Goal: Task Accomplishment & Management: Manage account settings

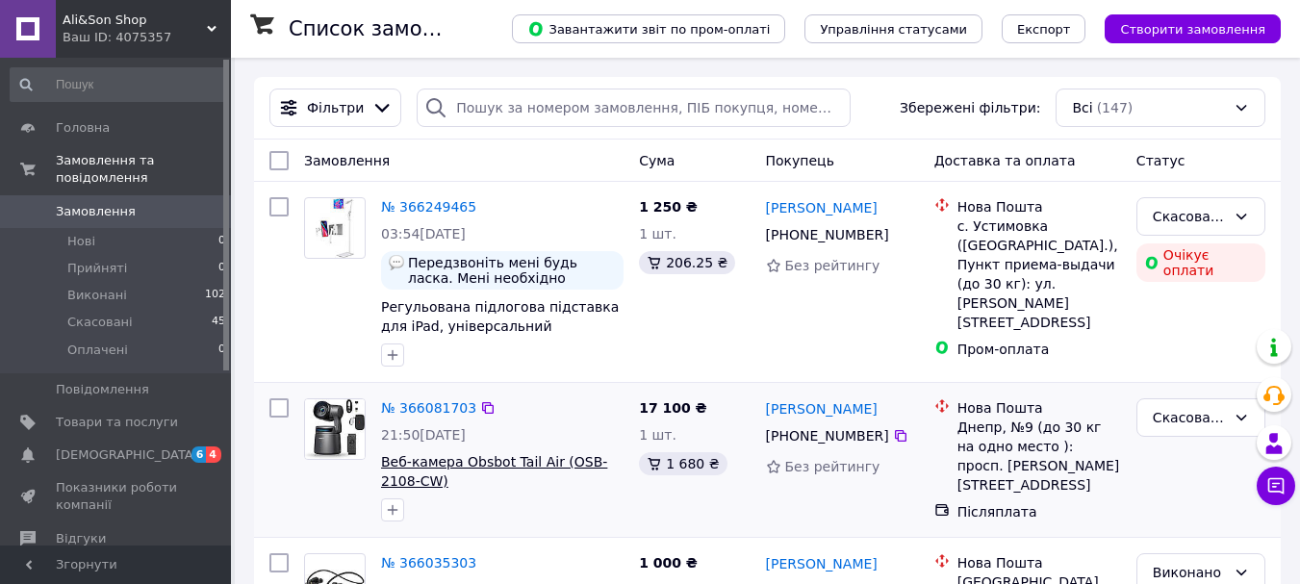
click at [400, 472] on span "Веб-камера Obsbot Tail Air (OSB-2108-CW)" at bounding box center [494, 471] width 226 height 35
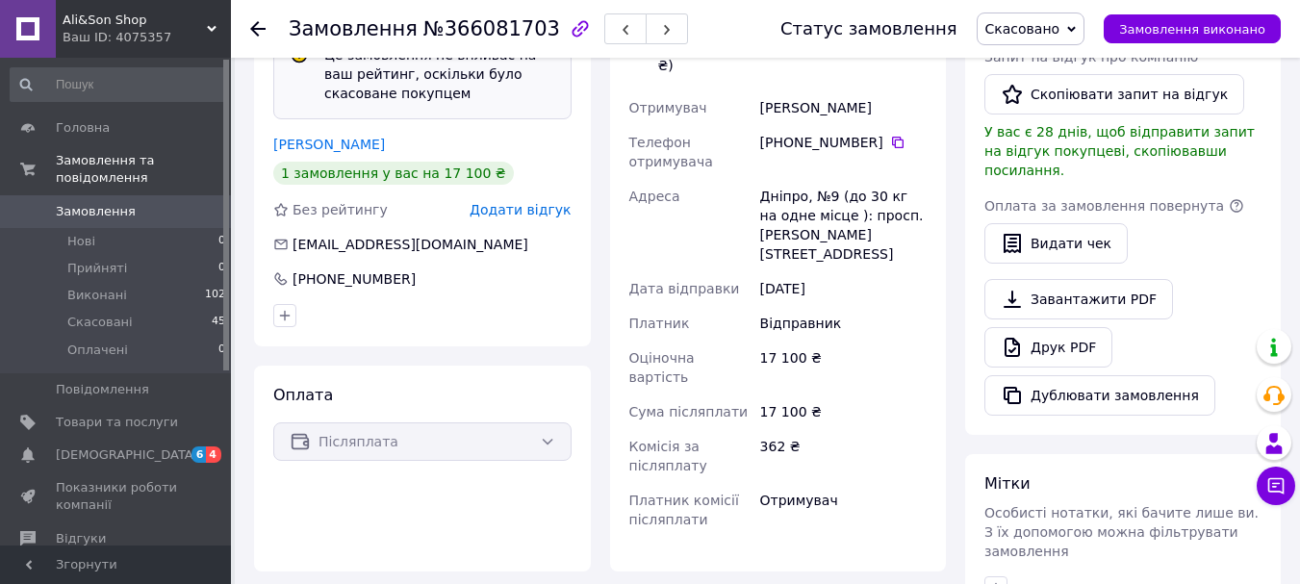
scroll to position [481, 0]
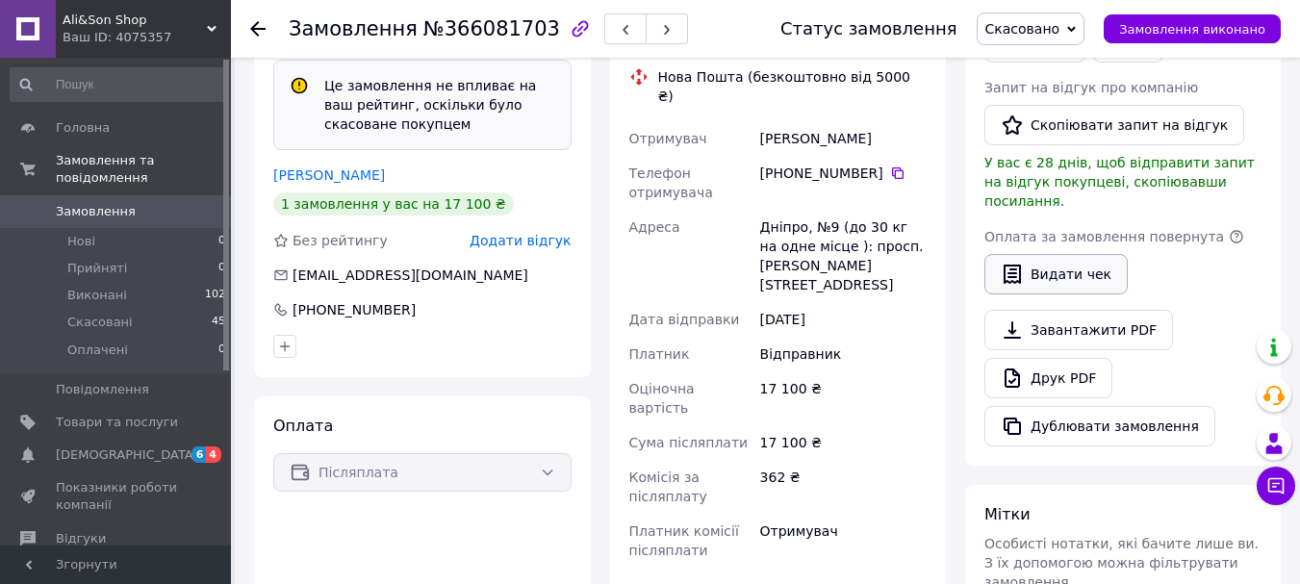
click at [1067, 259] on button "Видати чек" at bounding box center [1055, 274] width 143 height 40
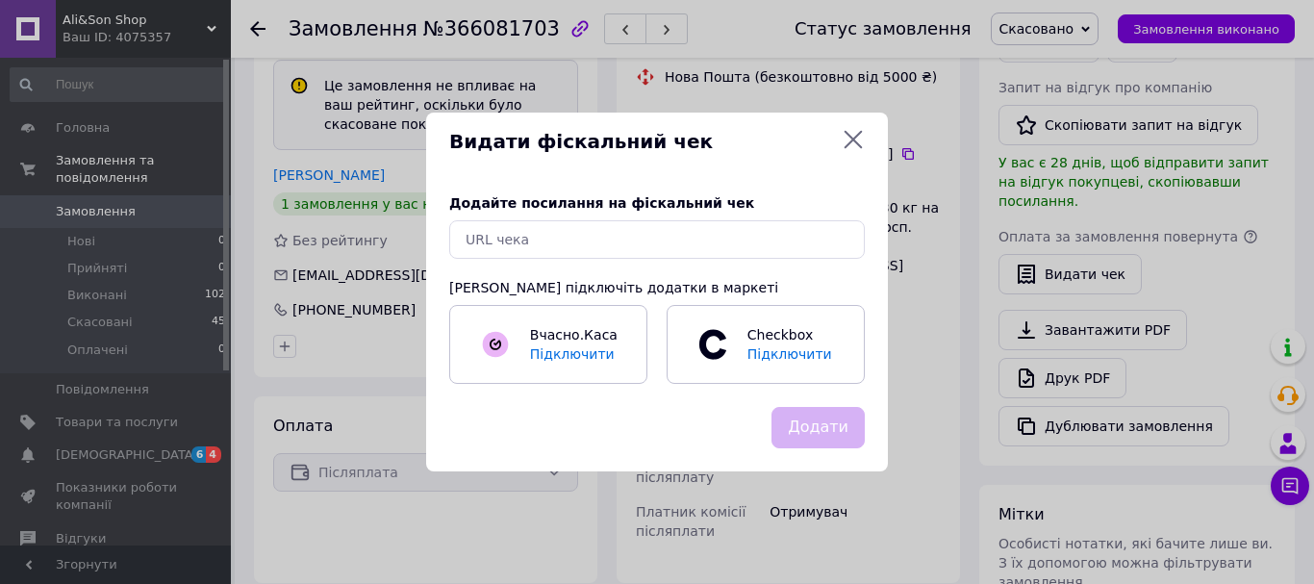
click at [856, 135] on icon at bounding box center [853, 139] width 23 height 23
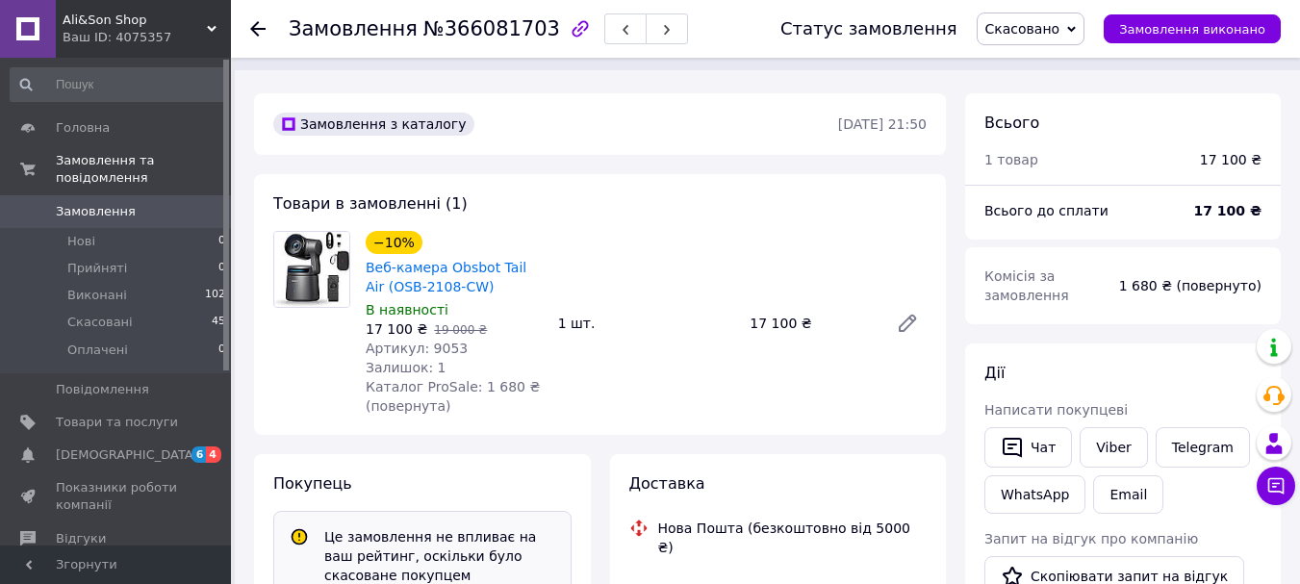
scroll to position [0, 0]
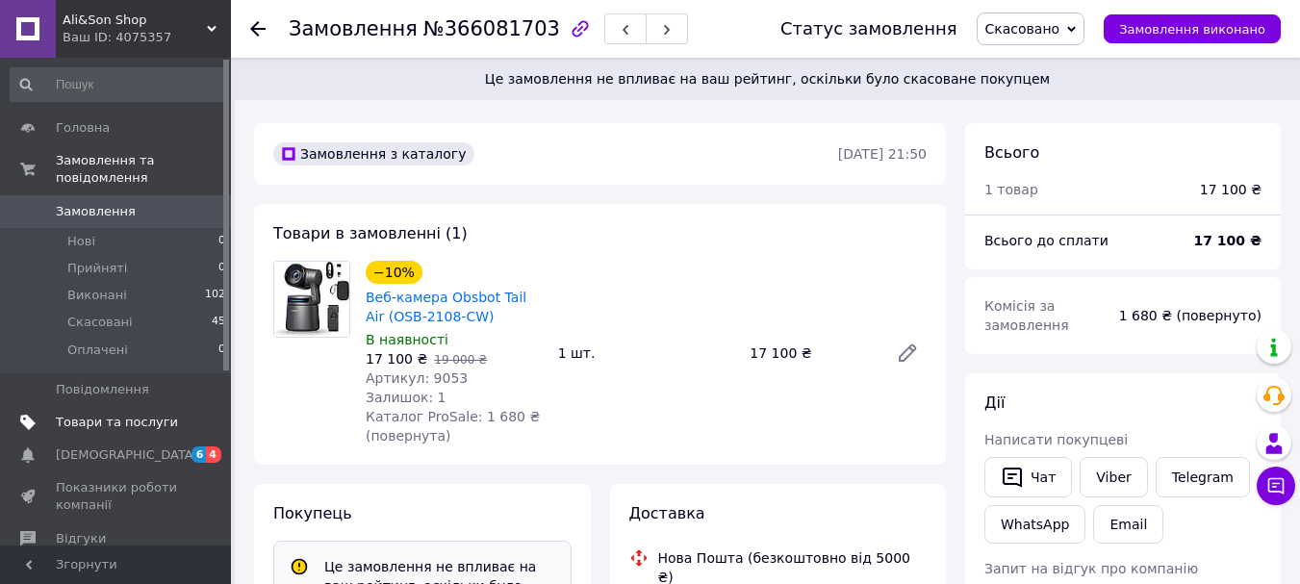
click at [123, 414] on span "Товари та послуги" at bounding box center [117, 422] width 122 height 17
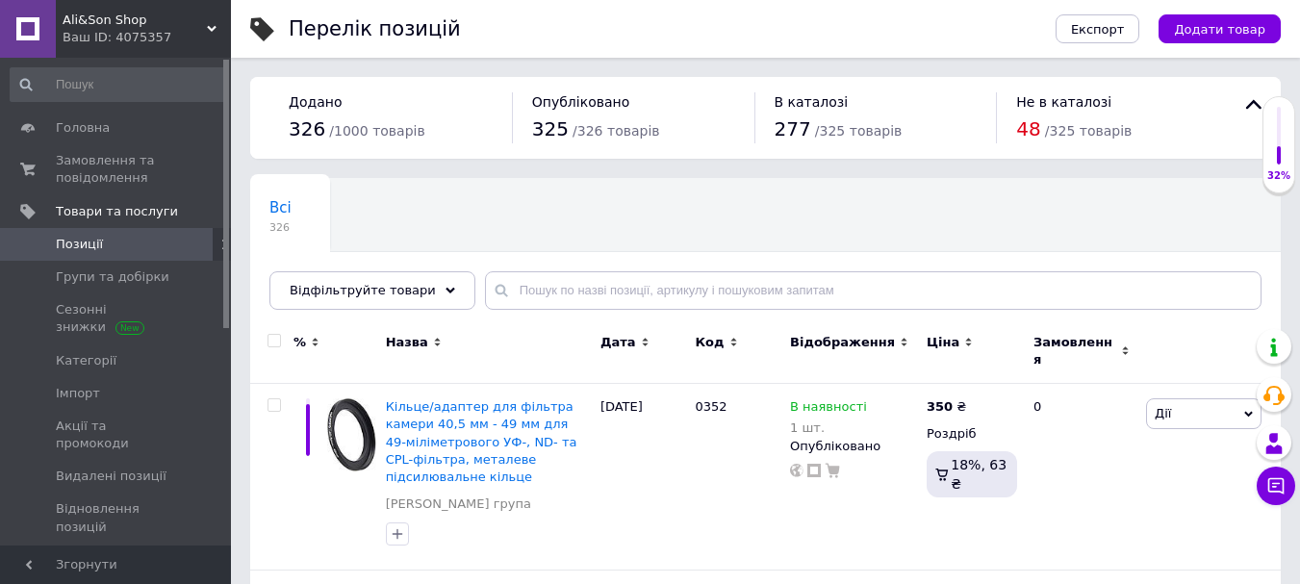
click at [1234, 22] on span "Додати товар" at bounding box center [1219, 29] width 91 height 14
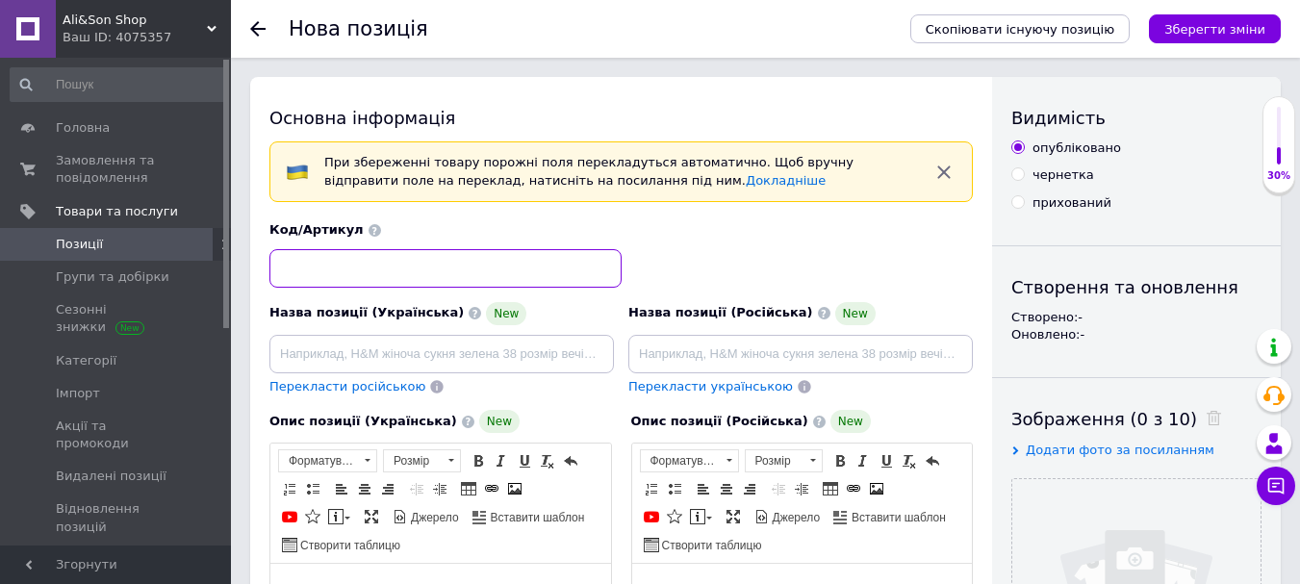
click at [334, 262] on input at bounding box center [445, 268] width 352 height 38
type input "7001"
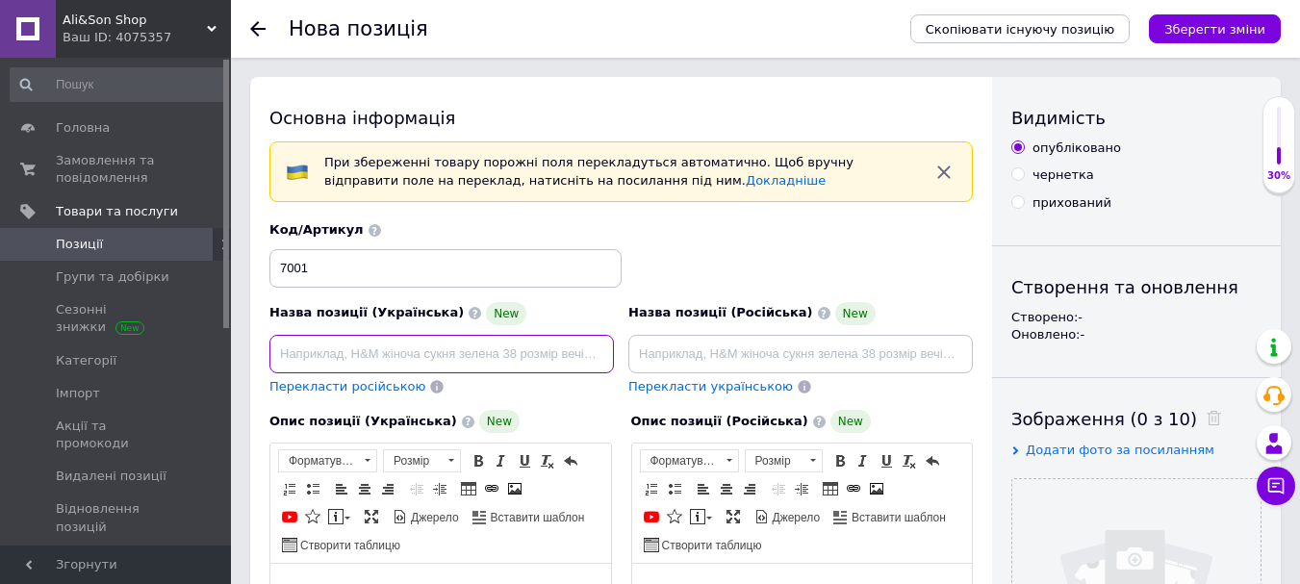
paste input "Компресійний масажер для ніг Renpho"
paste input "Aeria Ultimate"
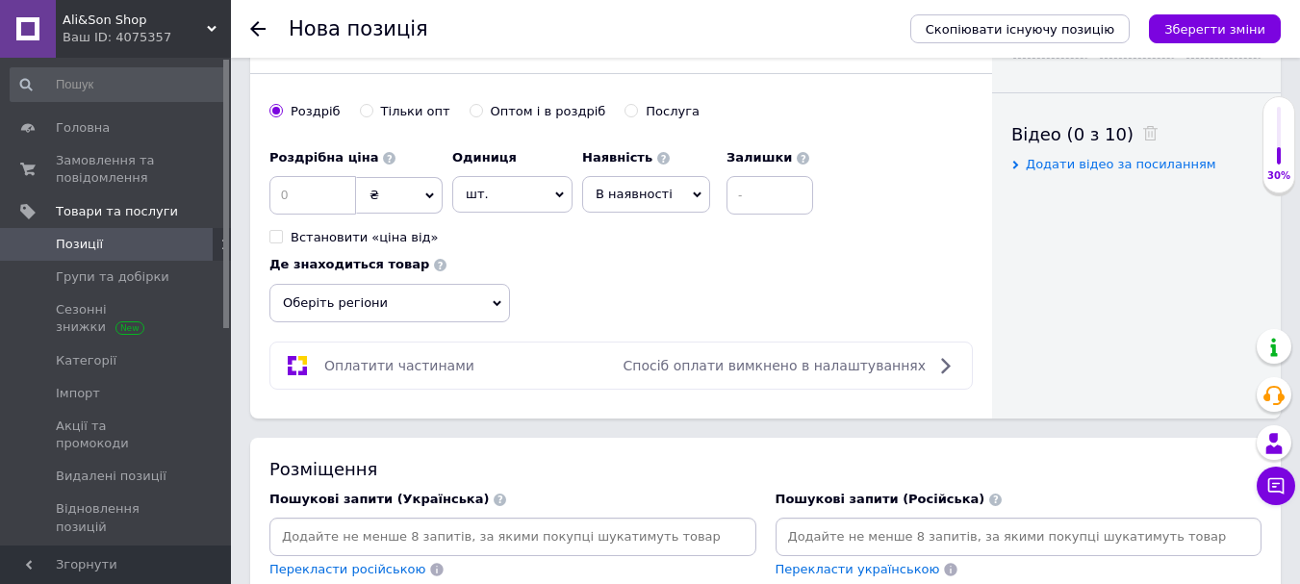
scroll to position [1058, 0]
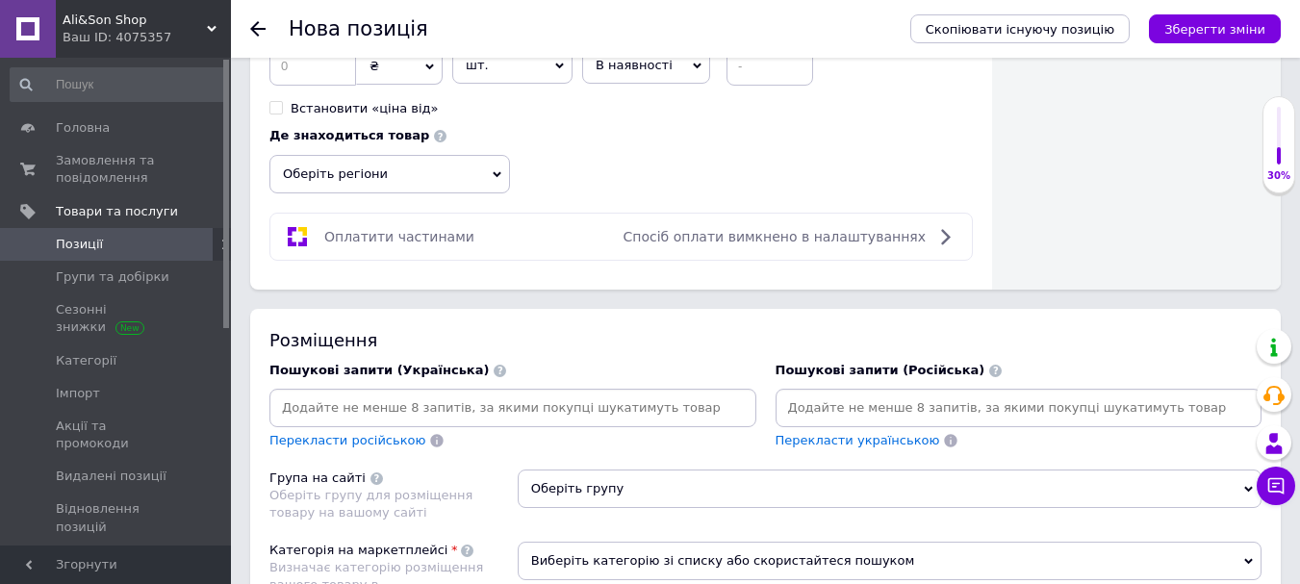
type input "Компресійний масажер для ніг Renpho Aeria Ultimate"
paste input "Компресійний масажер для ніг Renpho Aeria Ultimate"
type input "Компресійний масажер для ніг Renpho Aeria Ultimate"
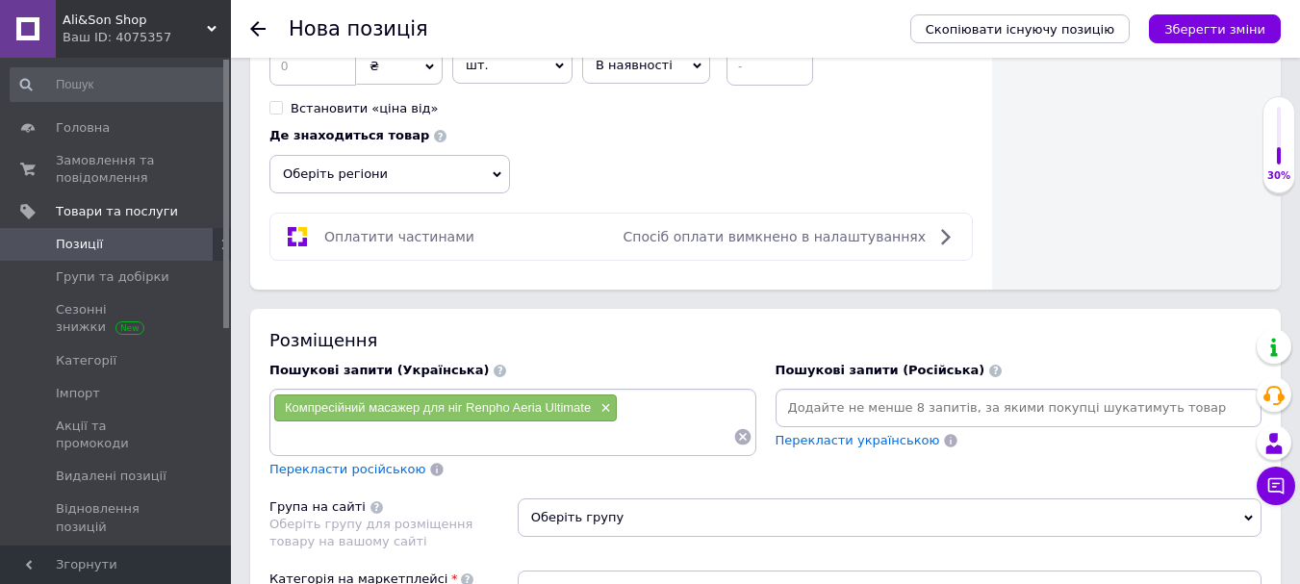
paste input "Компресійний масажер для ніг Renpho Aeria Ultimate"
drag, startPoint x: 417, startPoint y: 438, endPoint x: 708, endPoint y: 422, distance: 291.9
click at [708, 422] on input "Компресійний масажер для ніг Renpho Aeria Ultimate" at bounding box center [503, 436] width 460 height 29
type input "Компресійний масажер"
paste input "Компресійний масажер для ніг Renpho Aeria Ultimate"
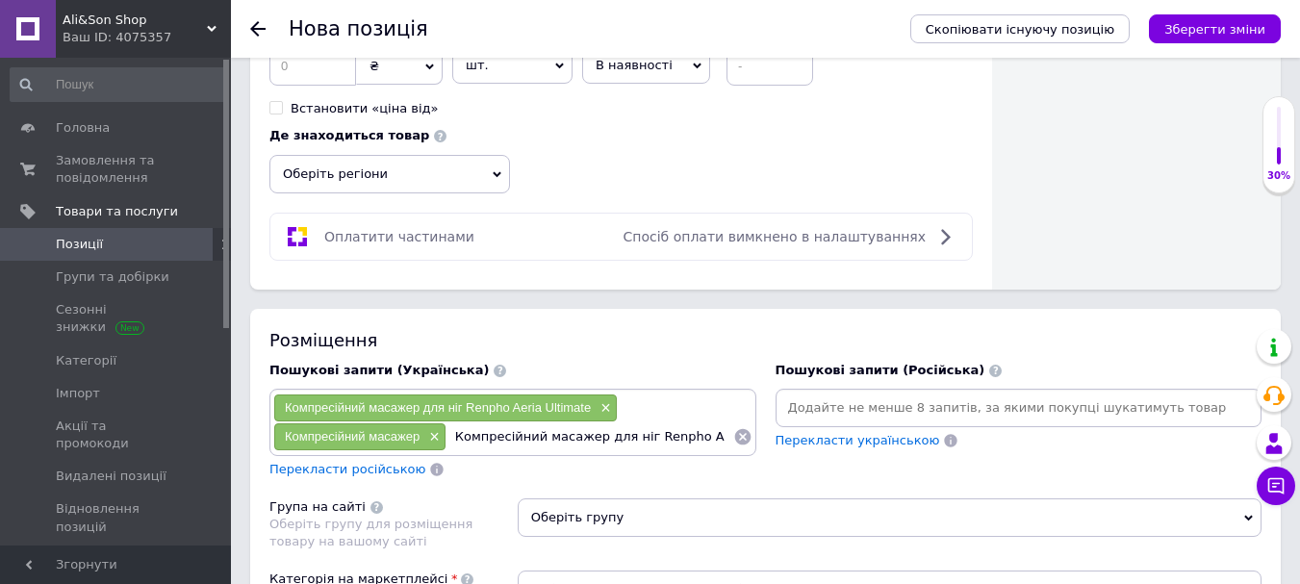
scroll to position [0, 37]
click at [504, 442] on input "Компресійний масажер для ніг Renpho Aeria Ultimate" at bounding box center [589, 436] width 287 height 29
drag, startPoint x: 546, startPoint y: 439, endPoint x: 845, endPoint y: 454, distance: 299.6
click at [845, 454] on div "Пошукові запити (Українська) Компресійний масажер для ніг Renpho Aeria Ultimate…" at bounding box center [765, 420] width 1011 height 137
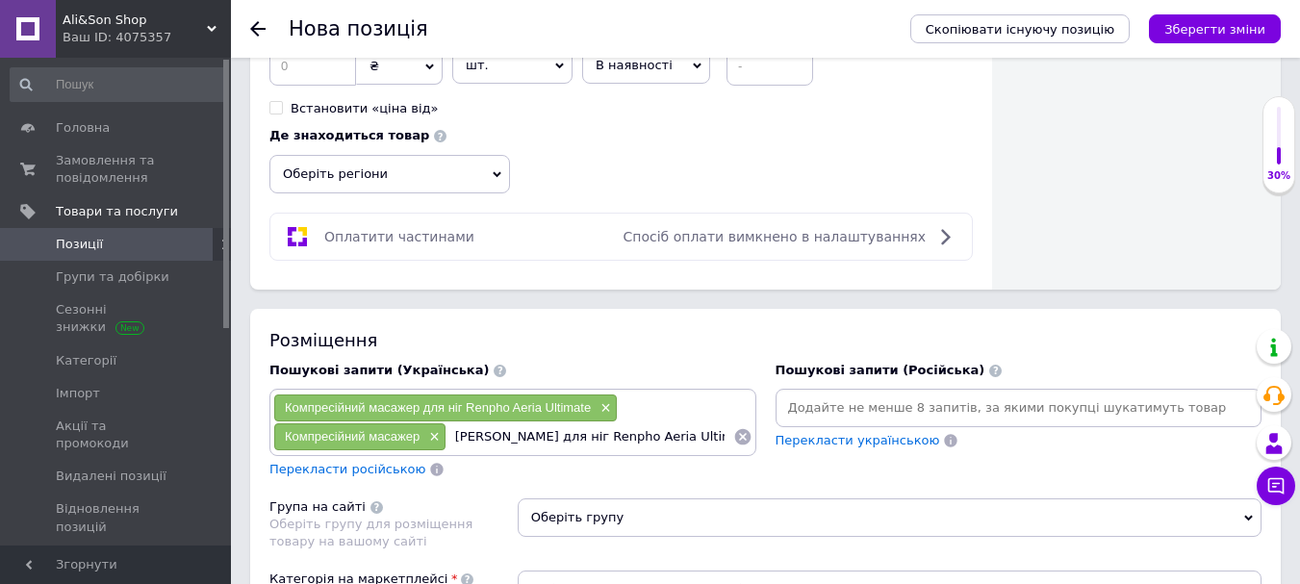
type input "[PERSON_NAME] для ніг"
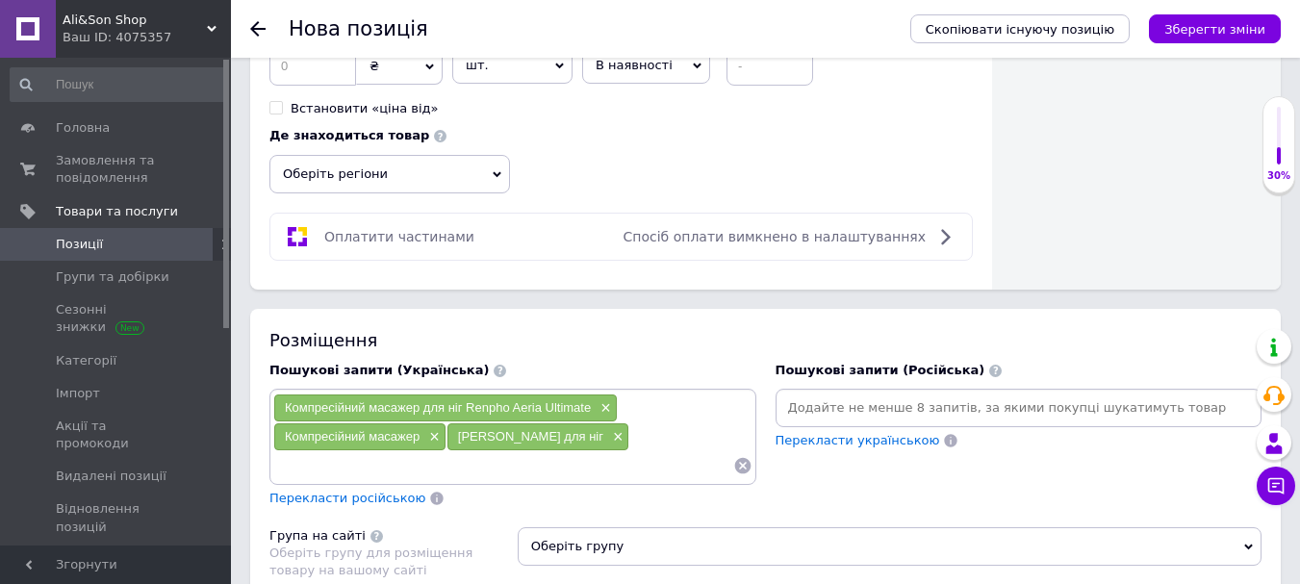
paste input "Компресійний масажер для ніг Renpho Aeria Ultimate"
click at [466, 469] on input "Компресійний масажер для ніг Renpho Aeria Ultimate" at bounding box center [503, 465] width 460 height 29
type input "Renpho Aeria Ultimate"
paste input "Компресійний масажер для ніг Renpho Aeria Ultimate"
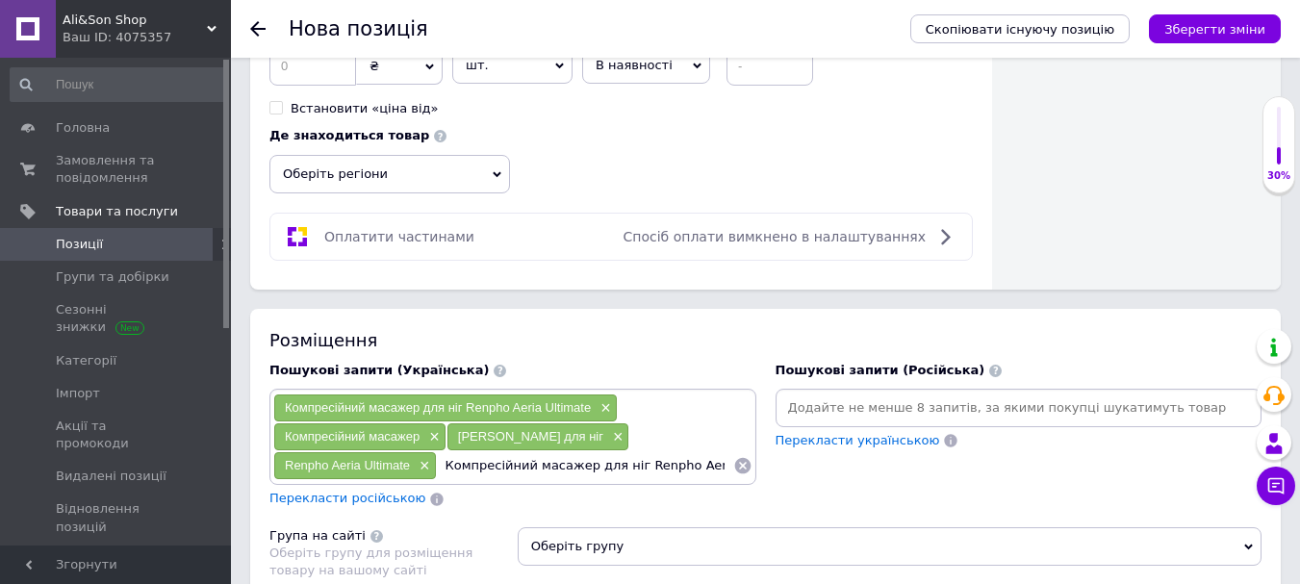
click at [465, 464] on input "Компресійний масажер для ніг Renpho Aeria Ultimate" at bounding box center [585, 465] width 296 height 29
click at [513, 470] on input "Renpho Aeria Ultimate" at bounding box center [585, 465] width 296 height 29
type input "Renpho"
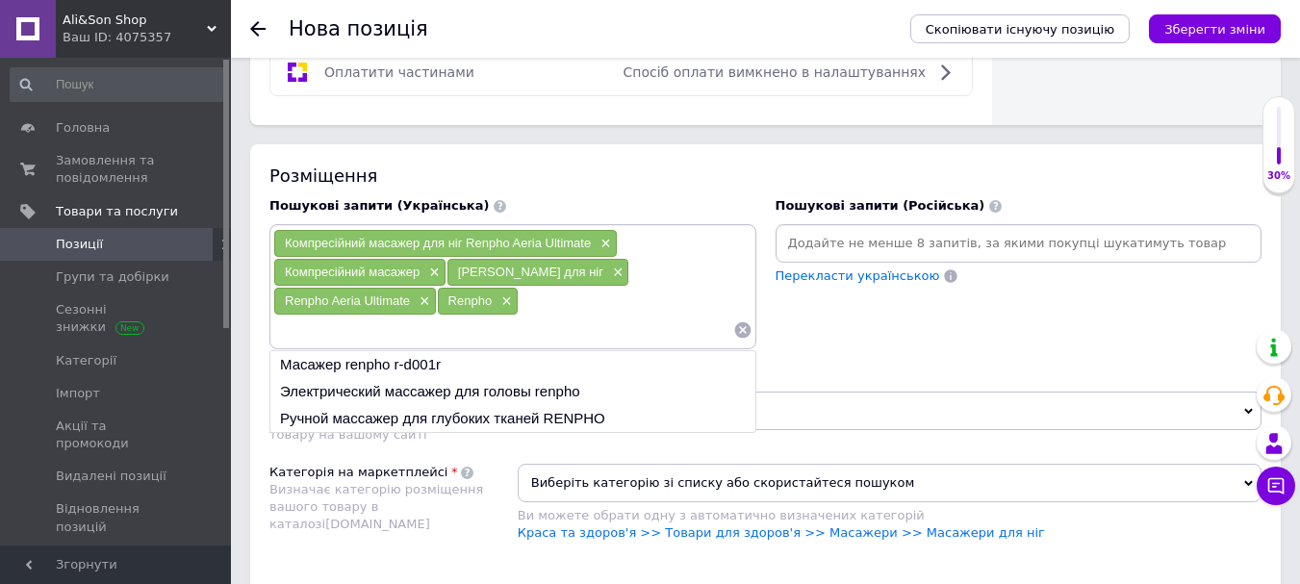
scroll to position [1251, 0]
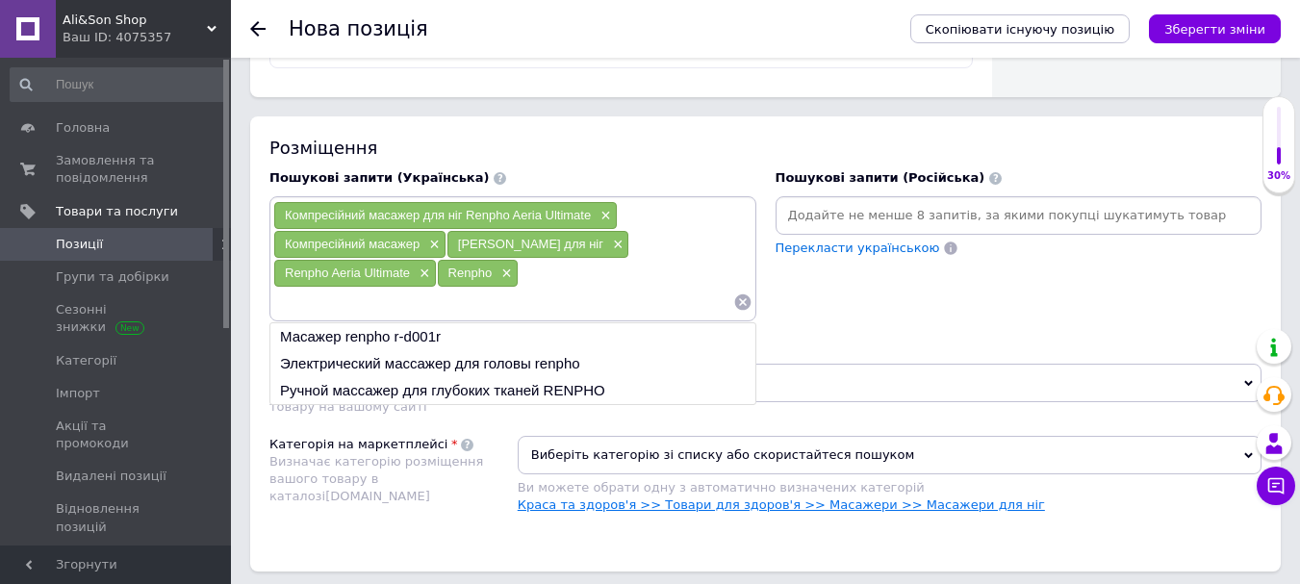
click at [814, 497] on link "Краса та здоров'я >> Товари для здоров'я >> Масажери >> Масажери для ніг" at bounding box center [781, 504] width 527 height 14
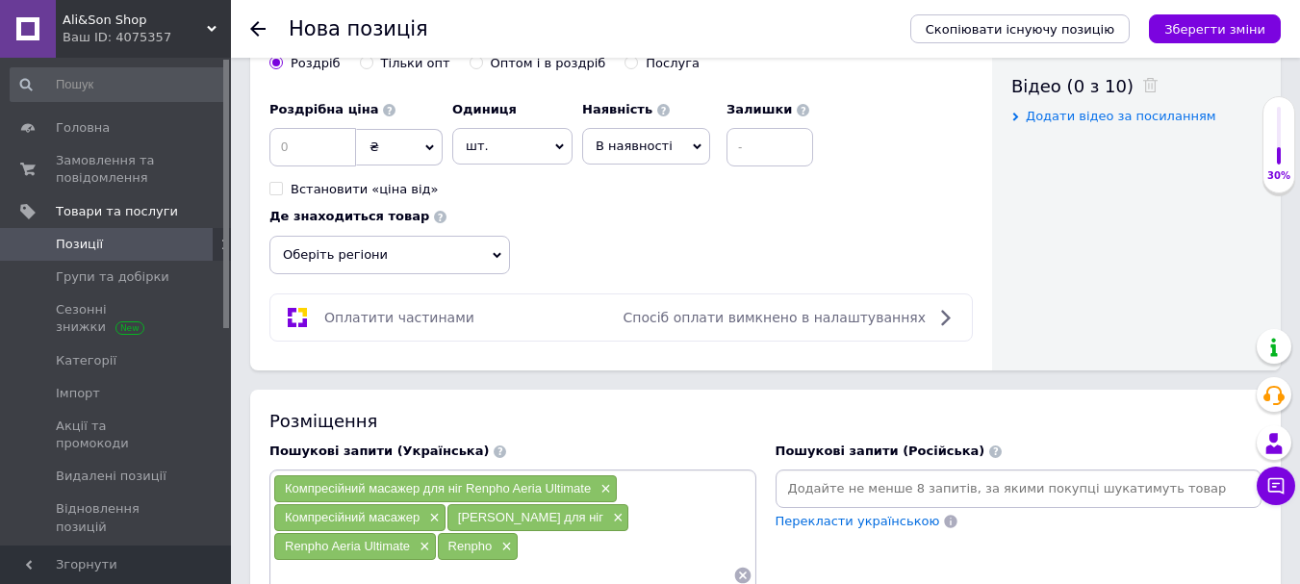
scroll to position [962, 0]
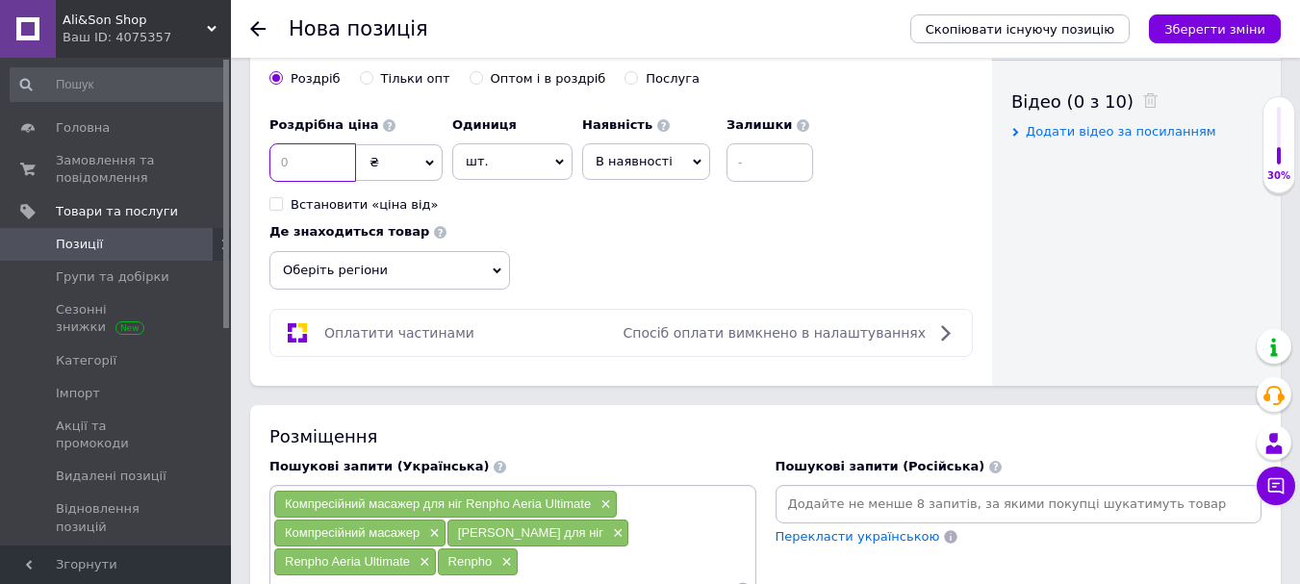
click at [325, 154] on input at bounding box center [312, 162] width 87 height 38
type input "4400"
click at [737, 161] on input at bounding box center [769, 162] width 87 height 38
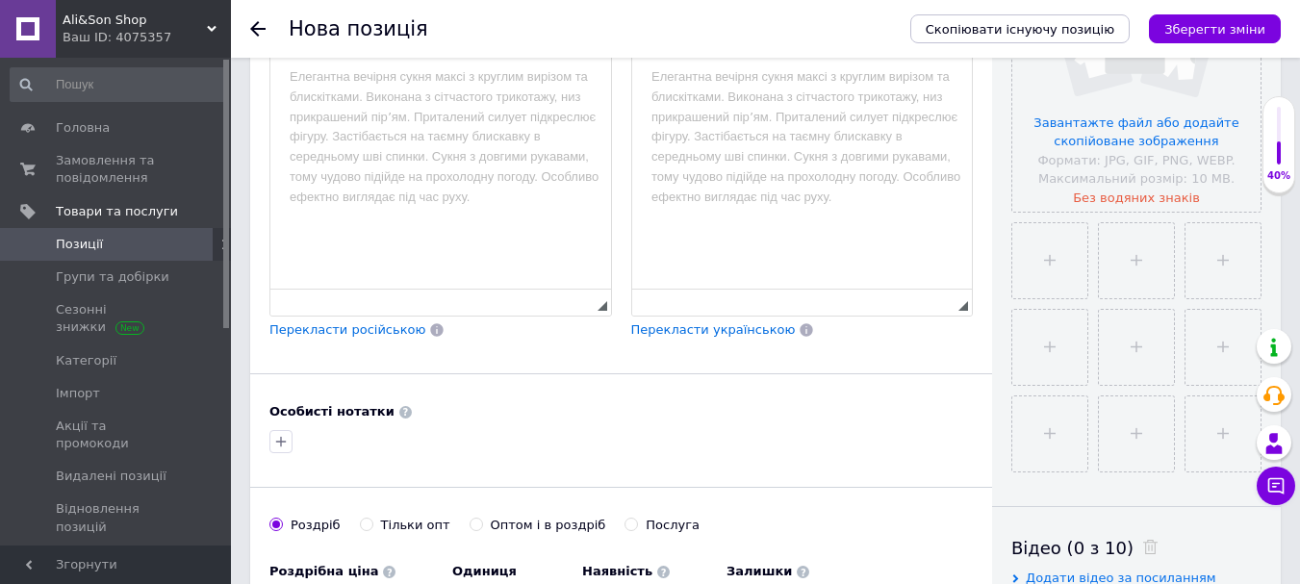
scroll to position [481, 0]
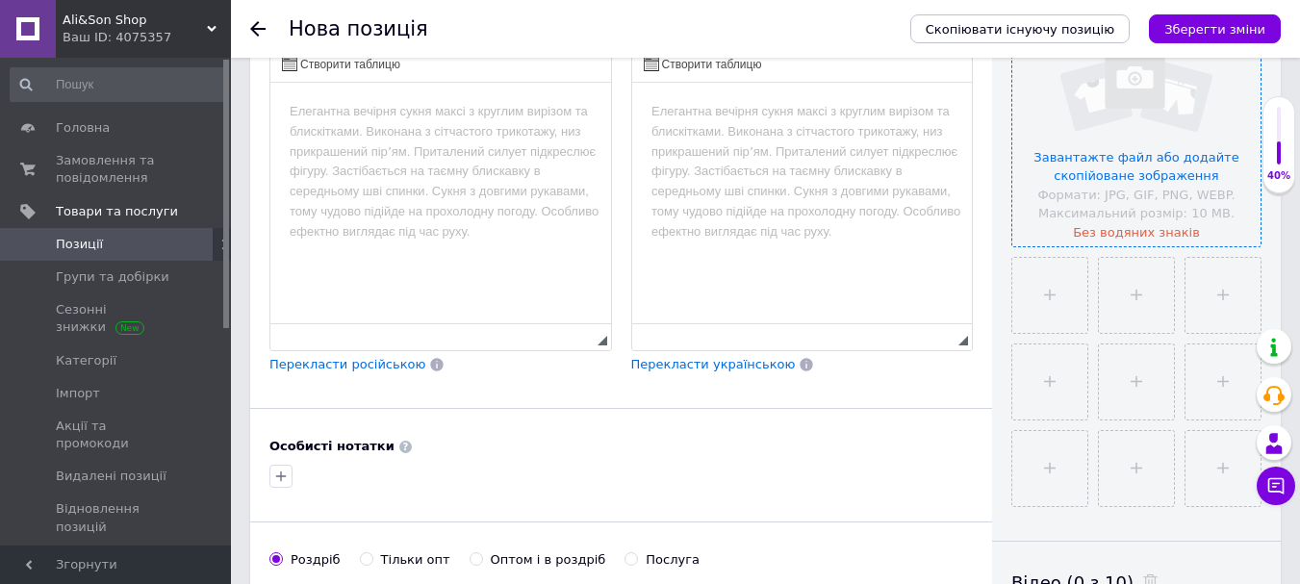
type input "2"
click at [1142, 93] on input "file" at bounding box center [1136, 122] width 248 height 248
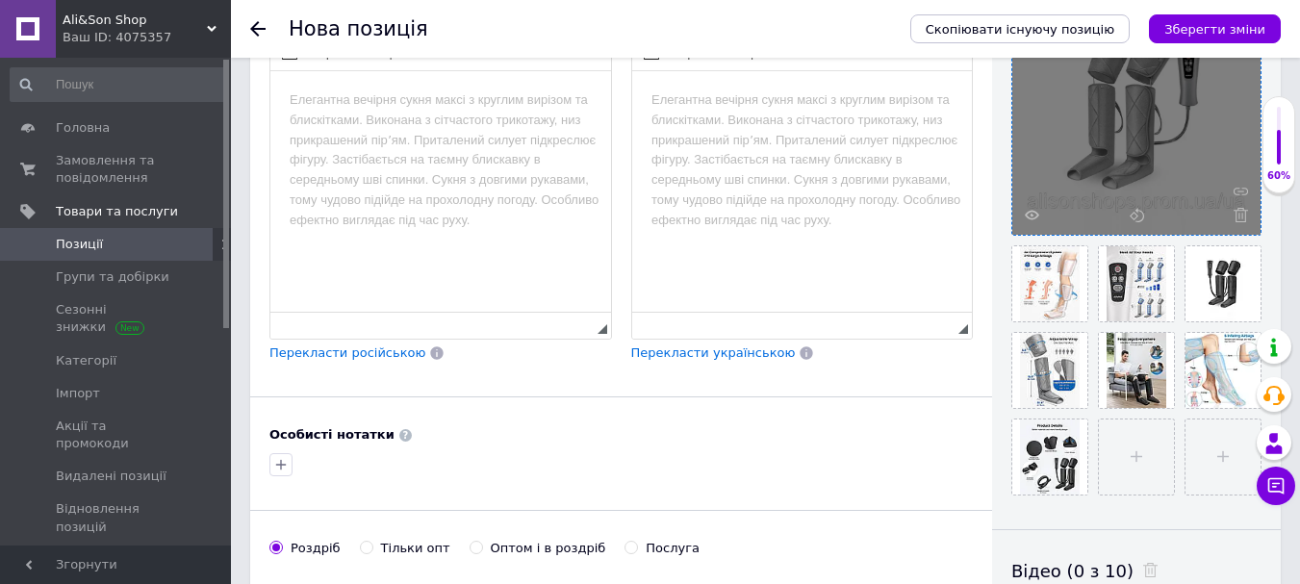
scroll to position [577, 0]
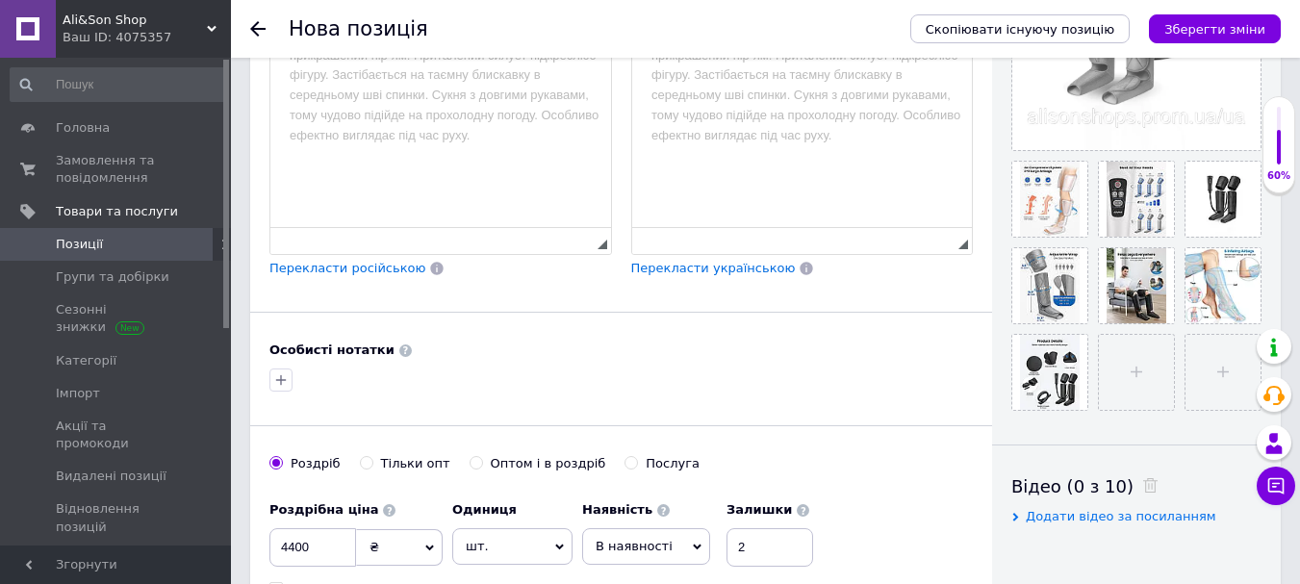
click at [490, 46] on html at bounding box center [440, 16] width 341 height 59
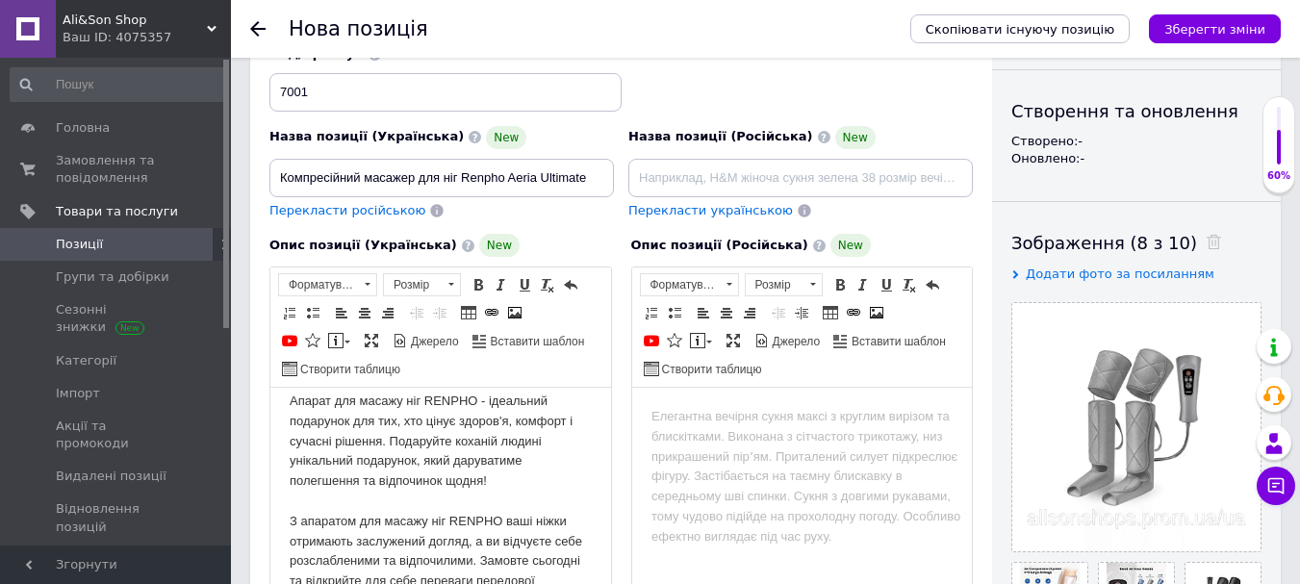
scroll to position [0, 0]
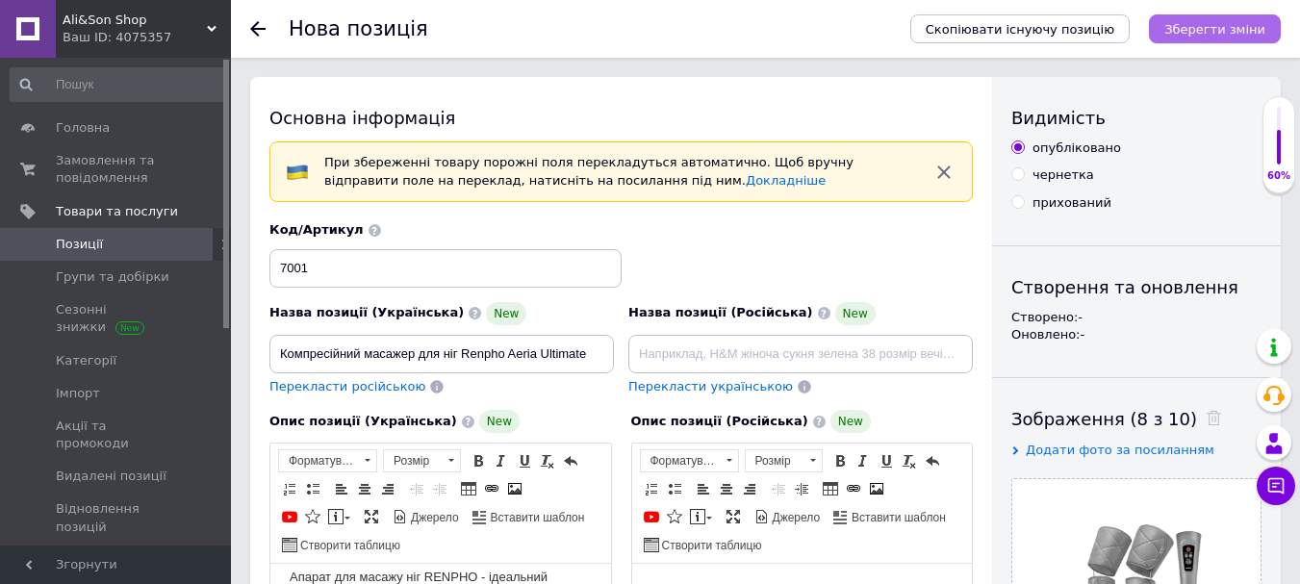
click at [1199, 35] on icon "Зберегти зміни" at bounding box center [1214, 29] width 101 height 14
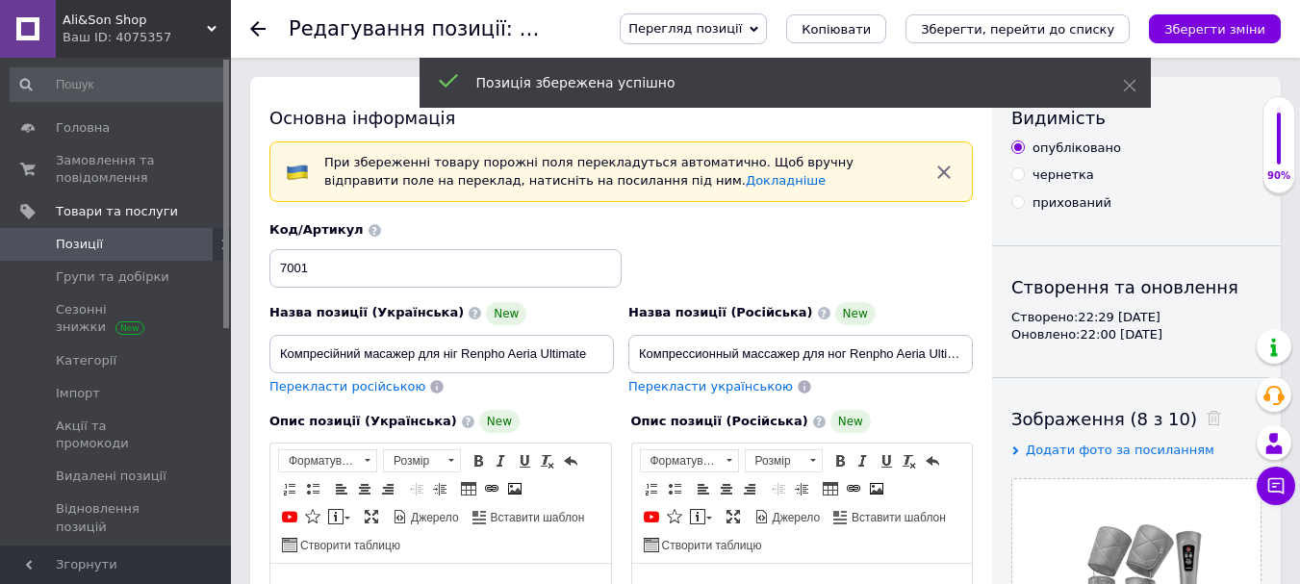
click at [1052, 21] on button "Зберегти, перейти до списку" at bounding box center [1017, 28] width 224 height 29
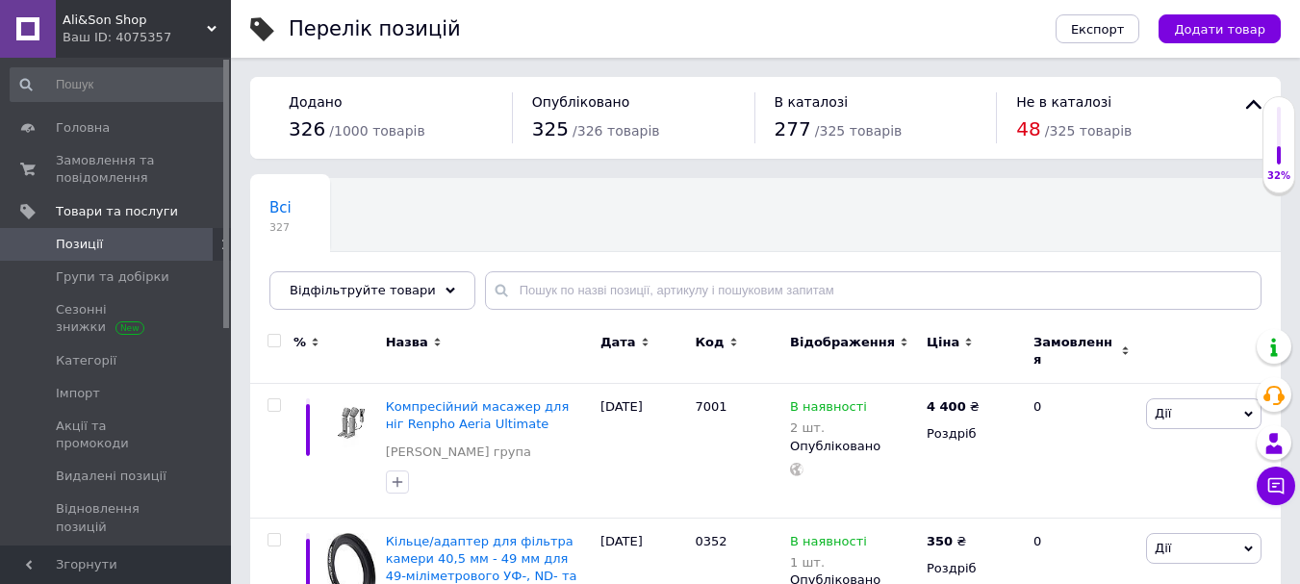
drag, startPoint x: 1221, startPoint y: 22, endPoint x: 1215, endPoint y: 31, distance: 10.4
click at [1221, 23] on span "Додати товар" at bounding box center [1219, 29] width 91 height 14
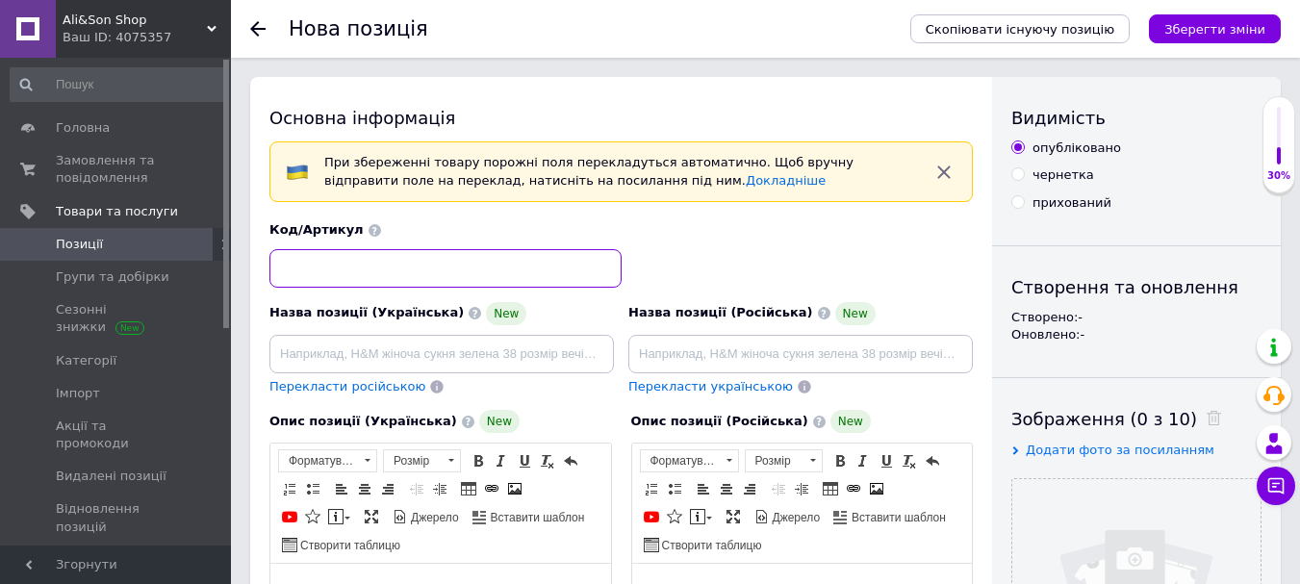
click at [351, 270] on input at bounding box center [445, 268] width 352 height 38
type input "7002"
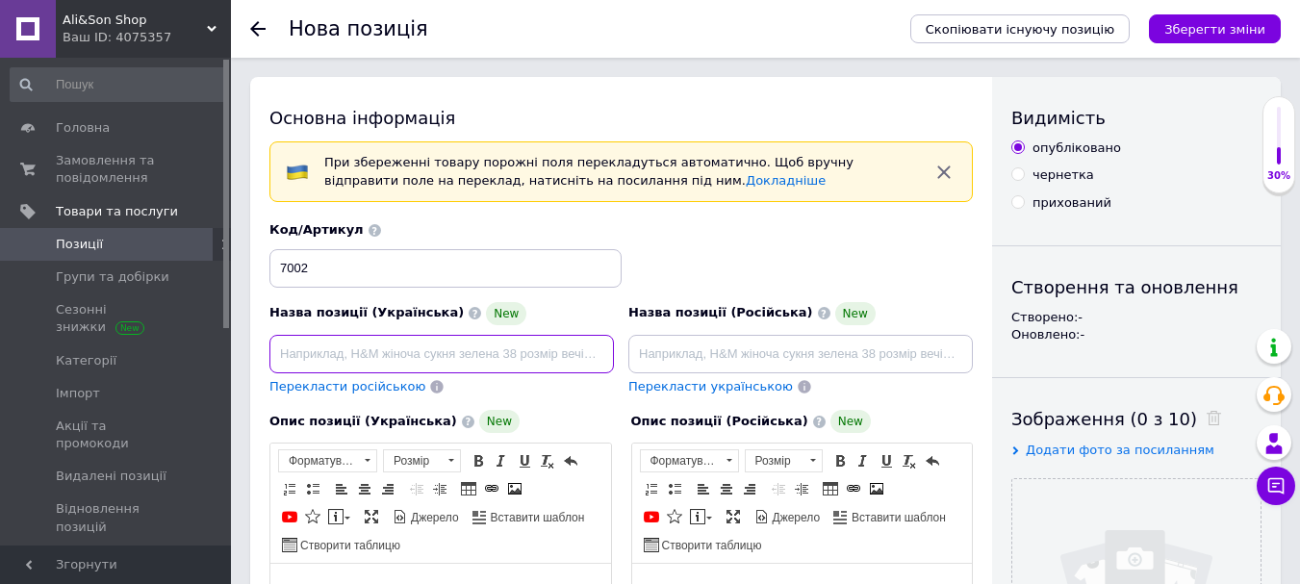
paste input "Робот-мийка вікон Tosima W2, автоматичне очищення з інтелектуальним плануванням…"
drag, startPoint x: 329, startPoint y: 367, endPoint x: 877, endPoint y: 316, distance: 550.8
click at [876, 321] on div "Назва позиції (Українська) New Робот-мийка вікон Tosima W2, автоматичне очищенн…" at bounding box center [622, 309] width 718 height 189
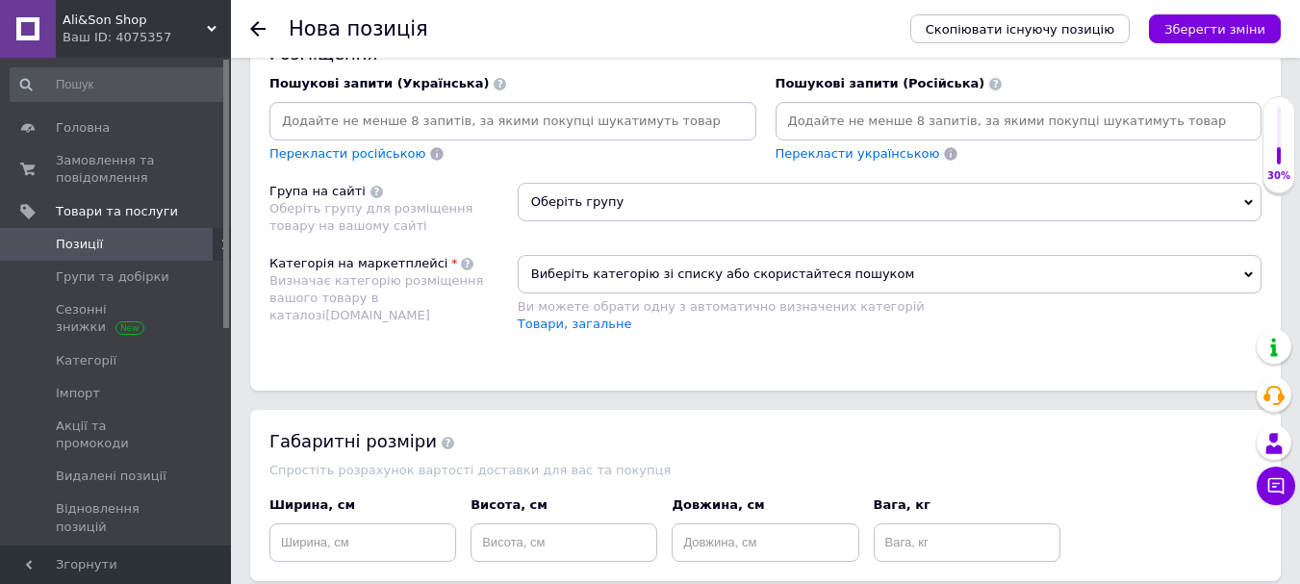
scroll to position [1347, 0]
type input "Робот-мийка вікон Tosima W2, автоматичне очищення"
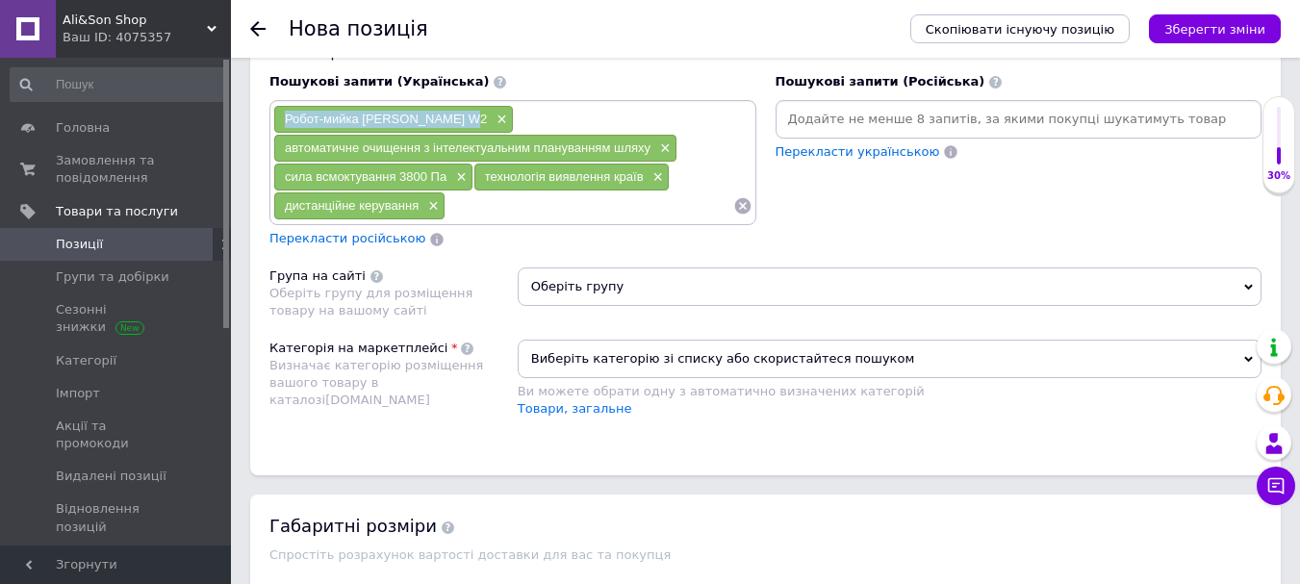
drag, startPoint x: 284, startPoint y: 118, endPoint x: 454, endPoint y: 124, distance: 170.4
click at [454, 124] on div "Робот-мийка [PERSON_NAME] W2 ×" at bounding box center [393, 119] width 239 height 27
copy span "Робот-мийка [PERSON_NAME] W2"
paste input "Робот-мийка [PERSON_NAME] W2"
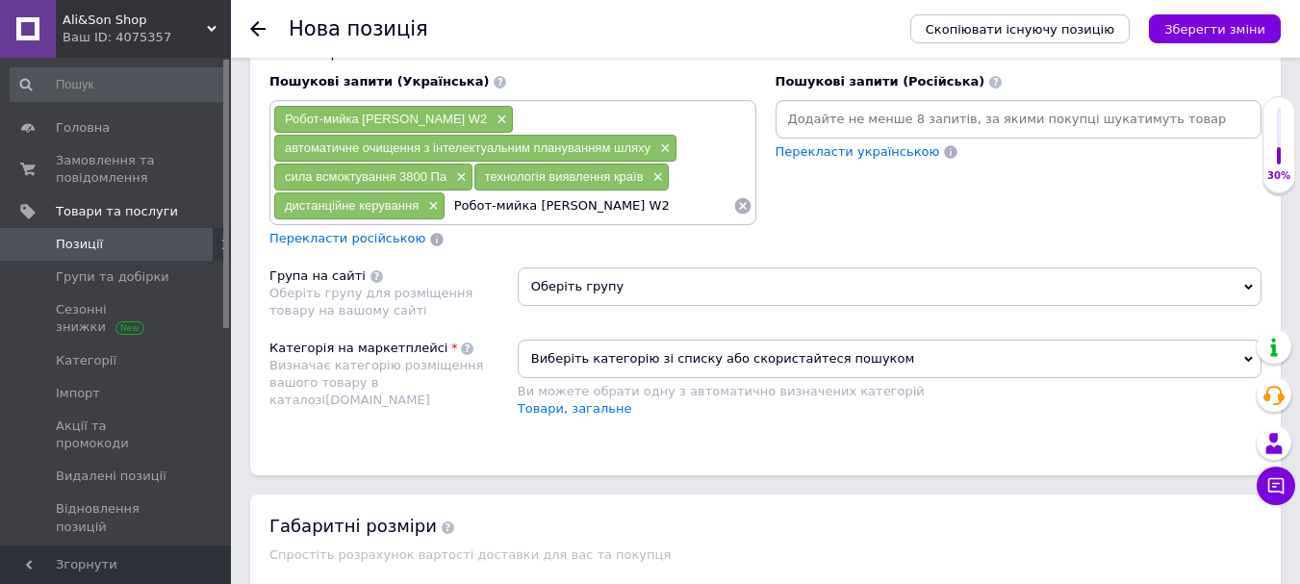
drag, startPoint x: 566, startPoint y: 209, endPoint x: 796, endPoint y: 205, distance: 230.0
click at [796, 205] on div "Пошукові запити (Українська) Робот-мийка вікон Tosima W2 × автоматичне очищення…" at bounding box center [765, 161] width 1011 height 194
type input "Робот-[PERSON_NAME]"
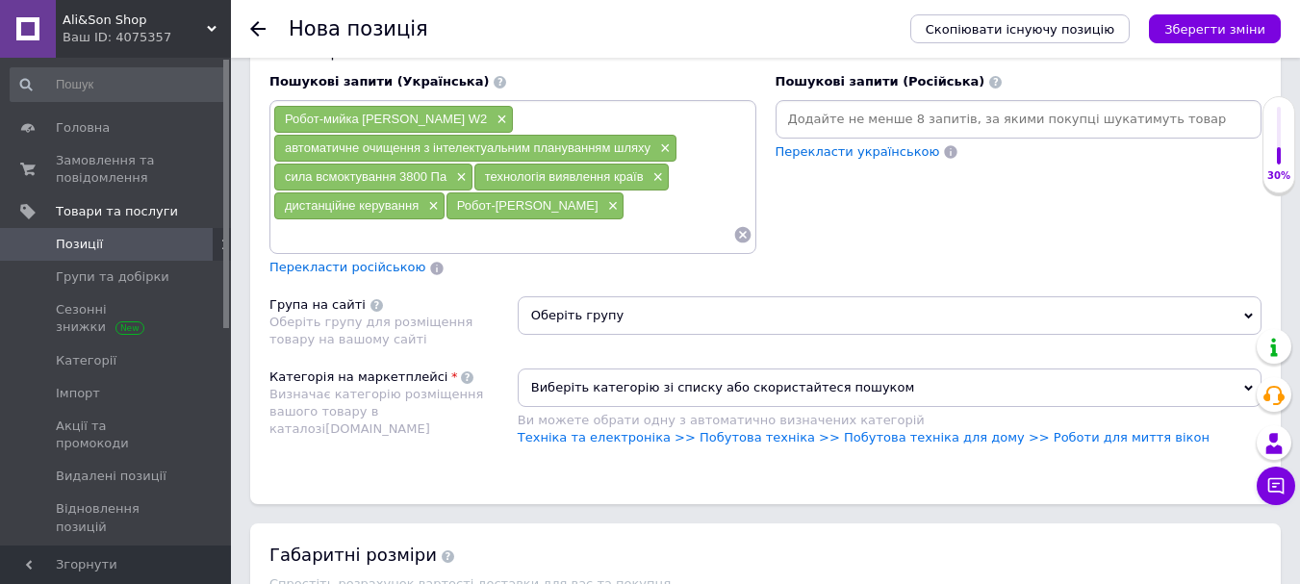
paste input "Робот-мийка [PERSON_NAME] W2"
click at [322, 244] on input "Робот-мийка [PERSON_NAME] W2" at bounding box center [503, 234] width 460 height 29
click at [436, 230] on input "мийка [PERSON_NAME] W2" at bounding box center [503, 234] width 460 height 29
type input "[PERSON_NAME]"
paste input "Робот-мийка [PERSON_NAME] W2"
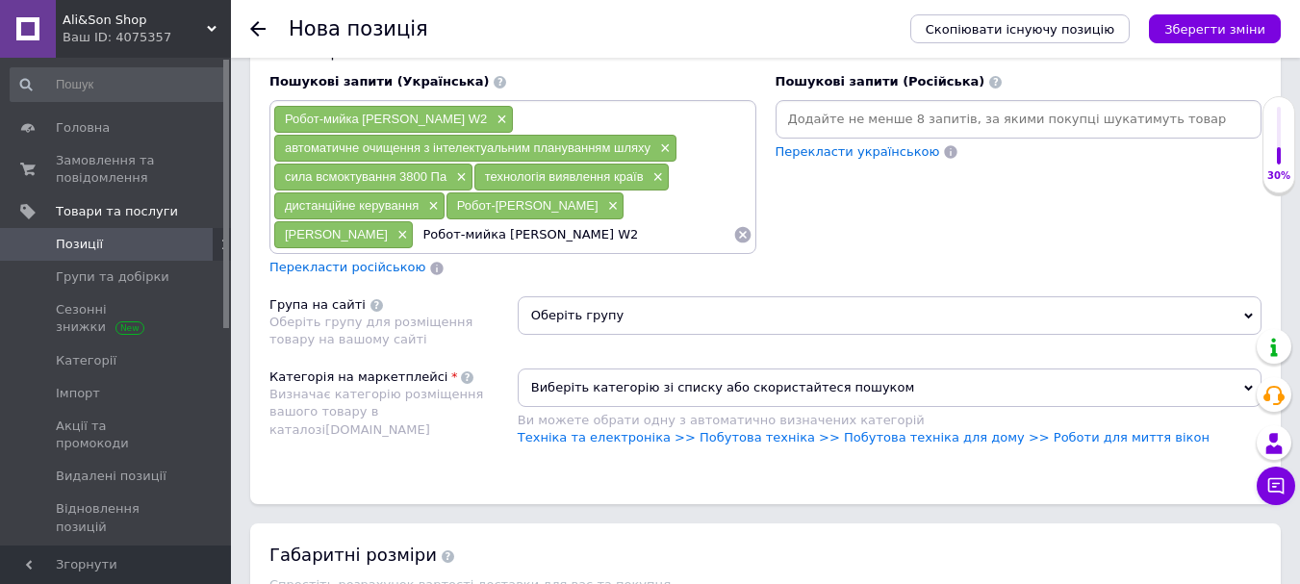
click at [414, 237] on input "Робот-мийка [PERSON_NAME] W2" at bounding box center [573, 234] width 318 height 29
type input "Tosima W2"
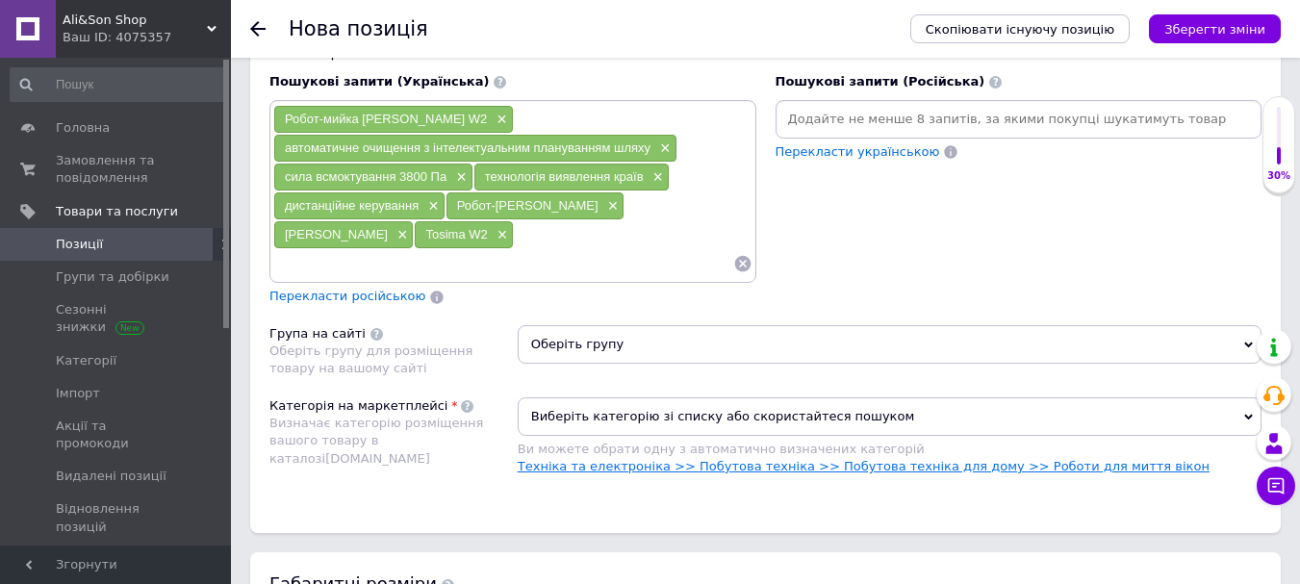
click at [889, 459] on link "Техніка та електроніка >> Побутова техніка >> Побутова техніка для дому >> Робо…" at bounding box center [864, 466] width 692 height 14
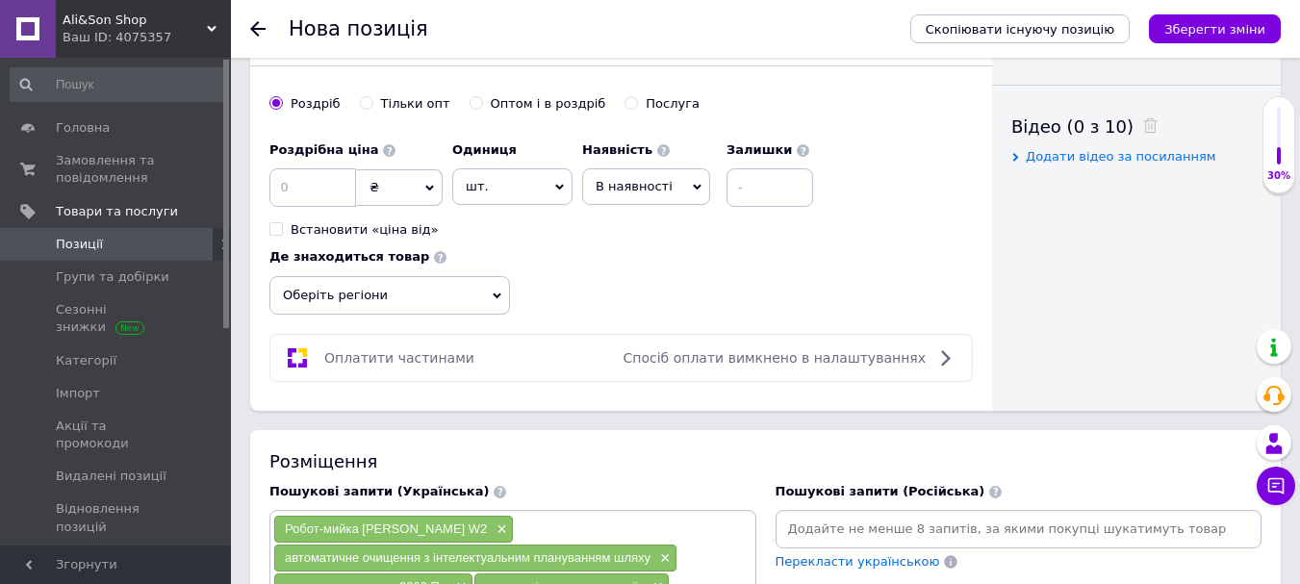
scroll to position [770, 0]
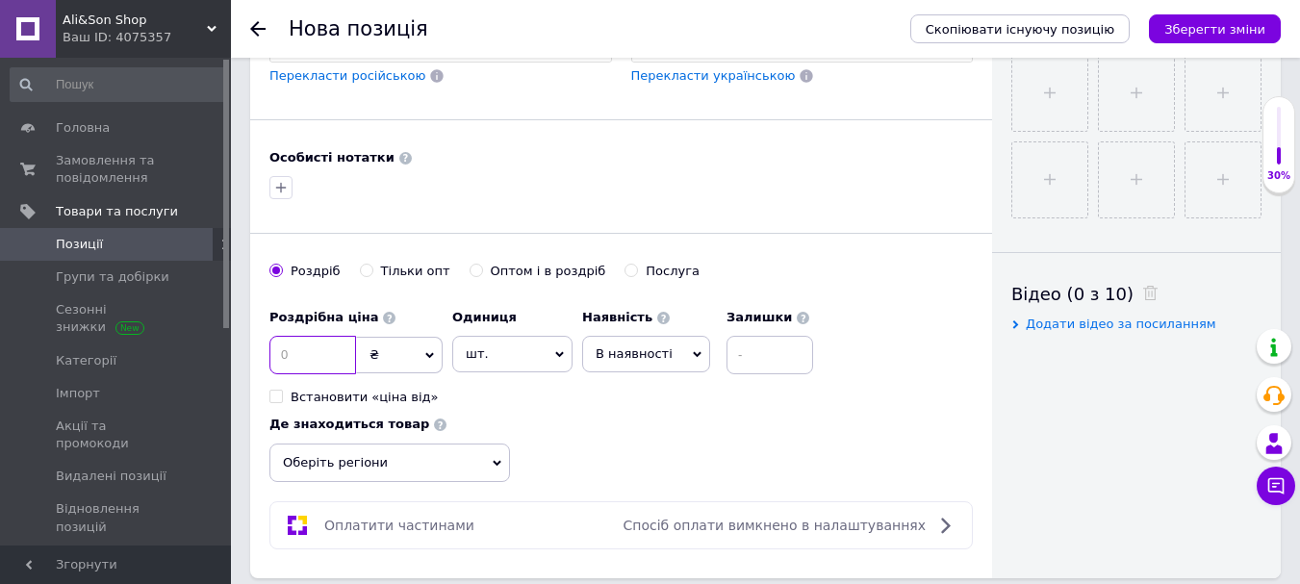
click at [300, 356] on input at bounding box center [312, 355] width 87 height 38
type input "4700"
click at [630, 352] on span "В наявності" at bounding box center [634, 353] width 77 height 14
click at [774, 372] on input at bounding box center [769, 355] width 87 height 38
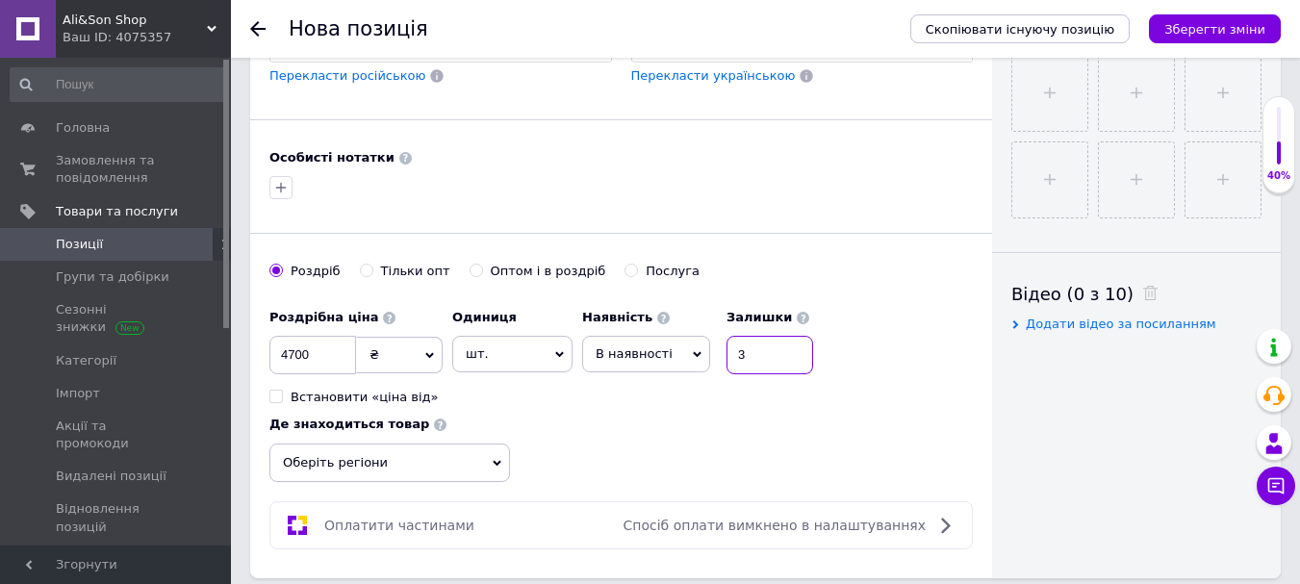
scroll to position [481, 0]
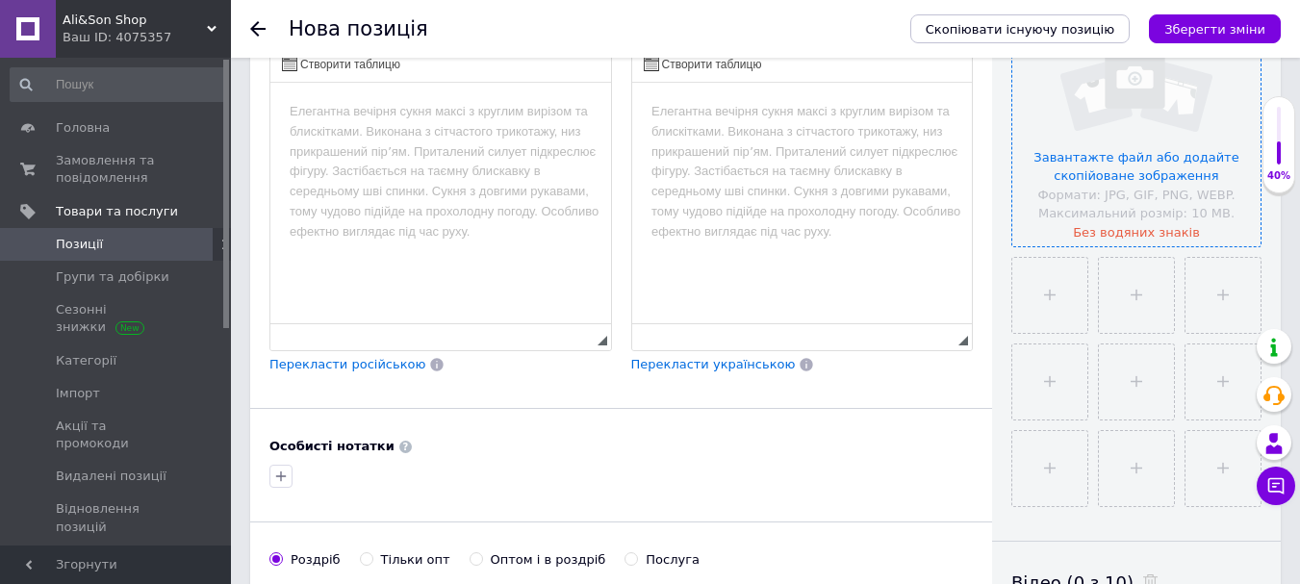
type input "3"
click at [1156, 95] on input "file" at bounding box center [1136, 122] width 248 height 248
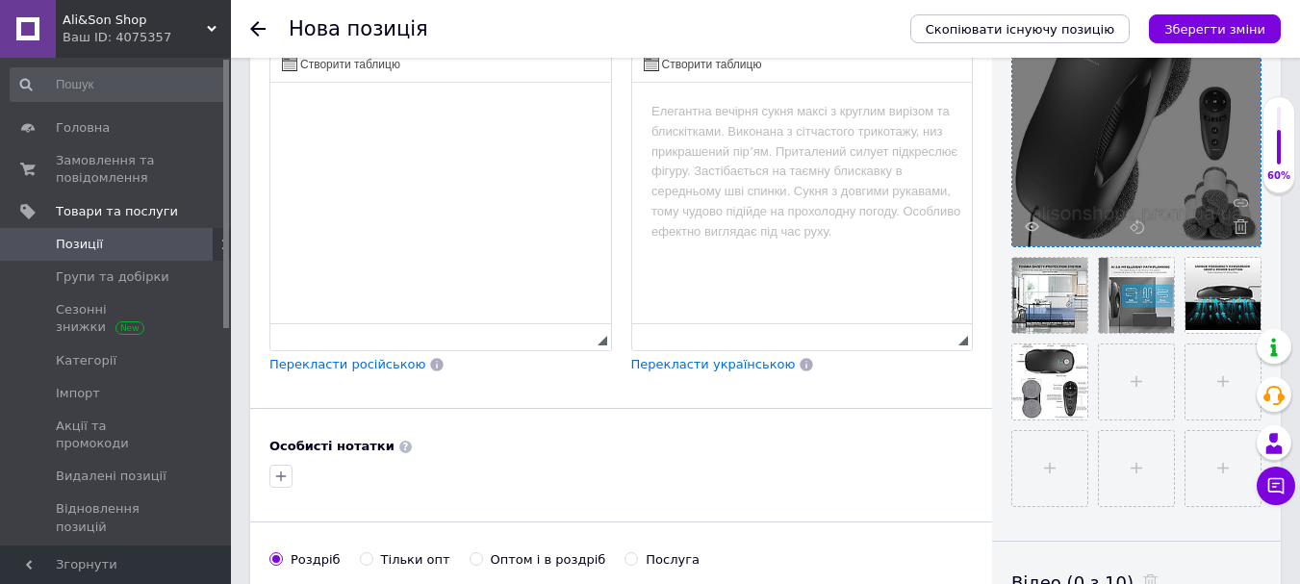
click at [575, 141] on html at bounding box center [440, 112] width 341 height 59
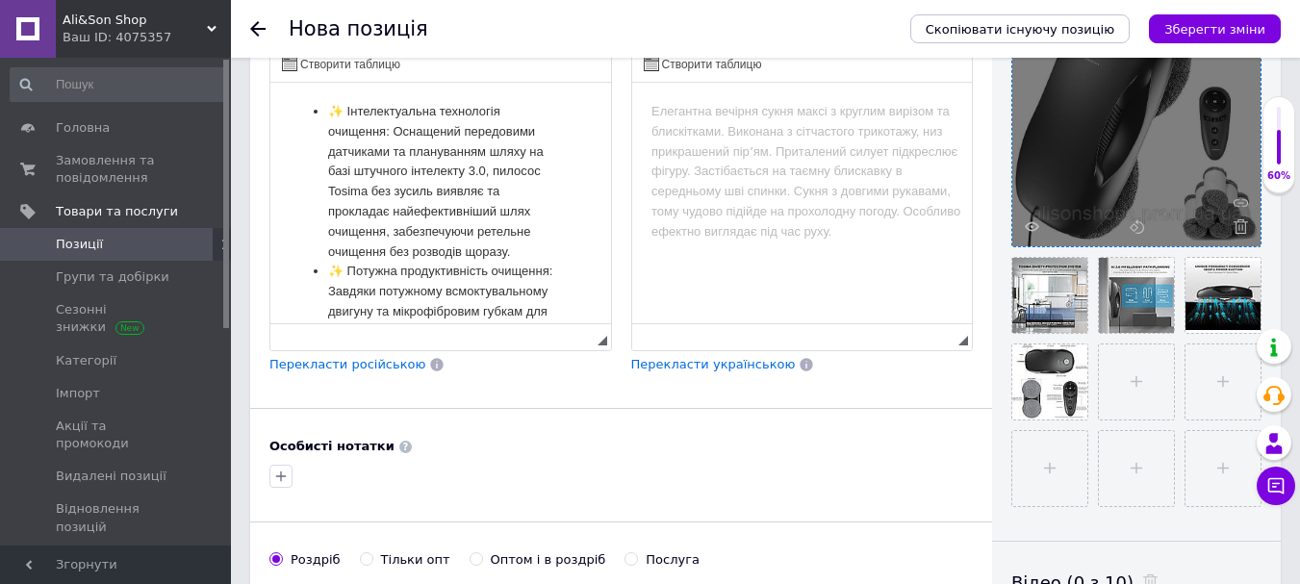
scroll to position [596, 0]
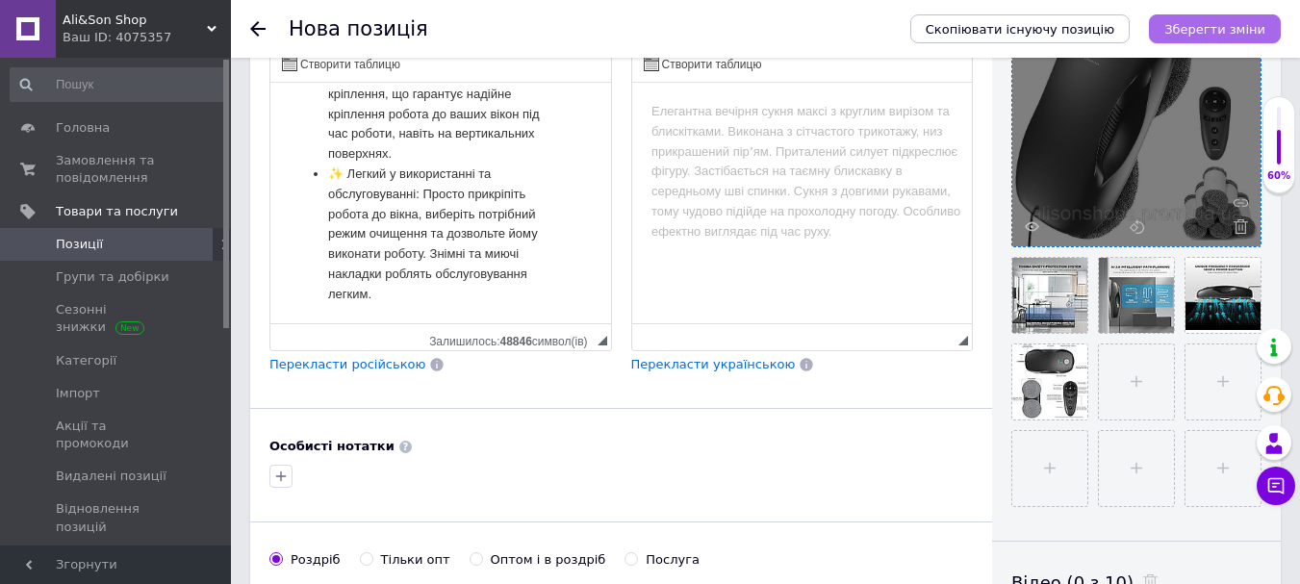
click at [1221, 33] on icon "Зберегти зміни" at bounding box center [1214, 29] width 101 height 14
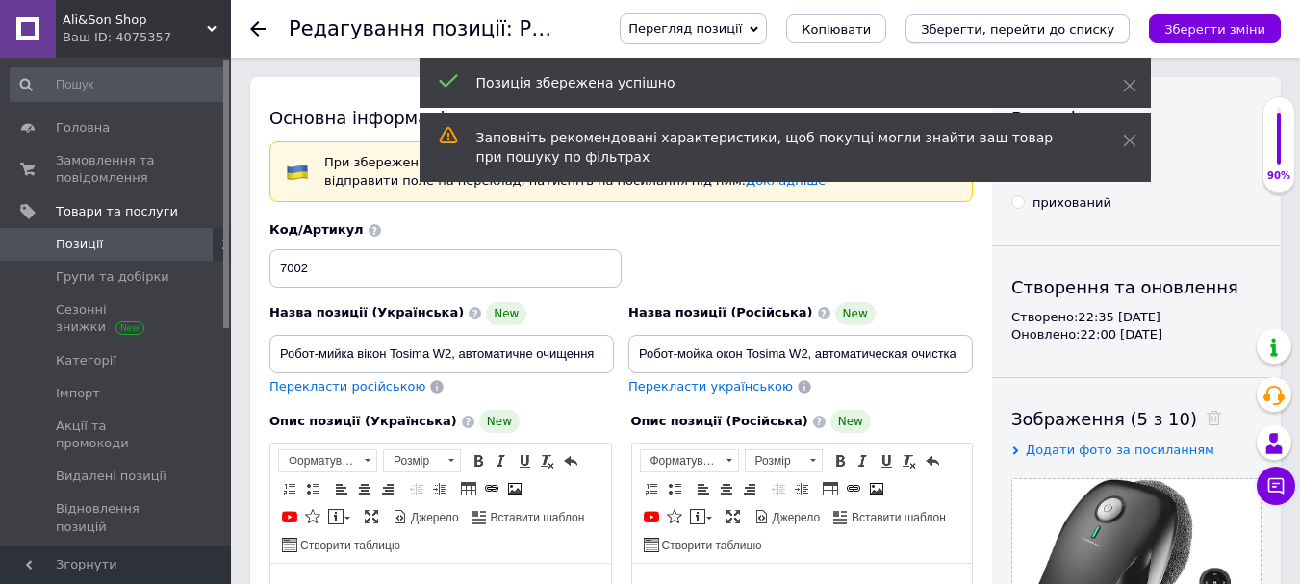
click at [1079, 19] on button "Зберегти, перейти до списку" at bounding box center [1017, 28] width 224 height 29
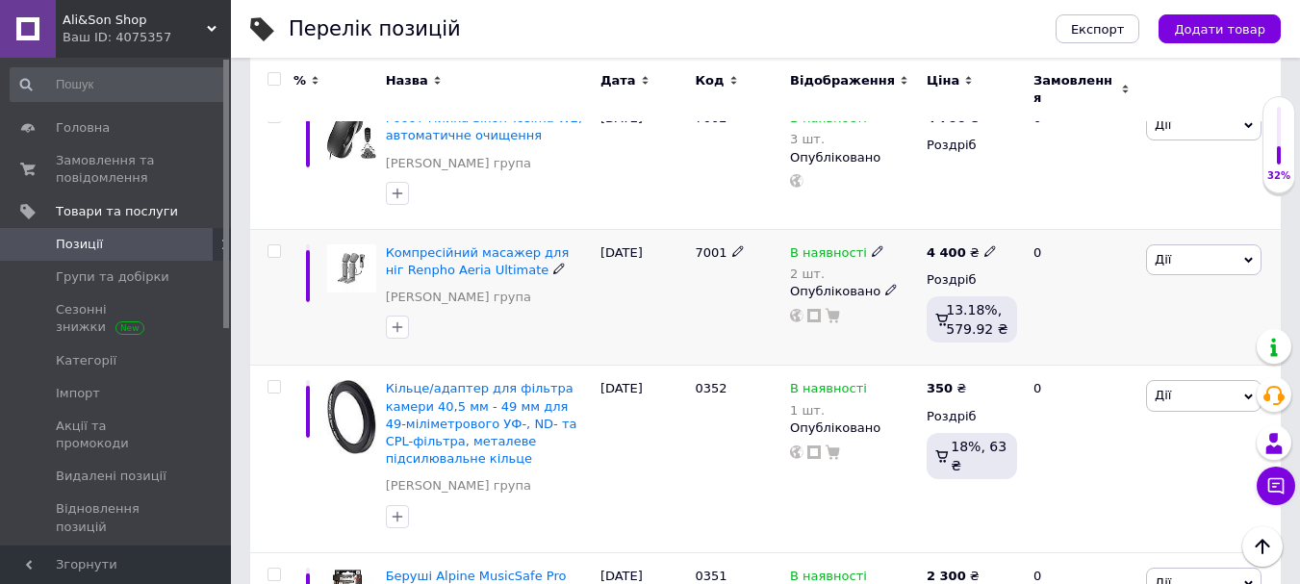
scroll to position [96, 0]
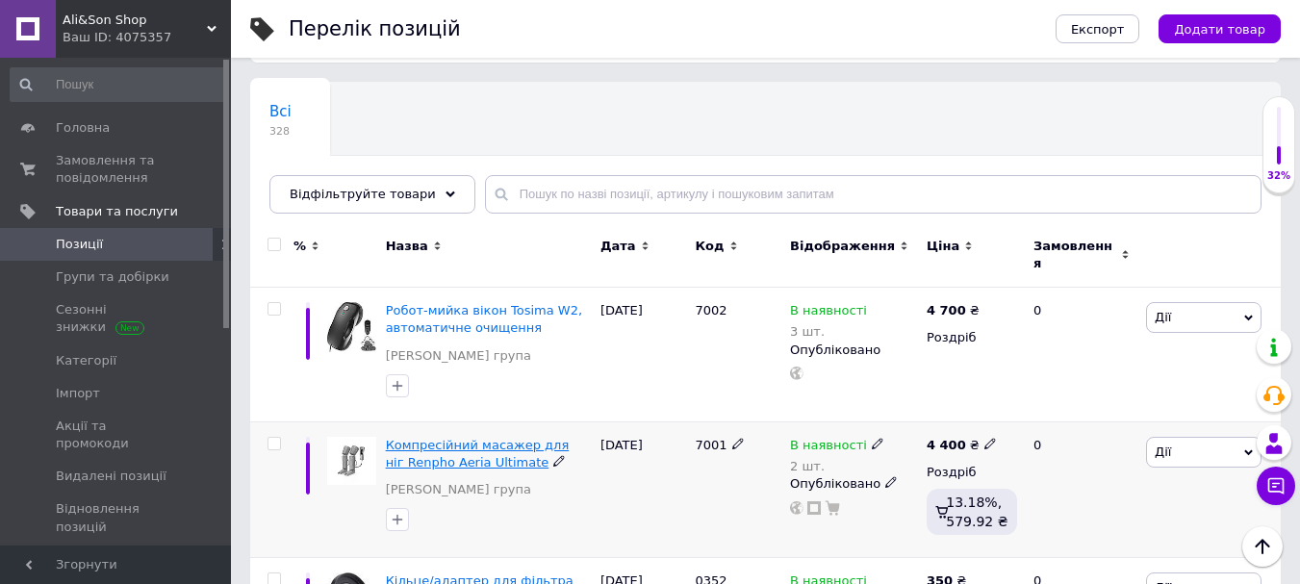
click at [451, 438] on span "Компресійний масажер для ніг Renpho Aeria Ultimate" at bounding box center [478, 454] width 184 height 32
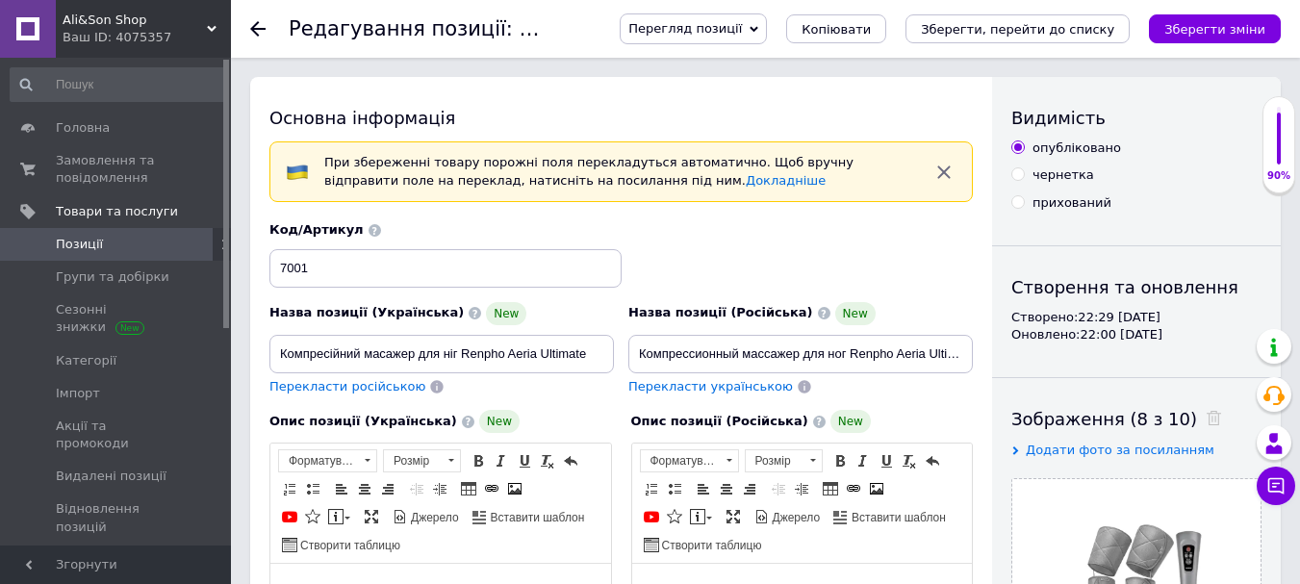
drag, startPoint x: 791, startPoint y: 34, endPoint x: 796, endPoint y: 24, distance: 10.8
click at [742, 35] on span "Перегляд позиції" at bounding box center [685, 28] width 114 height 14
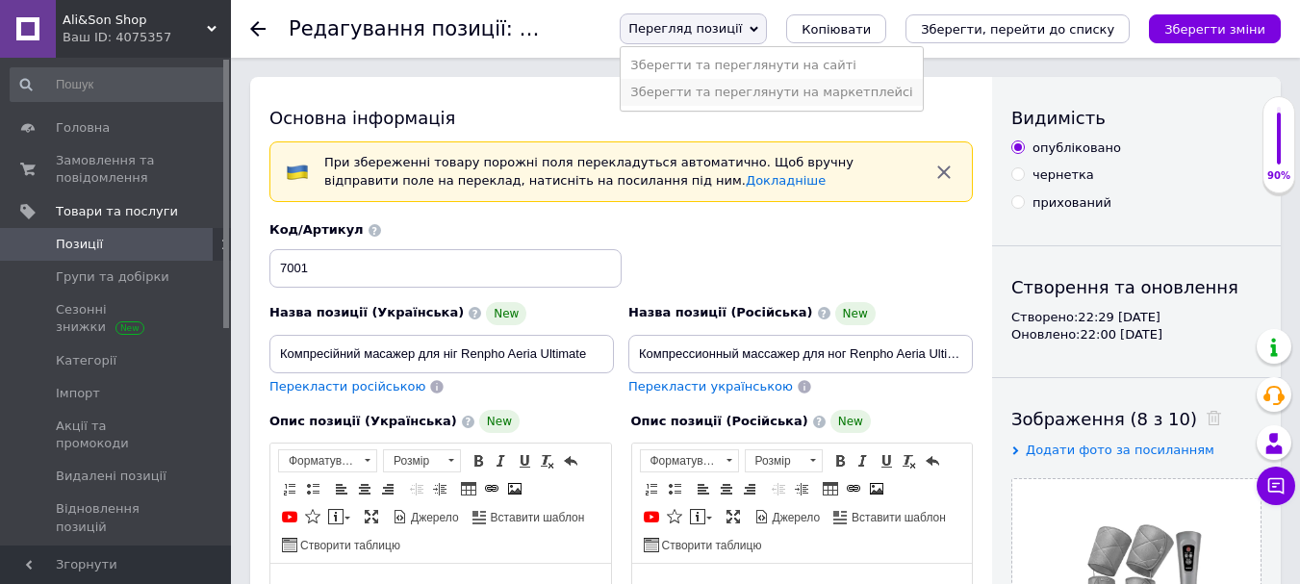
click at [778, 89] on li "Зберегти та переглянути на маркетплейсі" at bounding box center [771, 92] width 301 height 27
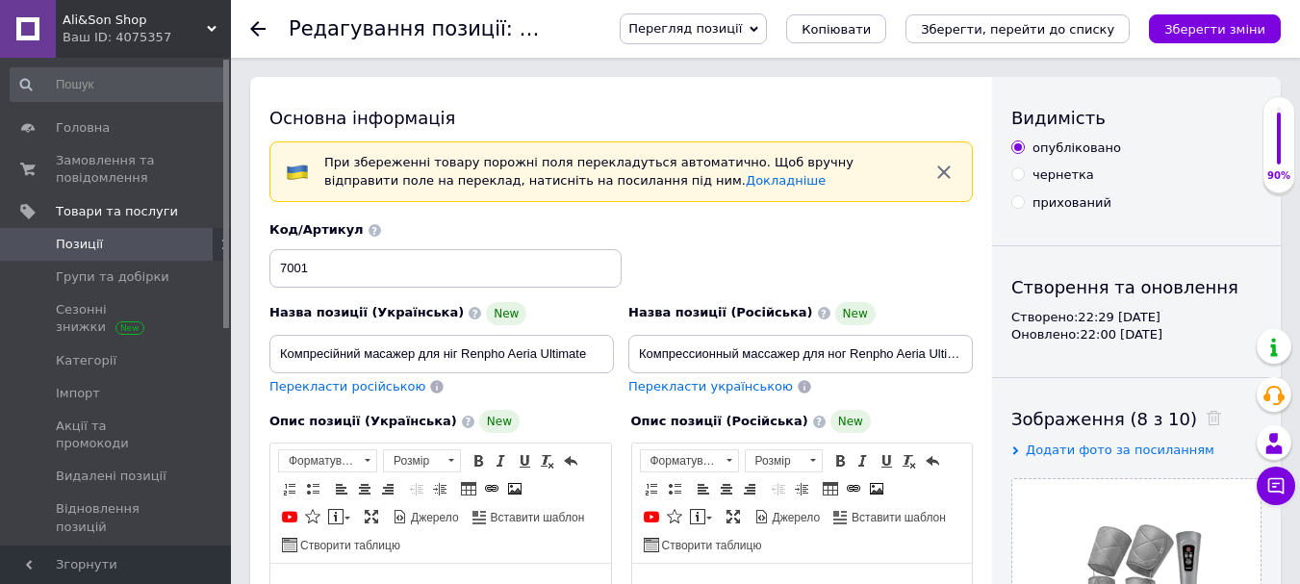
click at [742, 31] on span "Перегляд позиції" at bounding box center [685, 28] width 114 height 14
click at [768, 62] on li "Зберегти та переглянути на сайті" at bounding box center [771, 65] width 301 height 27
click at [1114, 31] on icon "Зберегти, перейти до списку" at bounding box center [1017, 29] width 193 height 14
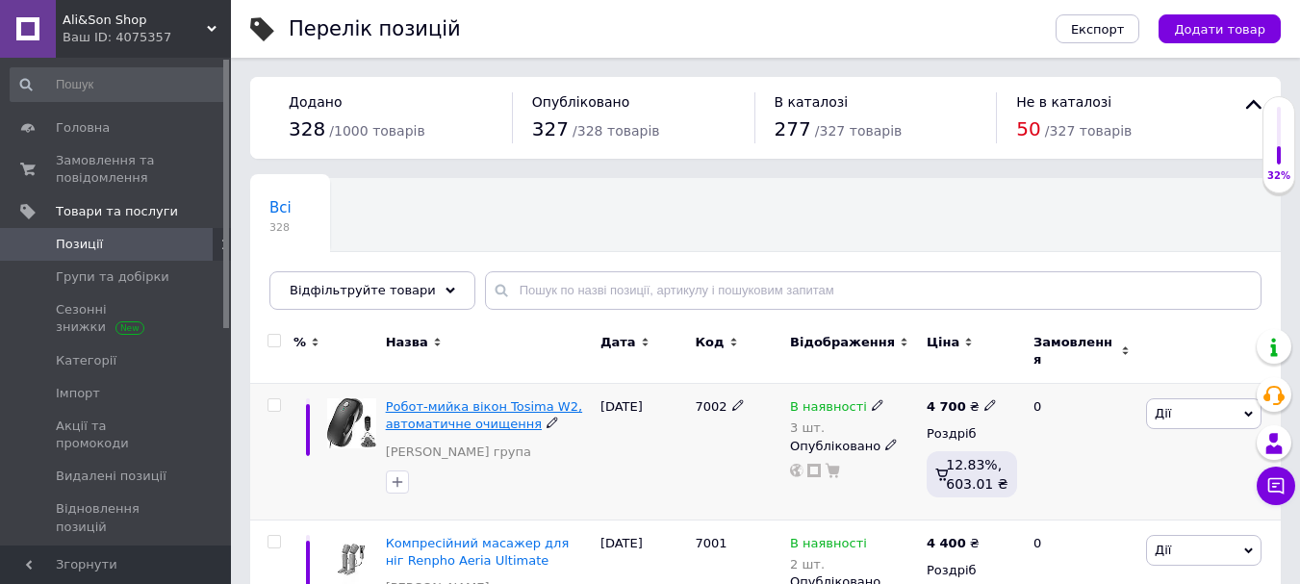
click at [533, 399] on span "Робот-мийка вікон Tosima W2, автоматичне очищення" at bounding box center [484, 415] width 196 height 32
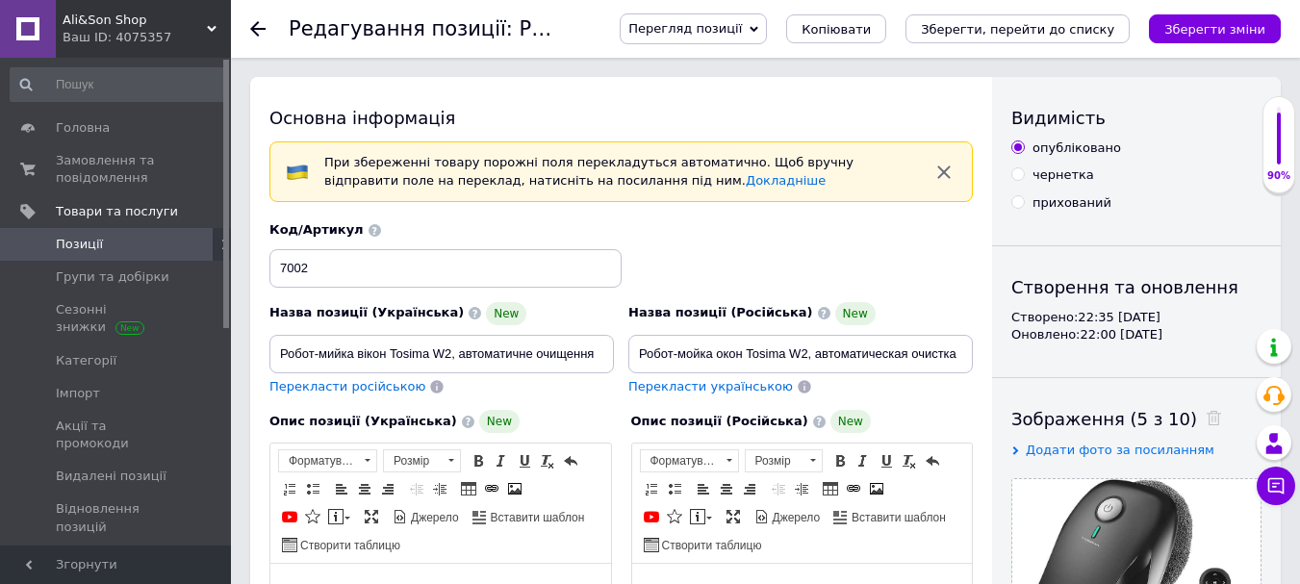
click at [742, 31] on span "Перегляд позиції" at bounding box center [685, 28] width 114 height 14
click at [760, 67] on li "Зберегти та переглянути на сайті" at bounding box center [771, 65] width 301 height 27
click at [1021, 24] on icon "Зберегти, перейти до списку" at bounding box center [1017, 29] width 193 height 14
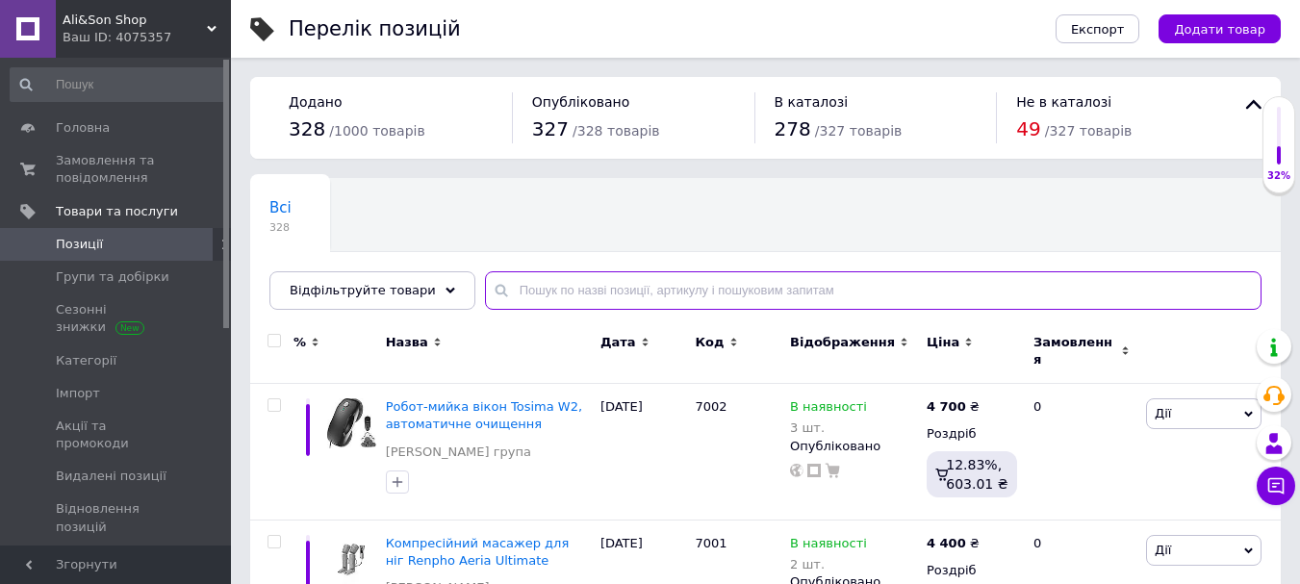
click at [547, 307] on input "text" at bounding box center [873, 290] width 776 height 38
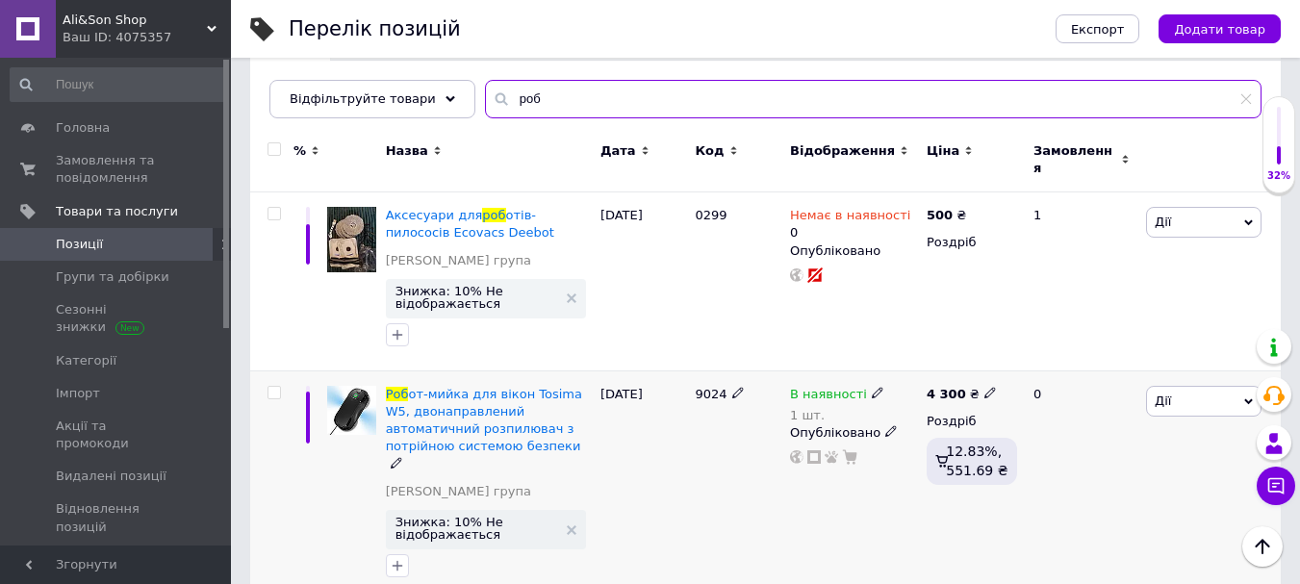
scroll to position [175, 0]
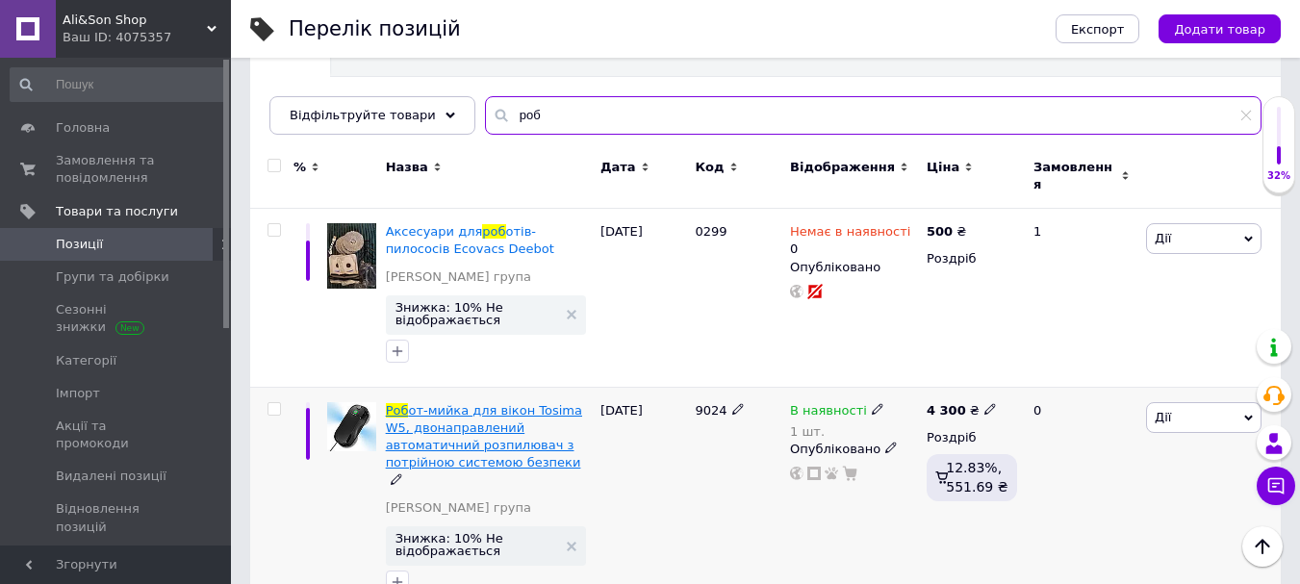
type input "роб"
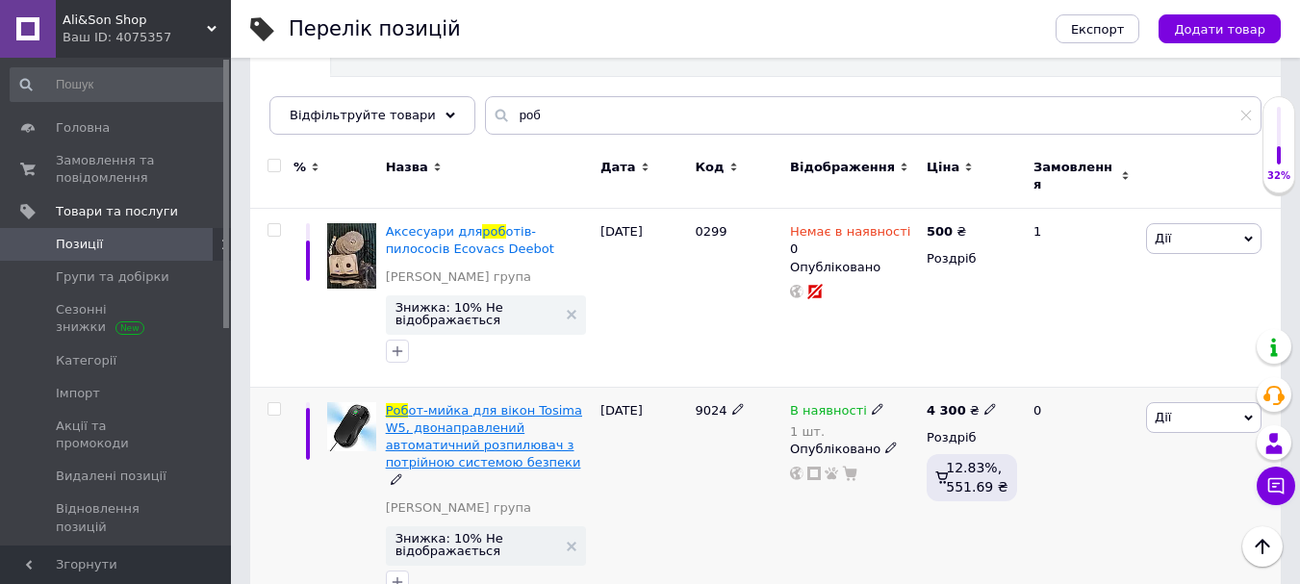
click at [432, 445] on span "от-мийка для вікон Tosima W5, двонаправлений автоматичний розпилювач з потрійно…" at bounding box center [484, 436] width 196 height 67
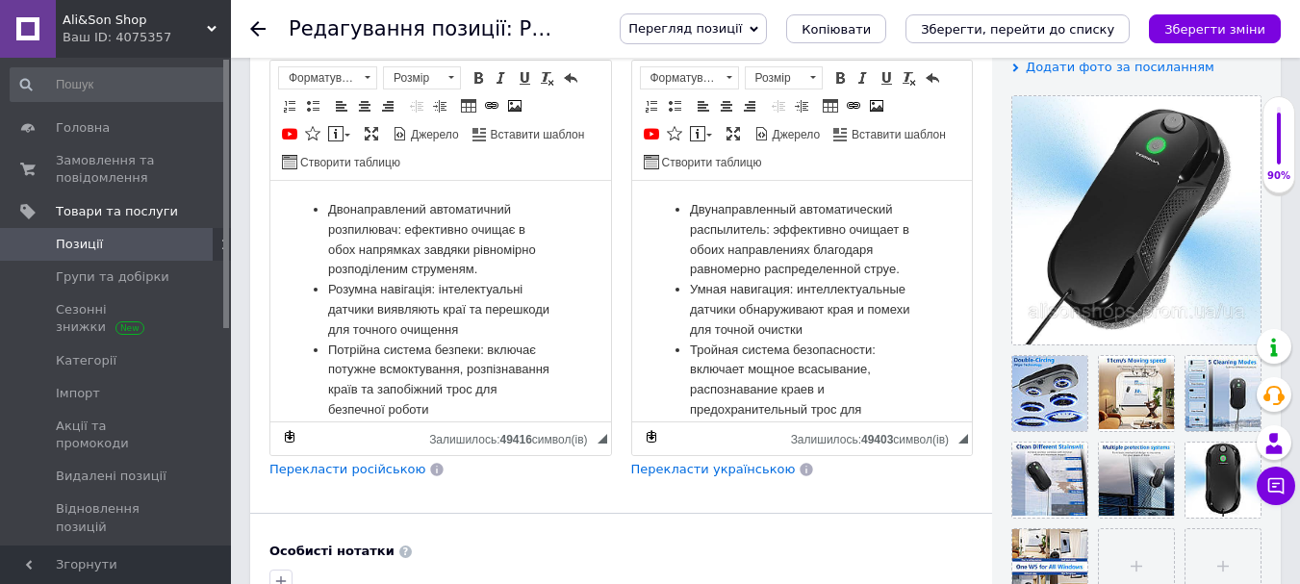
scroll to position [385, 0]
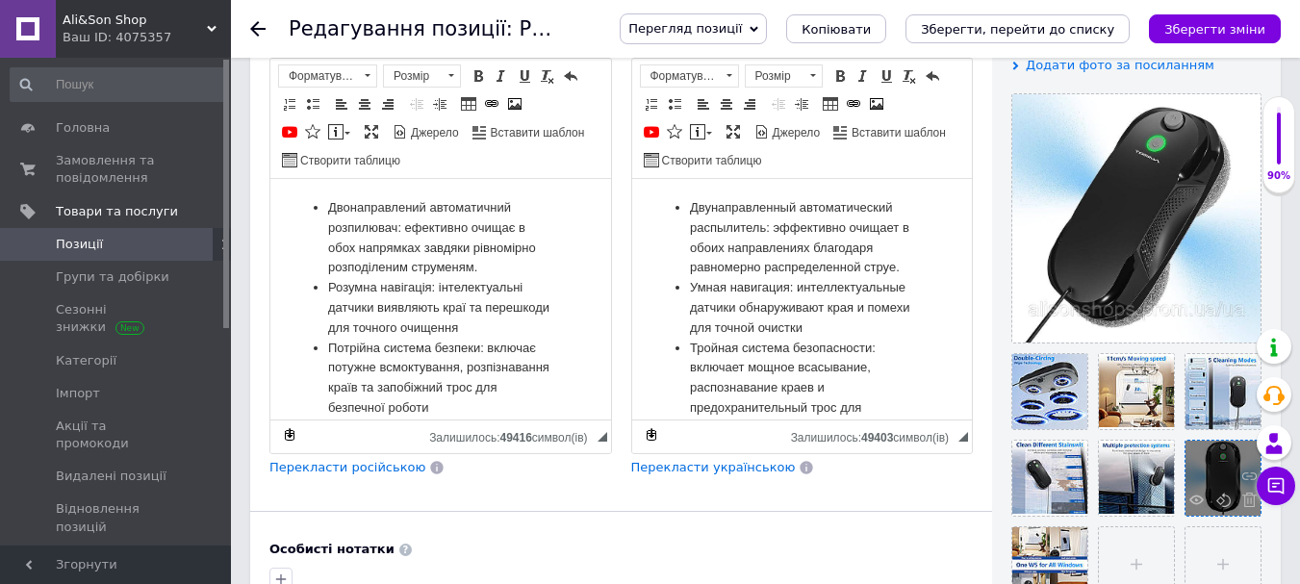
click at [1233, 457] on div at bounding box center [1222, 478] width 75 height 75
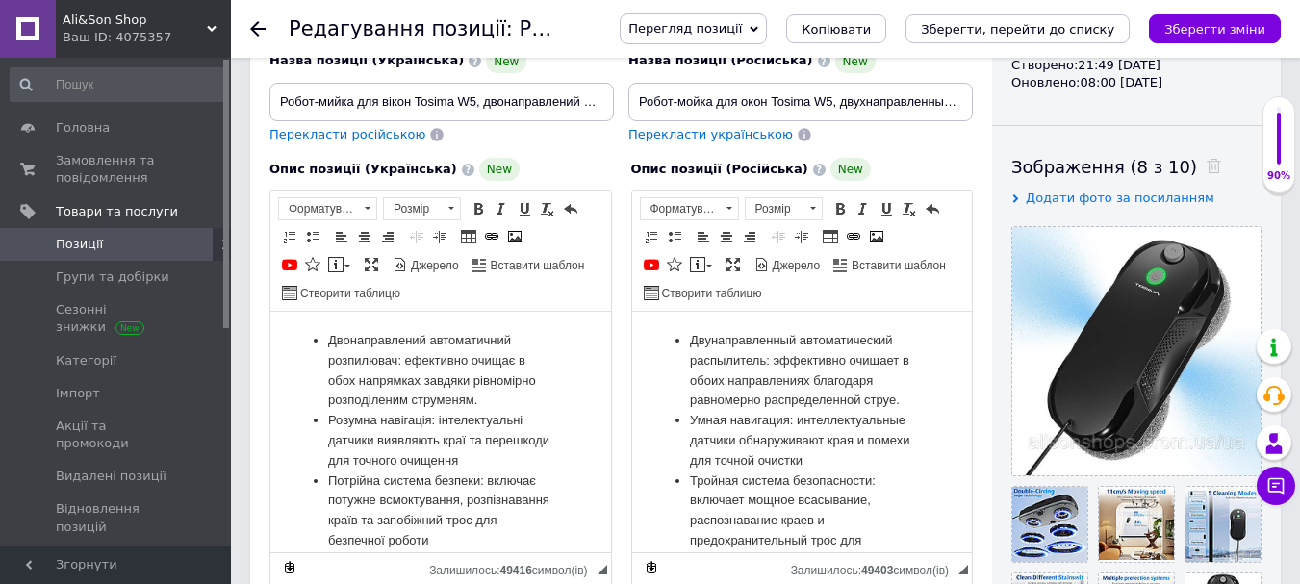
scroll to position [96, 0]
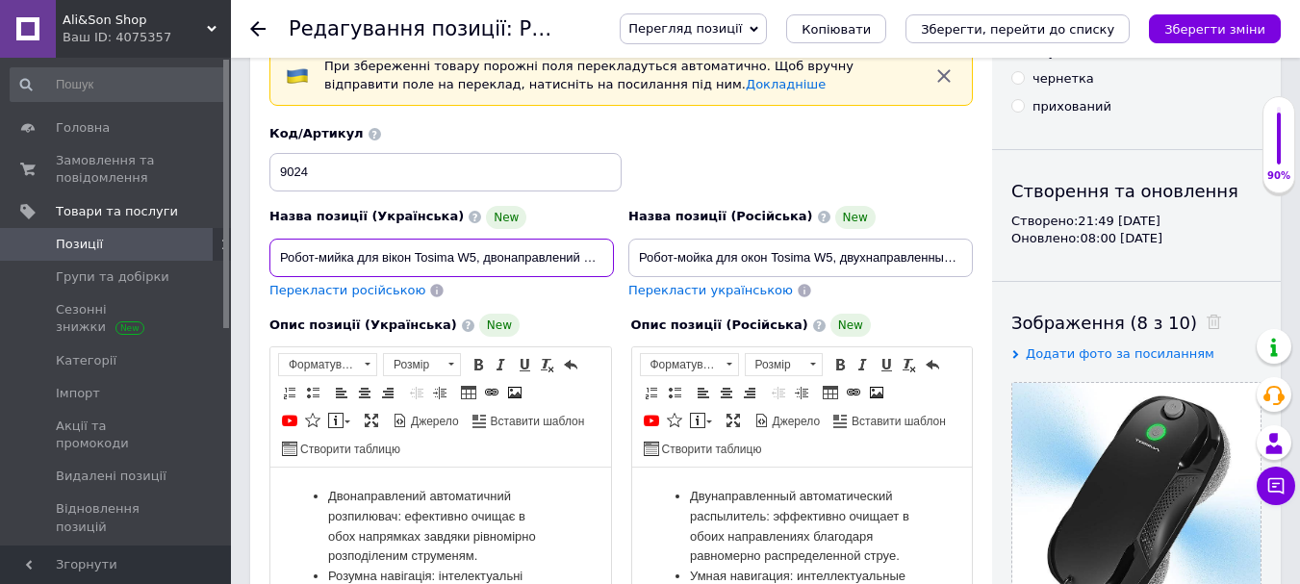
drag, startPoint x: 413, startPoint y: 255, endPoint x: 473, endPoint y: 253, distance: 60.6
click at [473, 253] on input "Робот-мийка для вікон Tosima W5, двонаправлений автоматичний розпилювач з потрі…" at bounding box center [441, 258] width 344 height 38
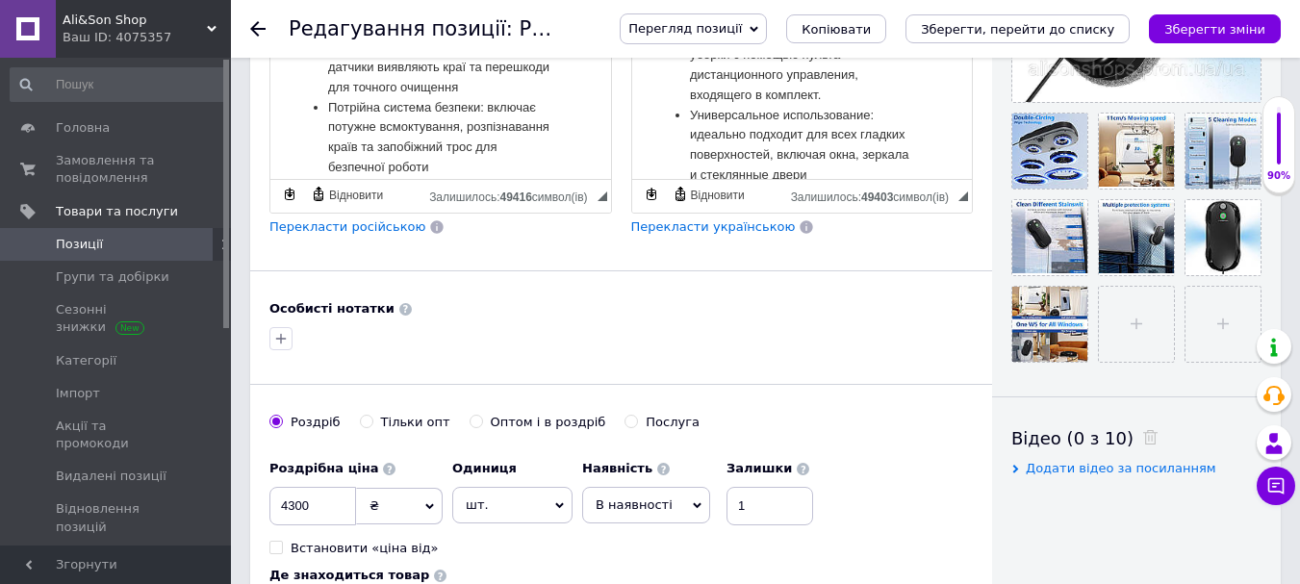
scroll to position [962, 0]
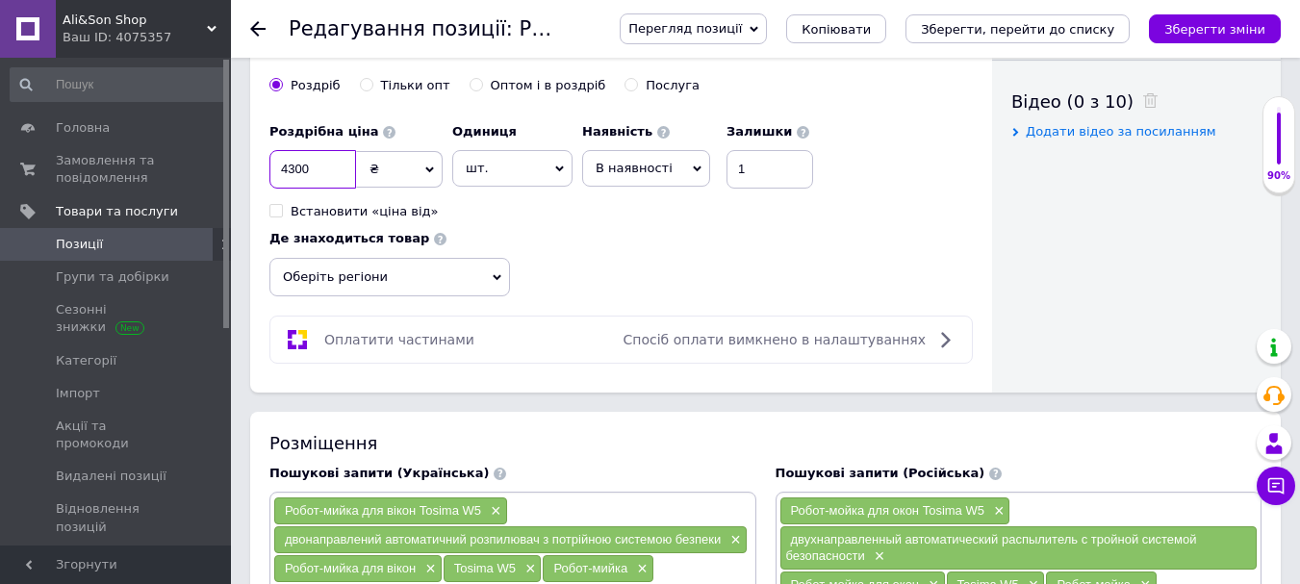
click at [318, 163] on input "4300" at bounding box center [312, 169] width 87 height 38
type input "4800"
click at [1222, 26] on icon "Зберегти зміни" at bounding box center [1214, 29] width 101 height 14
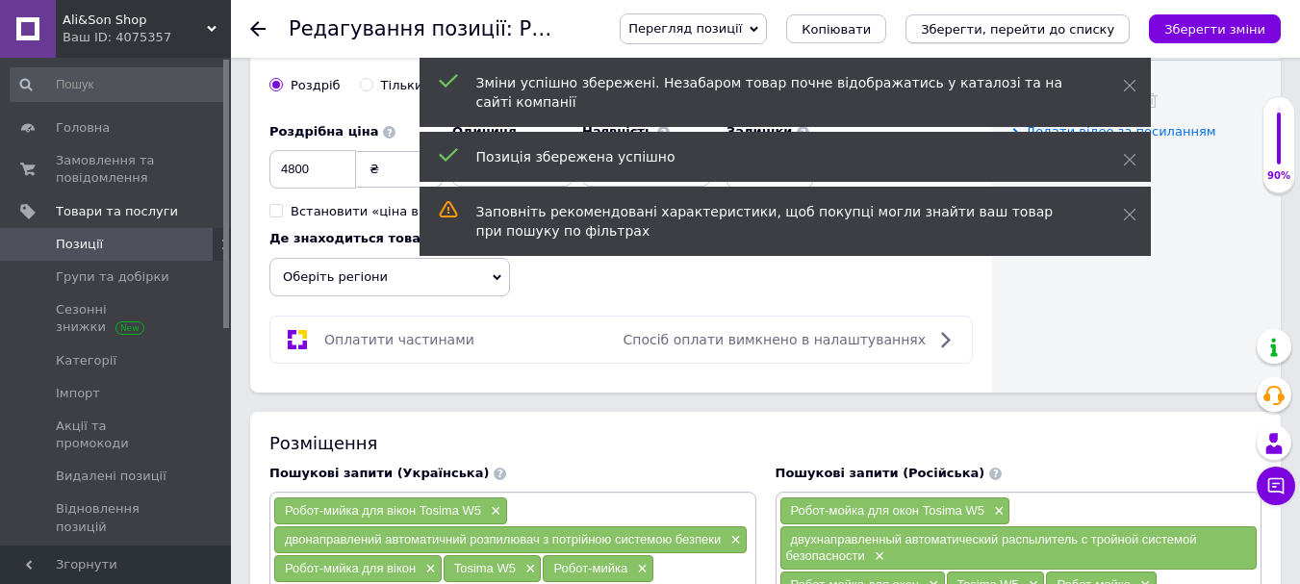
click at [1097, 35] on icon "Зберегти, перейти до списку" at bounding box center [1017, 29] width 193 height 14
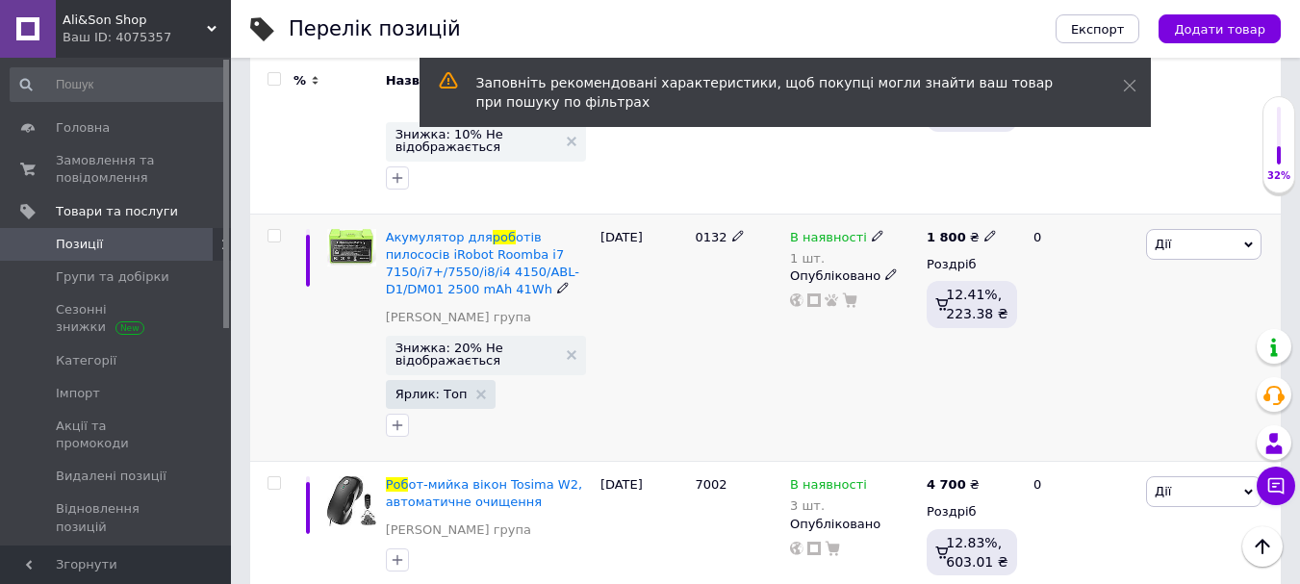
scroll to position [577, 0]
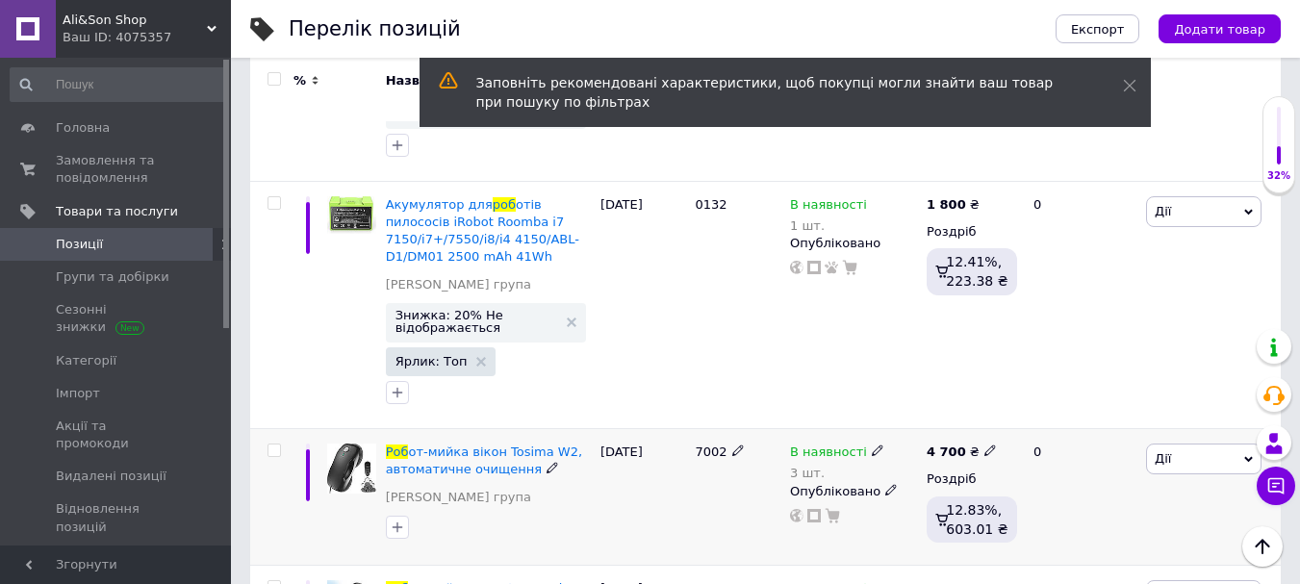
click at [281, 429] on div at bounding box center [271, 497] width 43 height 137
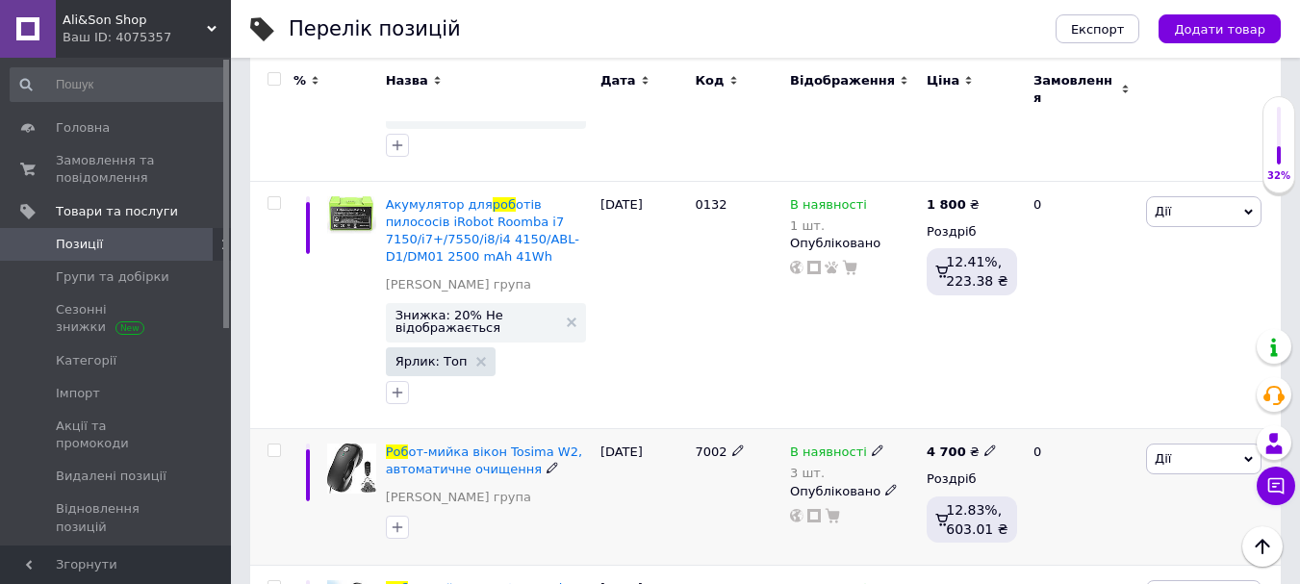
click at [275, 445] on input "checkbox" at bounding box center [273, 451] width 13 height 13
checkbox input "true"
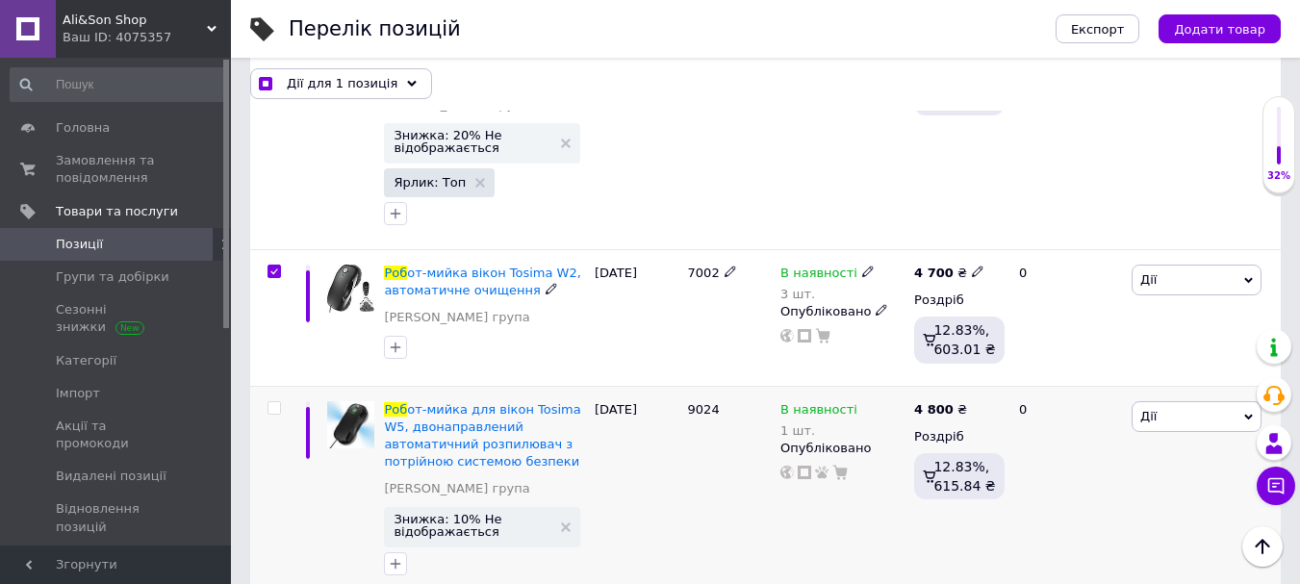
scroll to position [769, 0]
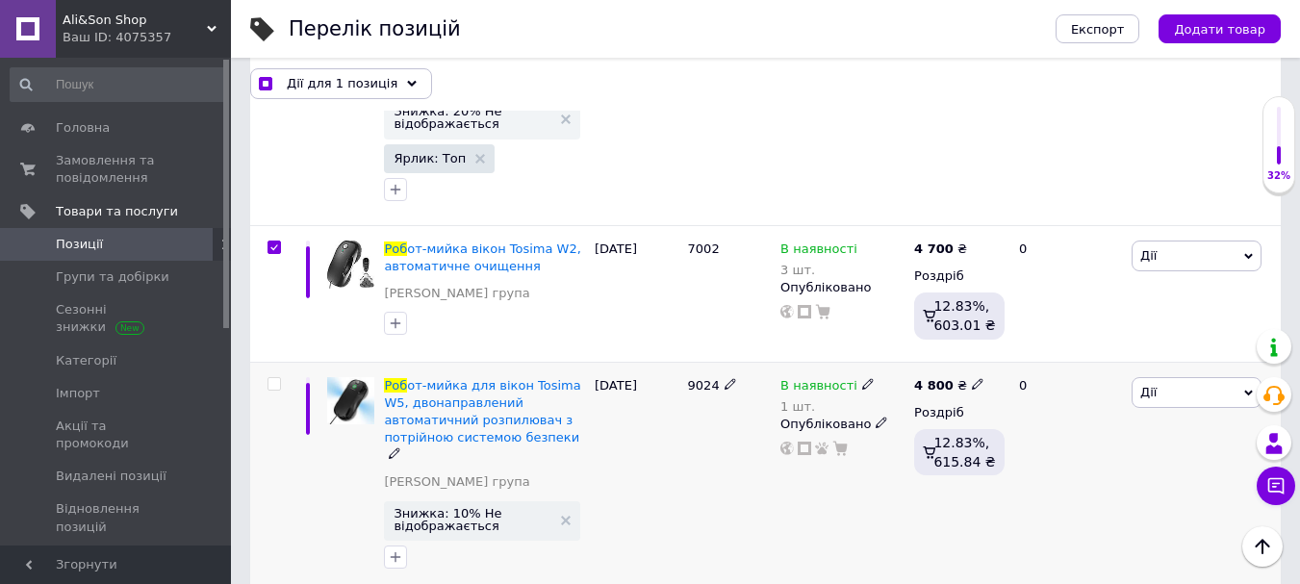
click at [273, 378] on input "checkbox" at bounding box center [273, 384] width 13 height 13
checkbox input "true"
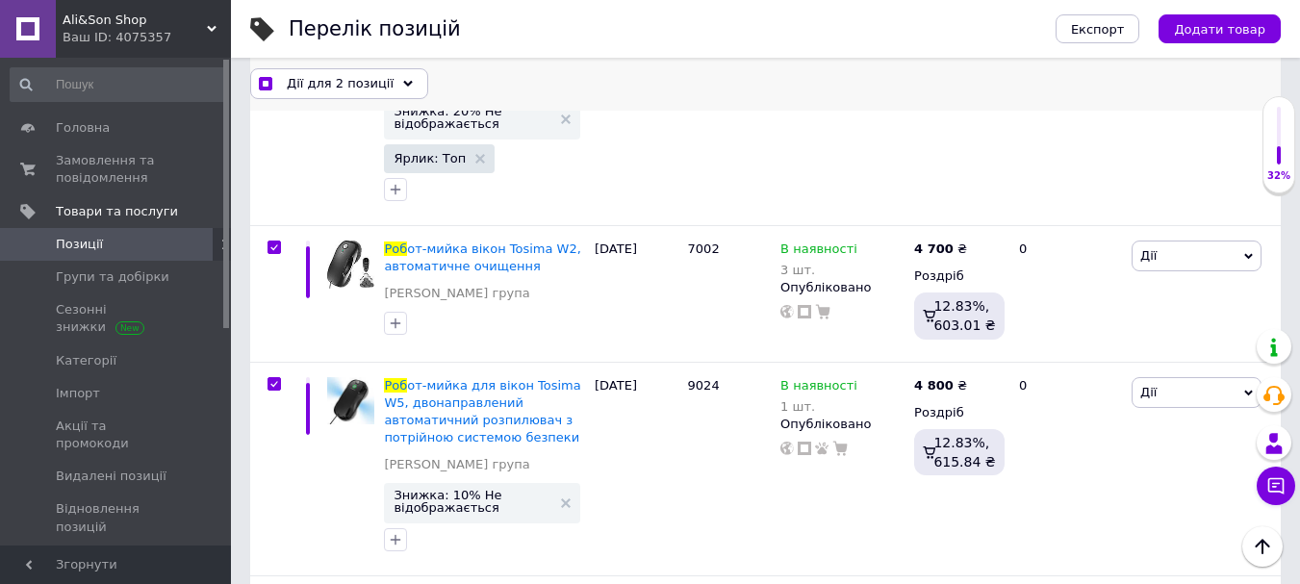
click at [352, 92] on span "Дії для 2 позиції" at bounding box center [340, 83] width 107 height 17
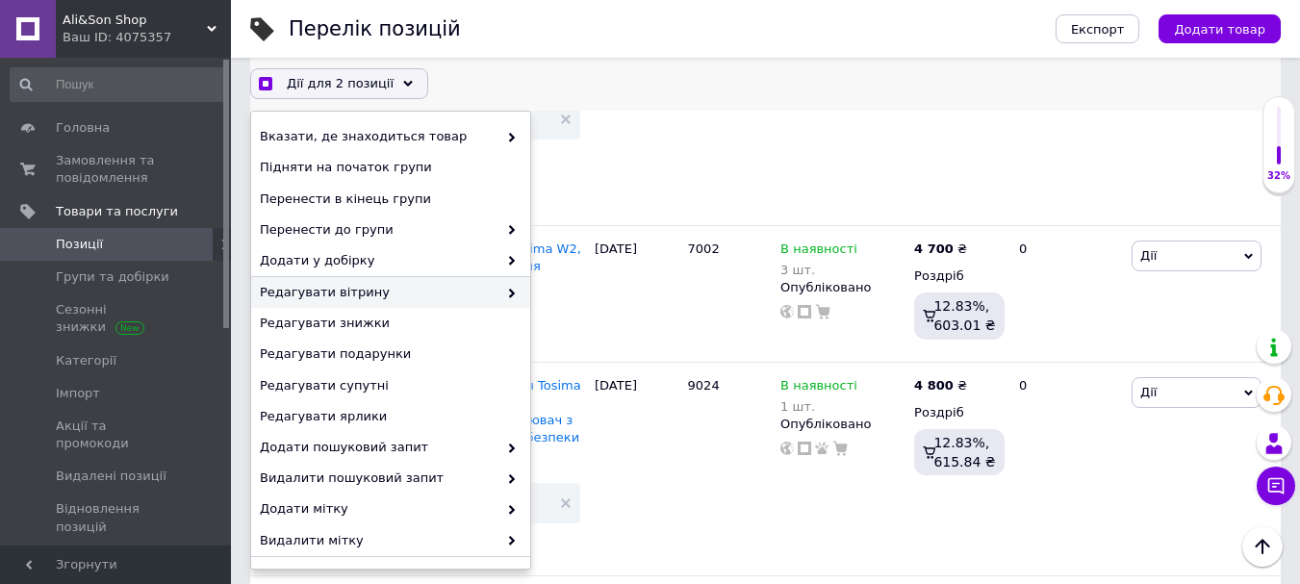
click at [365, 299] on span "Редагувати вітрину" at bounding box center [379, 292] width 238 height 17
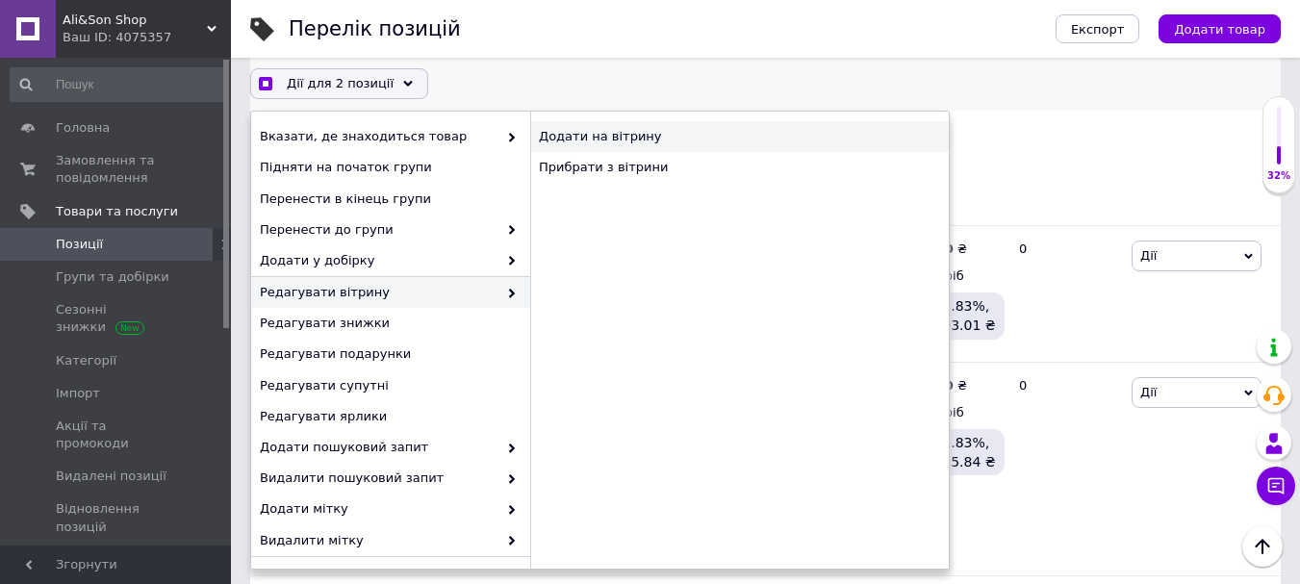
click at [595, 138] on div "Додати на вітрину" at bounding box center [739, 136] width 419 height 31
checkbox input "true"
checkbox input "false"
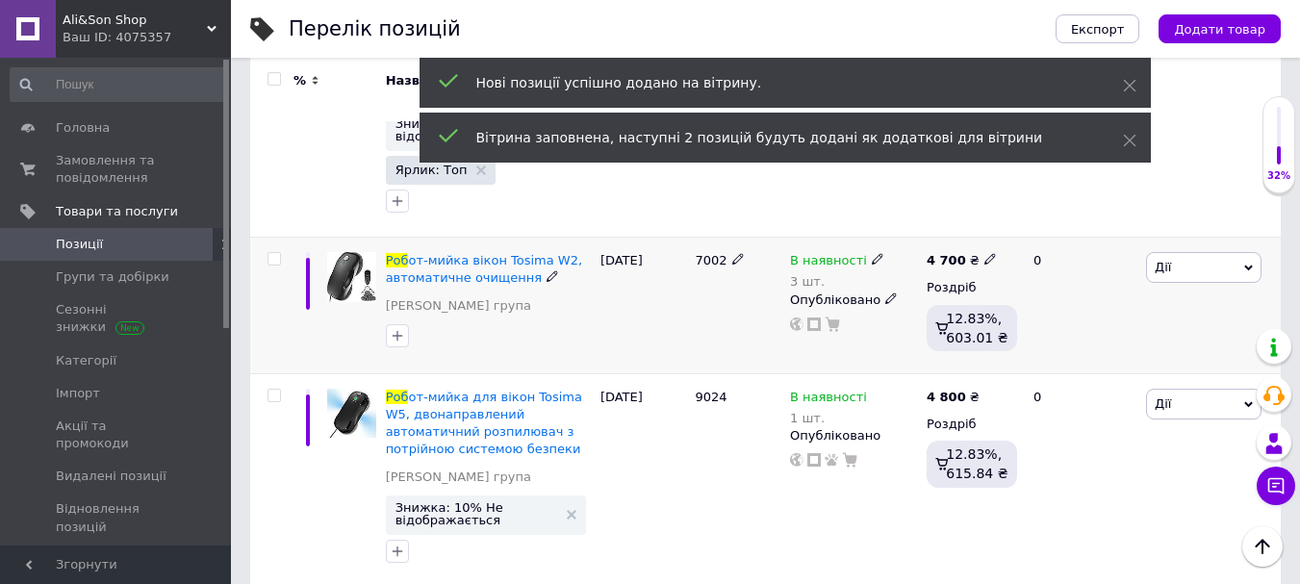
click at [274, 253] on input "checkbox" at bounding box center [273, 259] width 13 height 13
checkbox input "true"
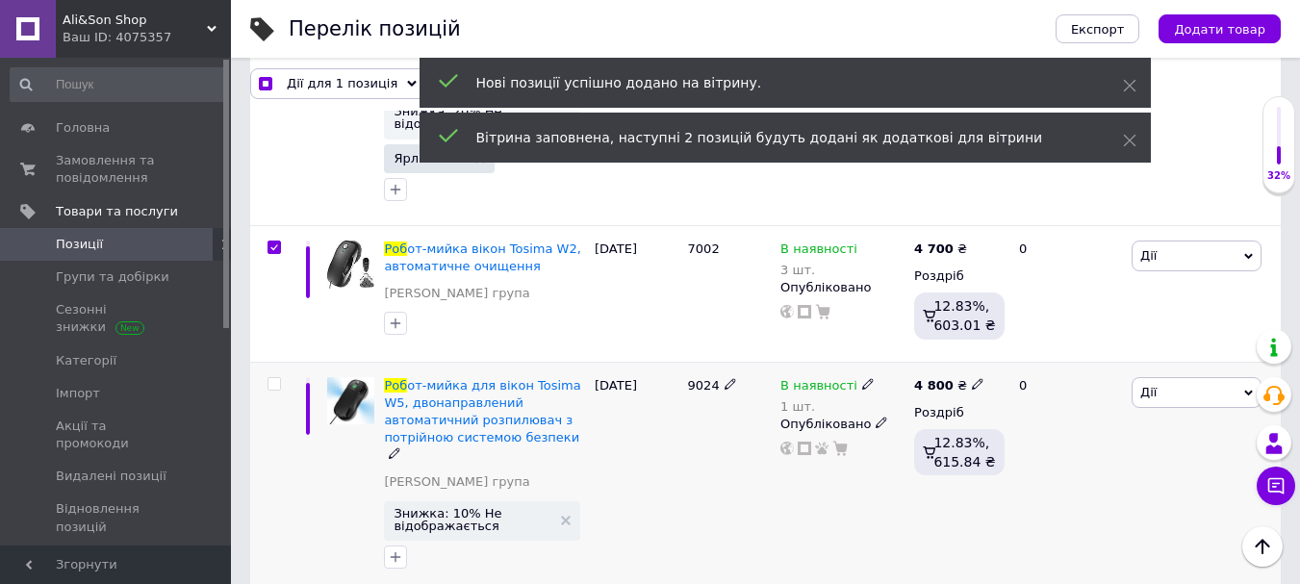
click at [276, 378] on input "checkbox" at bounding box center [273, 384] width 13 height 13
checkbox input "true"
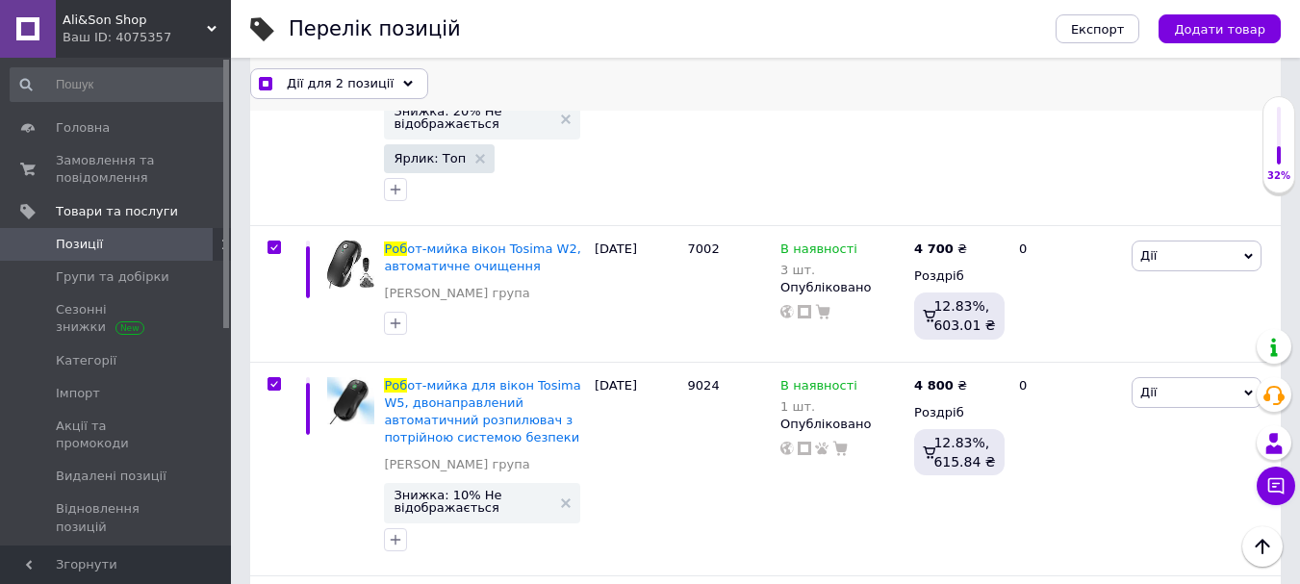
click at [349, 72] on div "Дії для 2 позиції" at bounding box center [339, 83] width 178 height 31
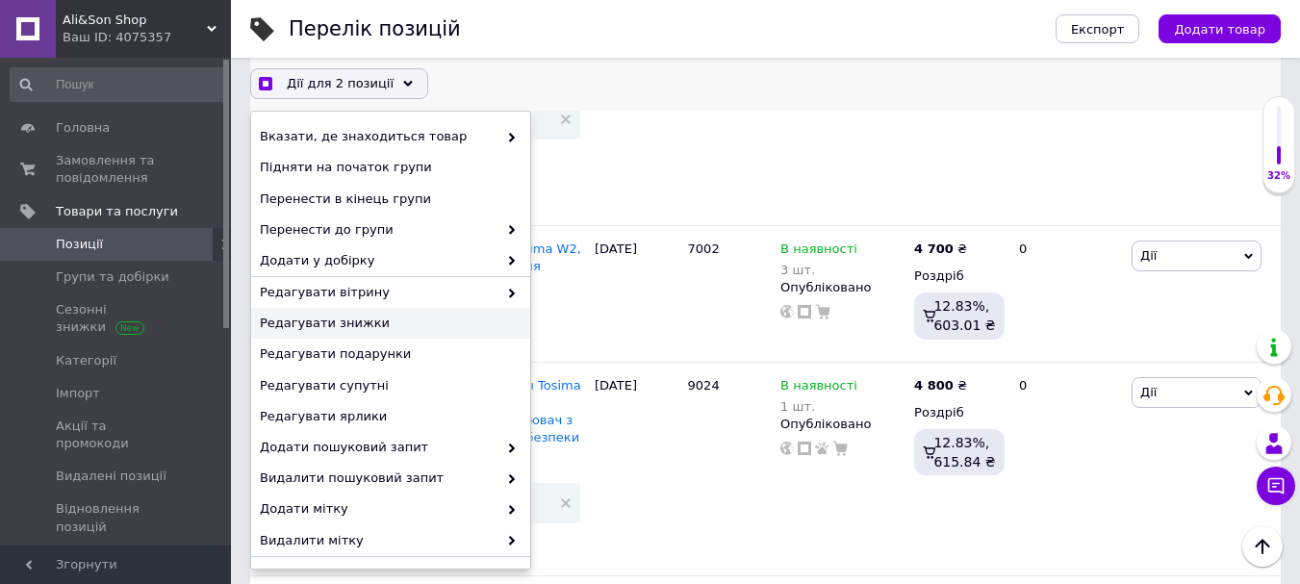
click at [374, 313] on div "Редагувати знижки" at bounding box center [390, 324] width 279 height 31
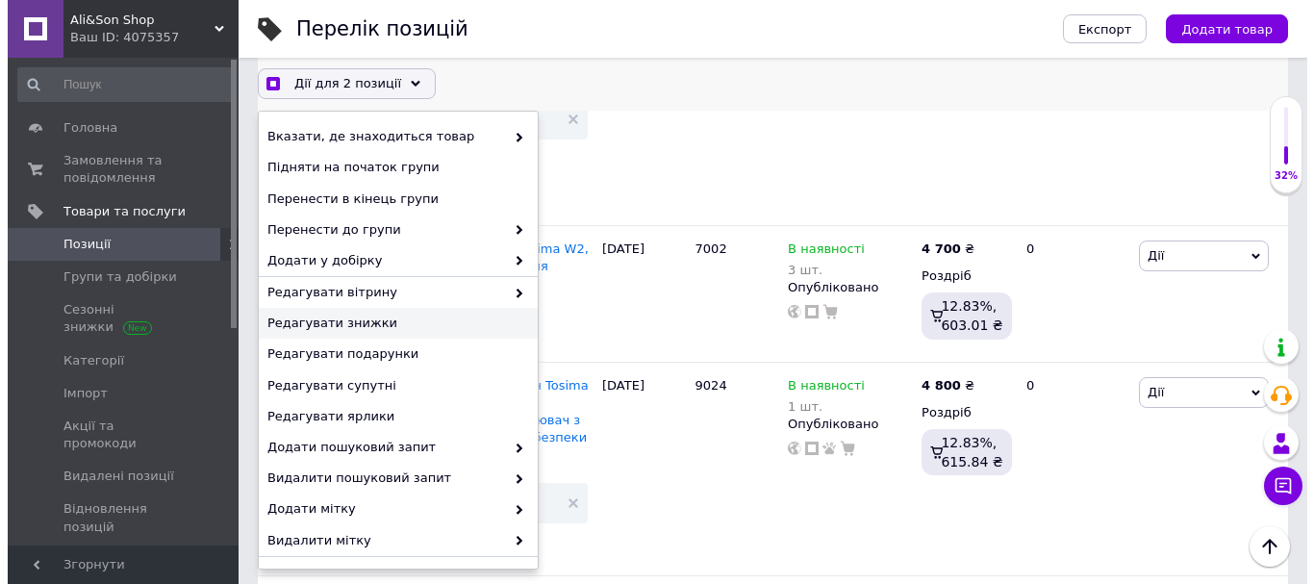
scroll to position [719, 0]
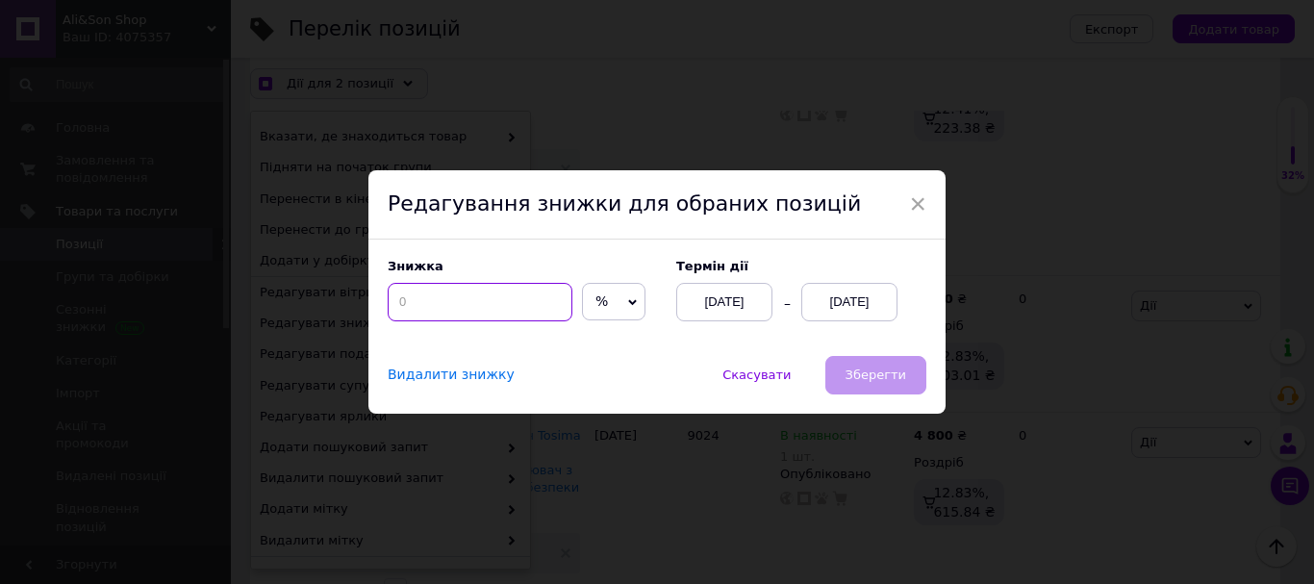
click at [397, 304] on input at bounding box center [480, 302] width 185 height 38
checkbox input "true"
type input "1"
checkbox input "true"
type input "10"
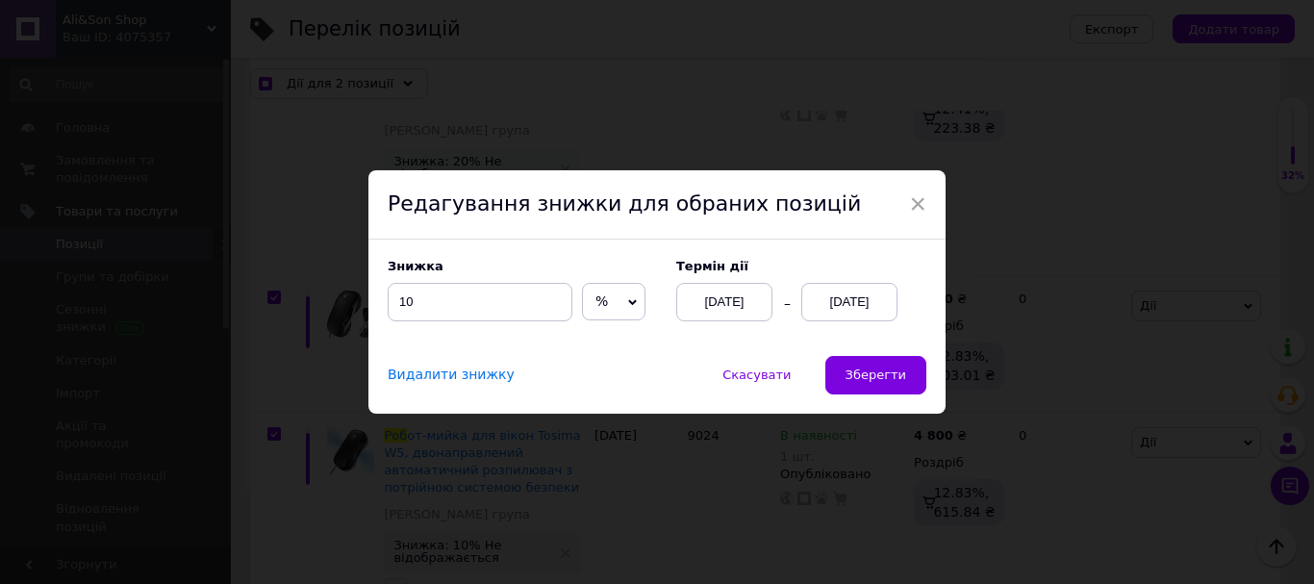
click at [817, 306] on div "[DATE]" at bounding box center [849, 302] width 96 height 38
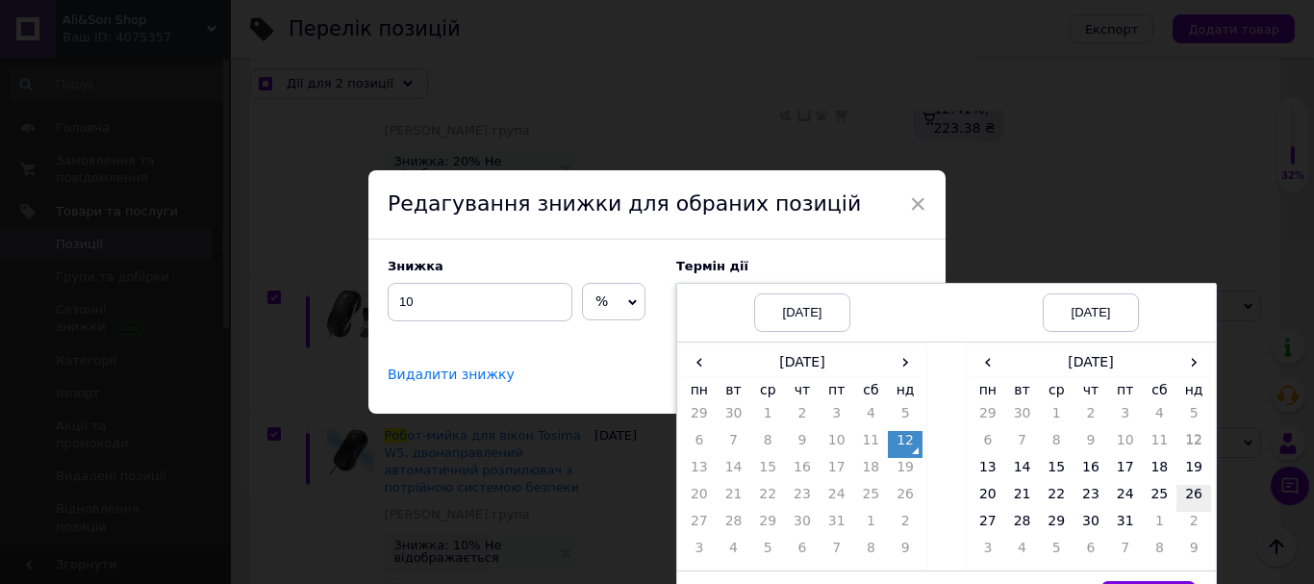
click at [1186, 496] on td "26" at bounding box center [1194, 498] width 35 height 27
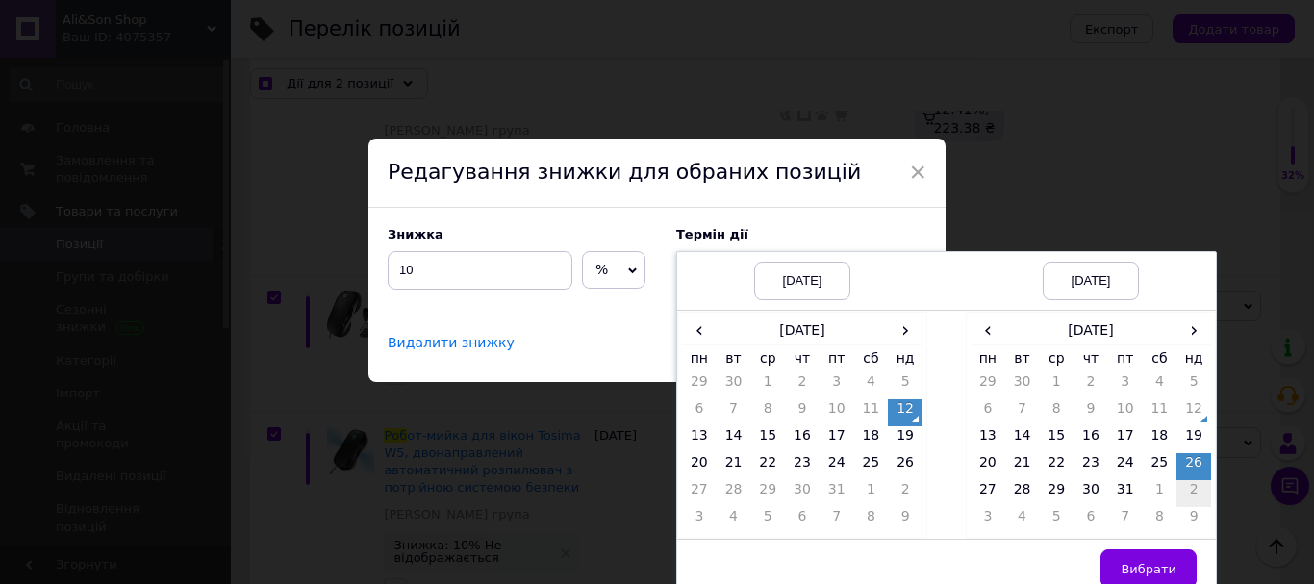
scroll to position [47, 0]
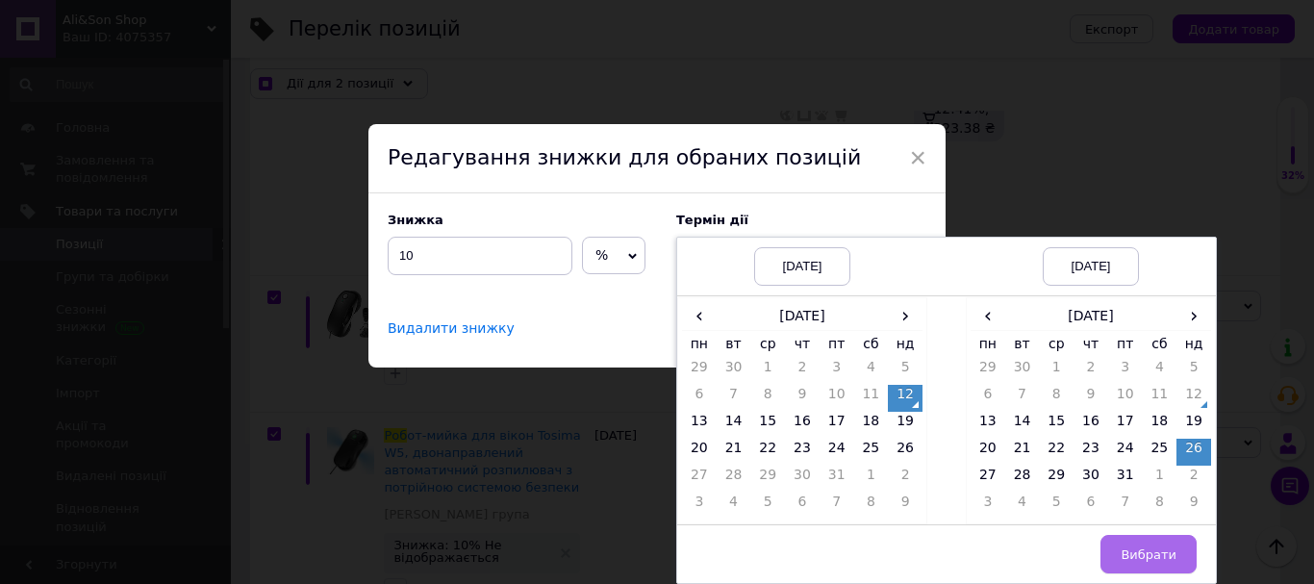
click at [1178, 554] on button "Вибрати" at bounding box center [1149, 554] width 96 height 38
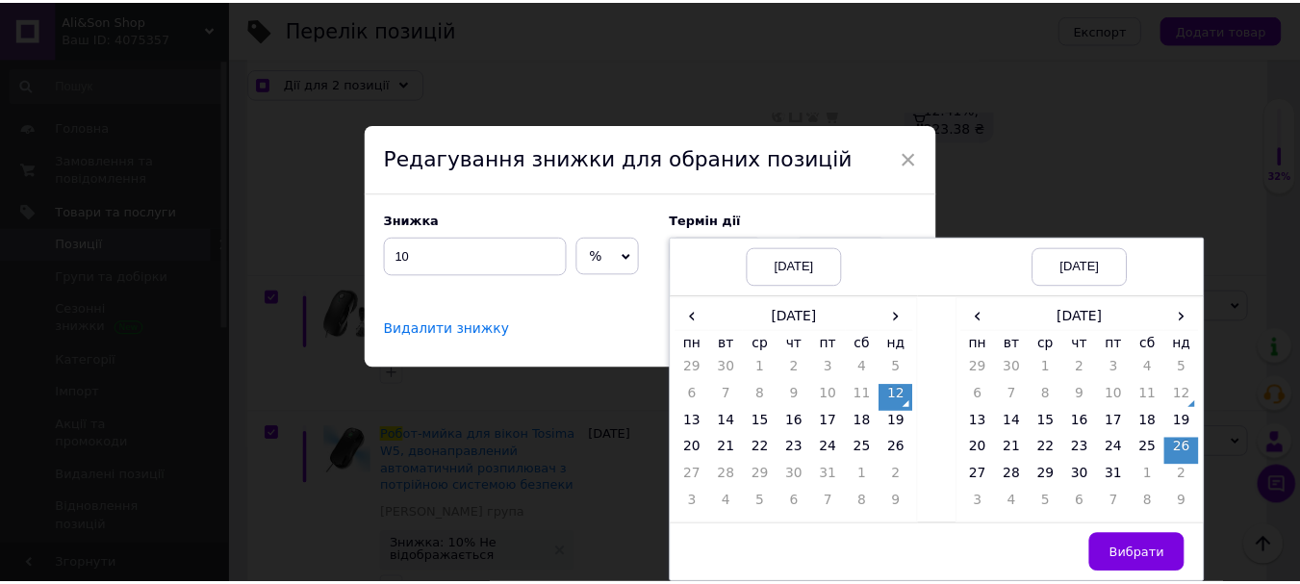
scroll to position [0, 0]
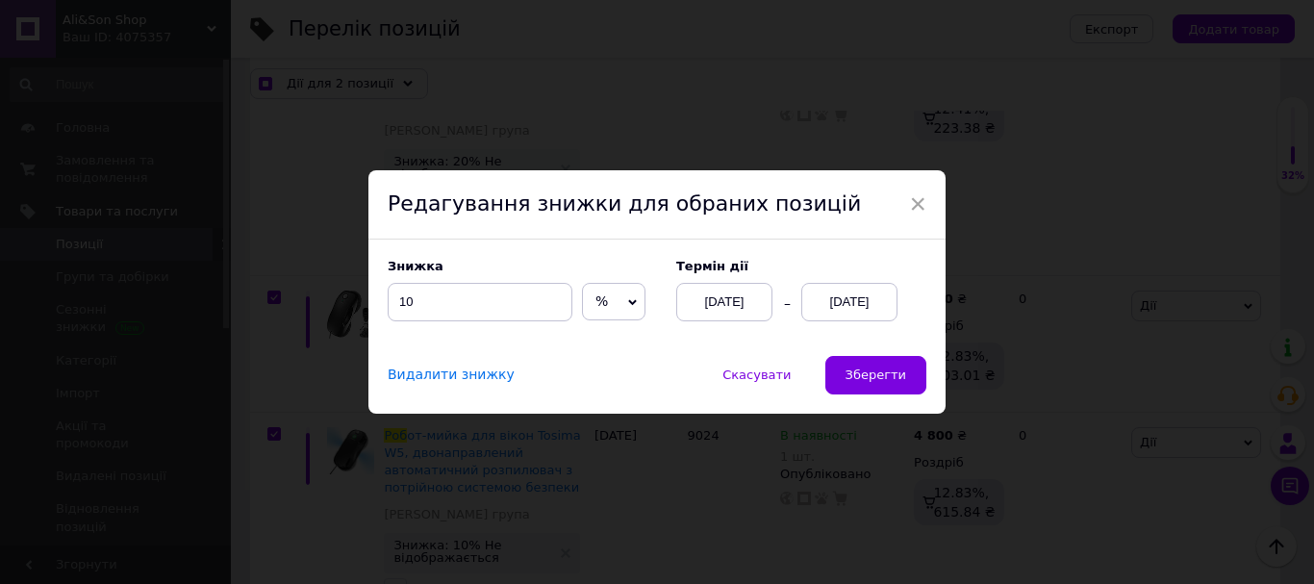
click at [868, 409] on div "Видалити знижку Скасувати   Зберегти" at bounding box center [656, 385] width 577 height 58
click at [871, 391] on button "Зберегти" at bounding box center [876, 375] width 101 height 38
checkbox input "true"
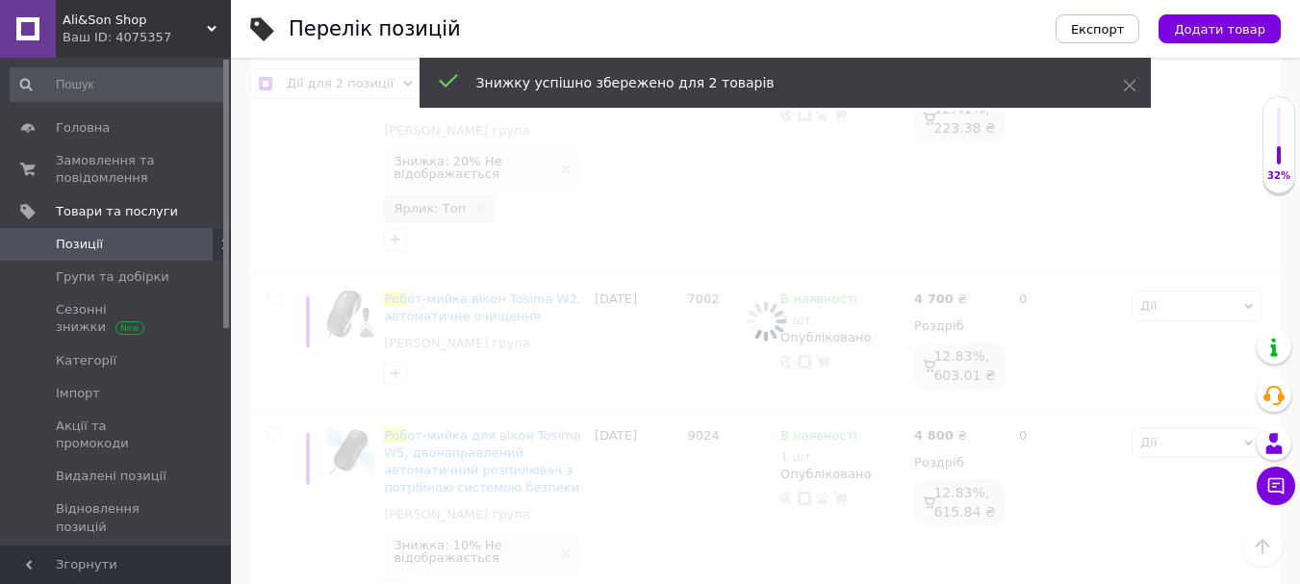
checkbox input "false"
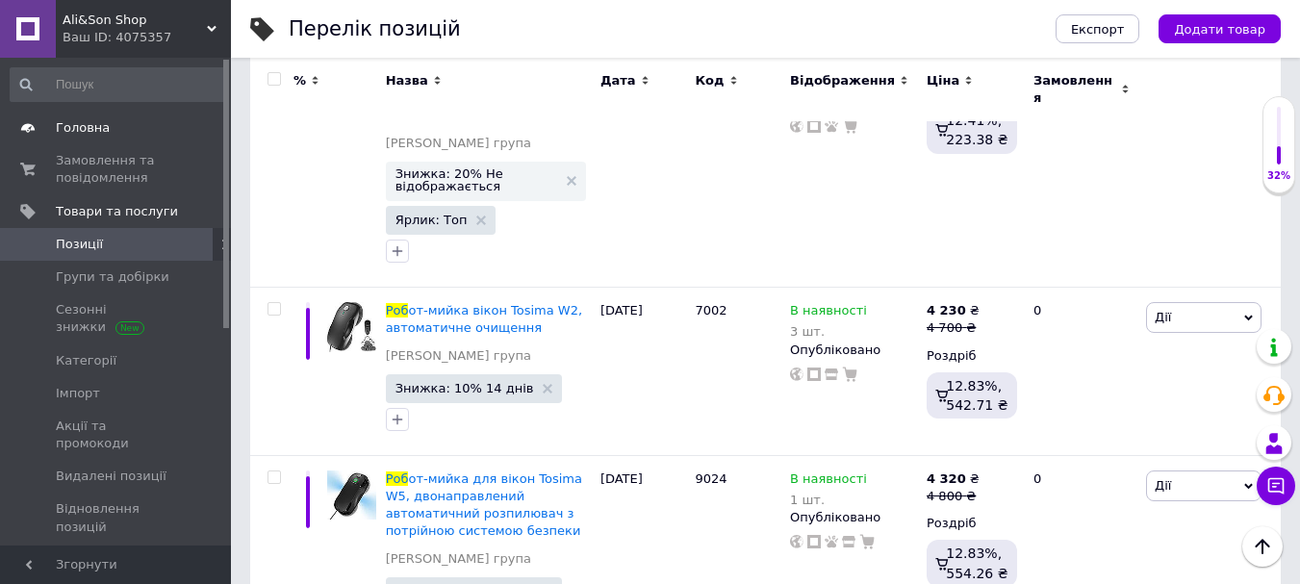
click at [91, 133] on span "Головна" at bounding box center [83, 127] width 54 height 17
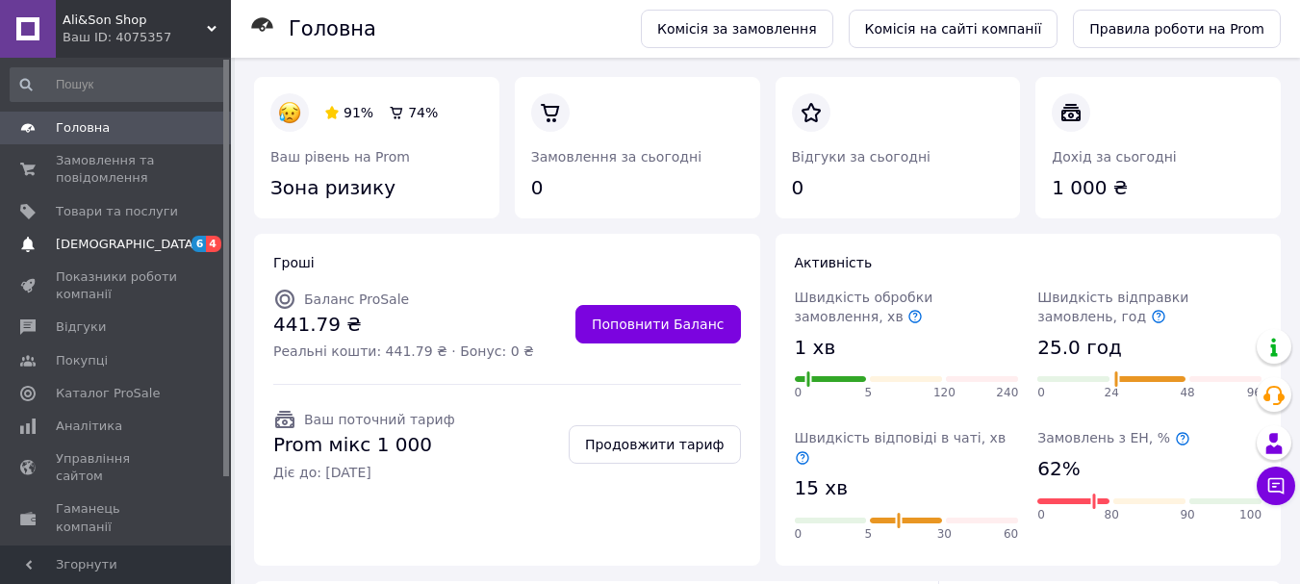
click at [144, 231] on link "[DEMOGRAPHIC_DATA] 6 4" at bounding box center [118, 244] width 237 height 33
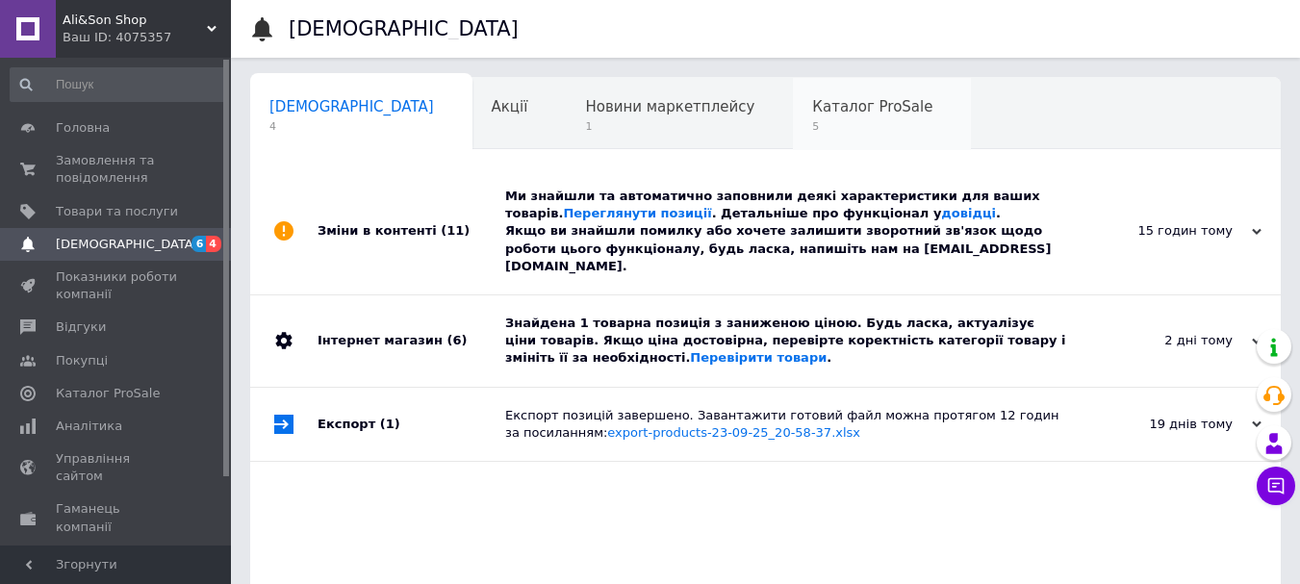
click at [812, 109] on span "Каталог ProSale" at bounding box center [872, 106] width 120 height 17
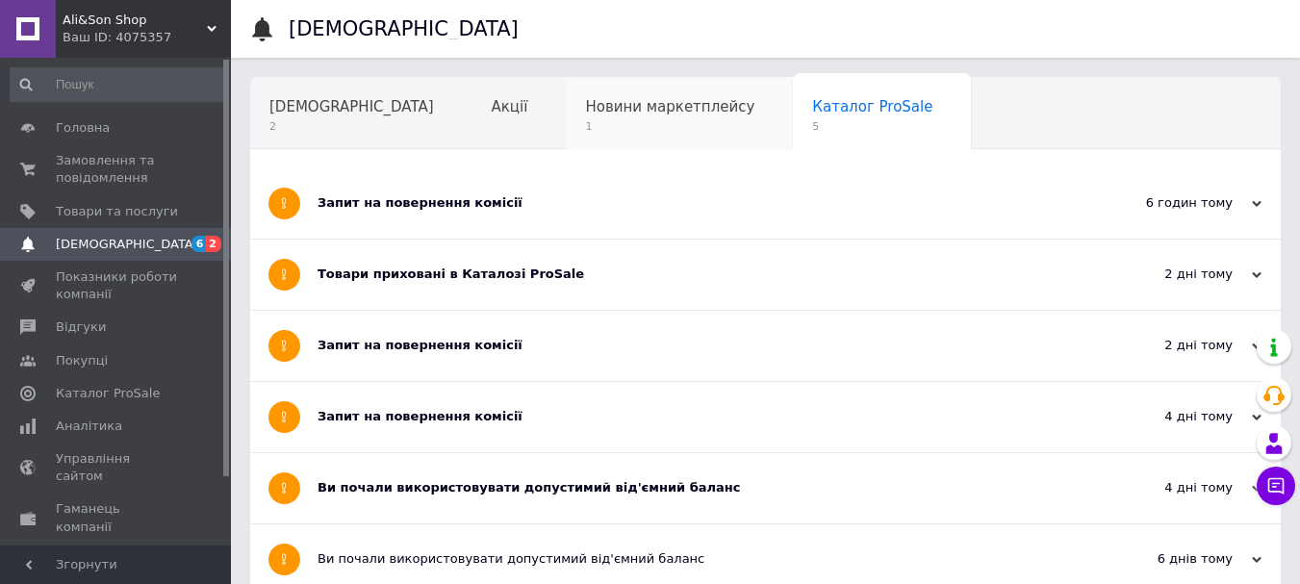
click at [607, 109] on span "Новини маркетплейсу" at bounding box center [669, 106] width 169 height 17
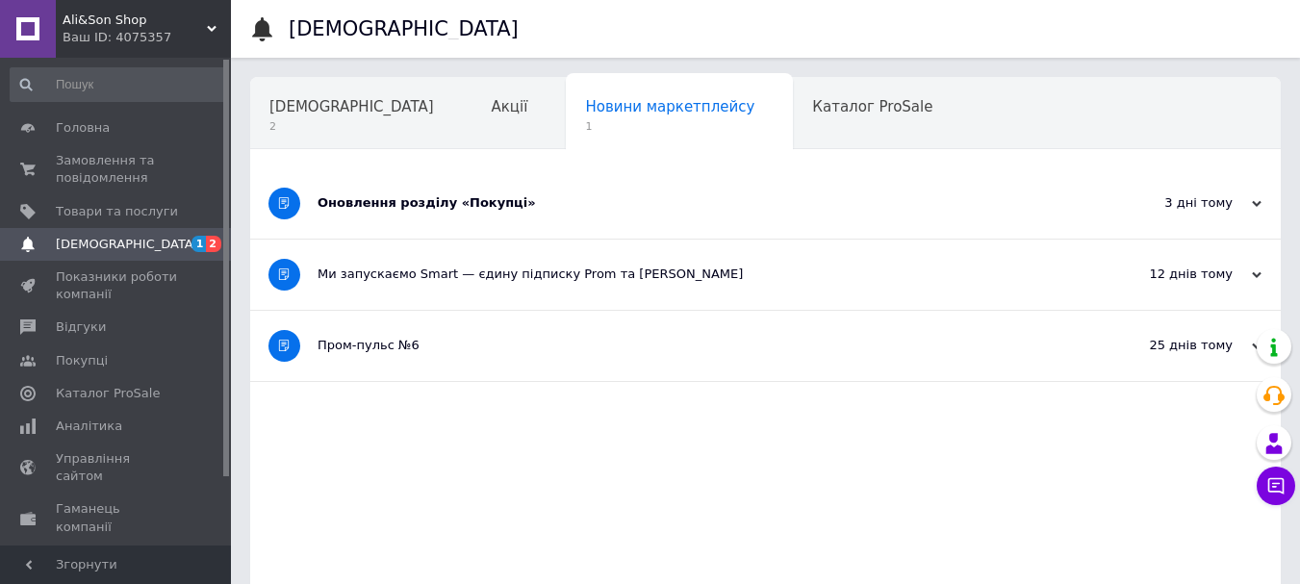
click at [431, 212] on div "Оновлення розділу «Покупці»" at bounding box center [693, 202] width 751 height 17
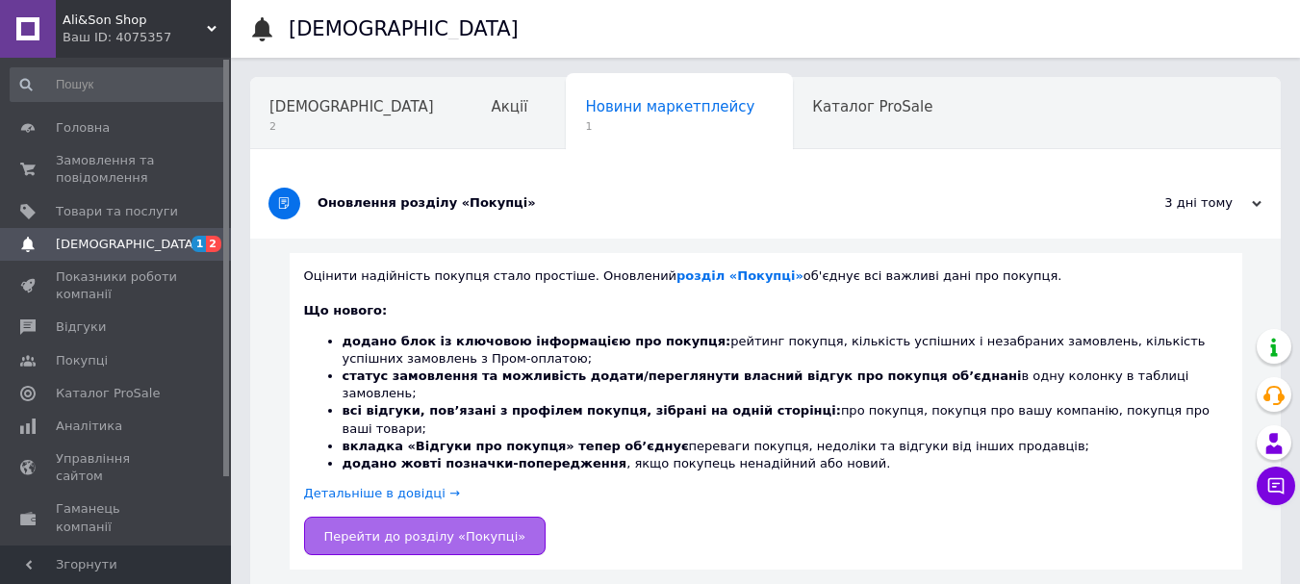
click at [503, 517] on link "Перейти до розділу «Покупці»" at bounding box center [425, 536] width 242 height 38
click at [379, 133] on div "[DEMOGRAPHIC_DATA] 2" at bounding box center [361, 114] width 222 height 73
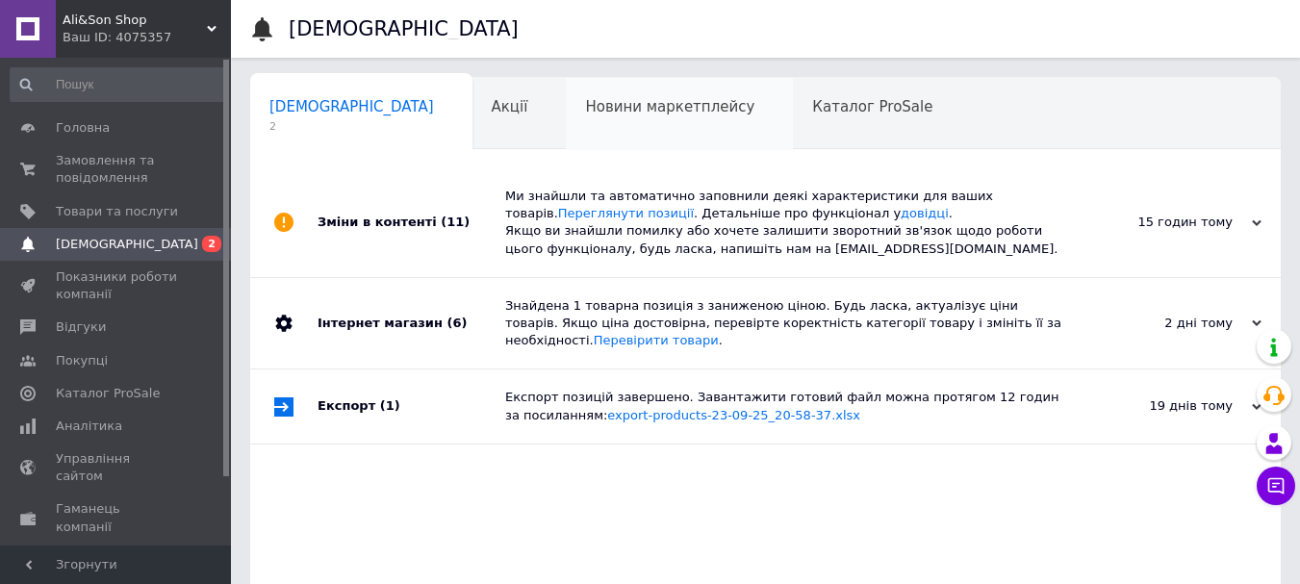
click at [566, 125] on div "Новини маркетплейсу" at bounding box center [679, 114] width 227 height 73
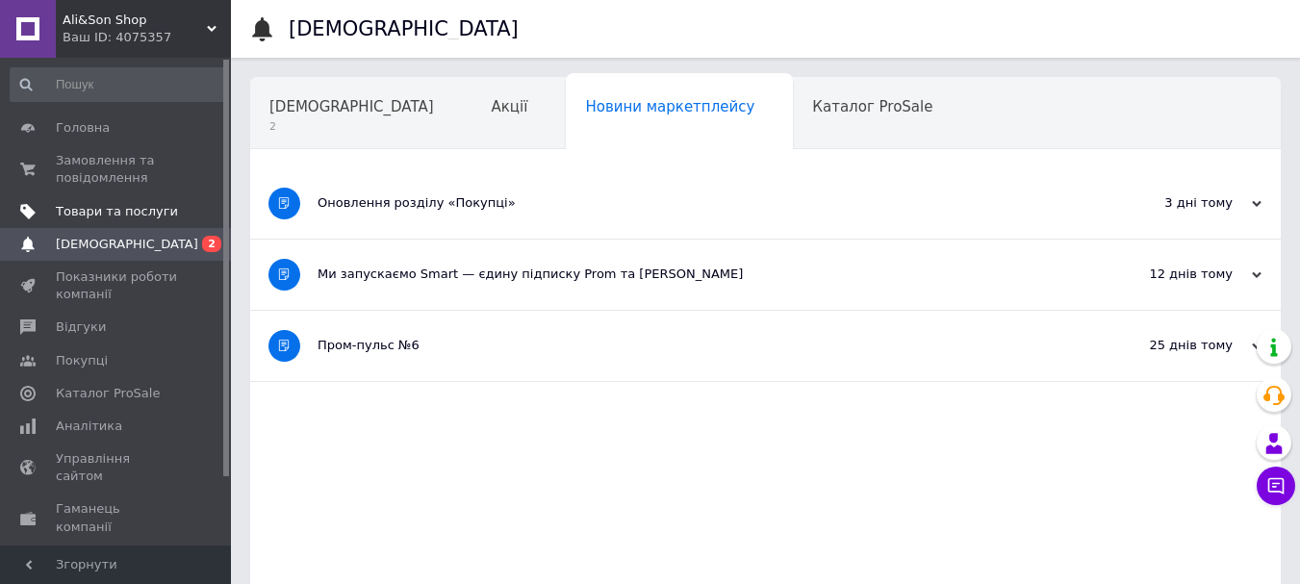
click at [102, 216] on span "Товари та послуги" at bounding box center [117, 211] width 122 height 17
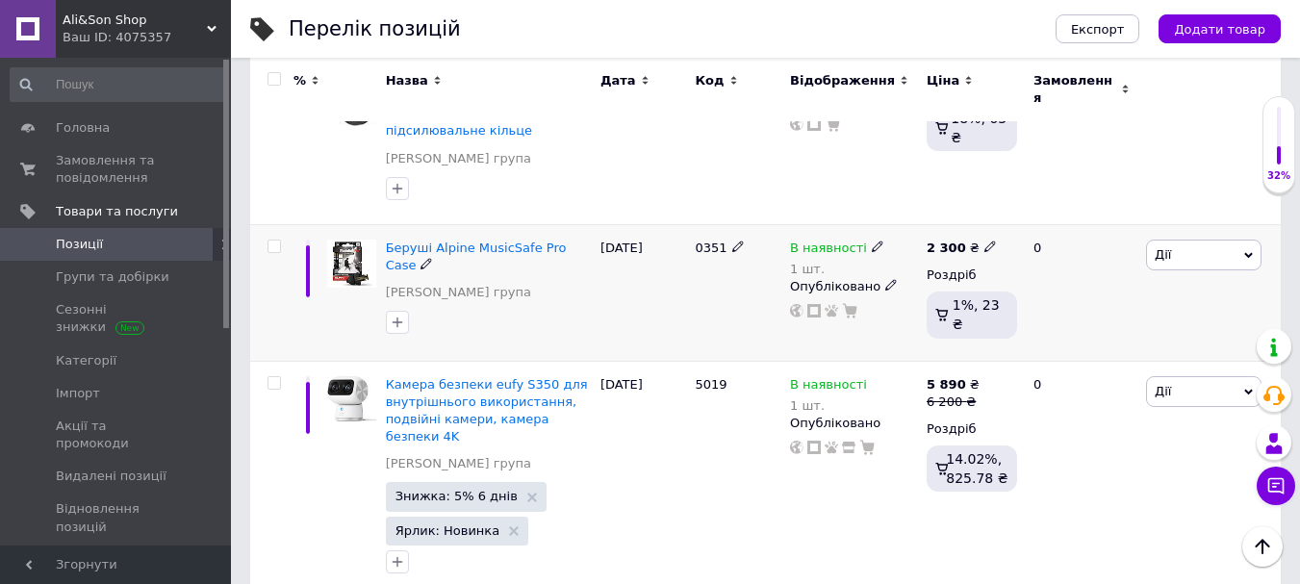
scroll to position [673, 0]
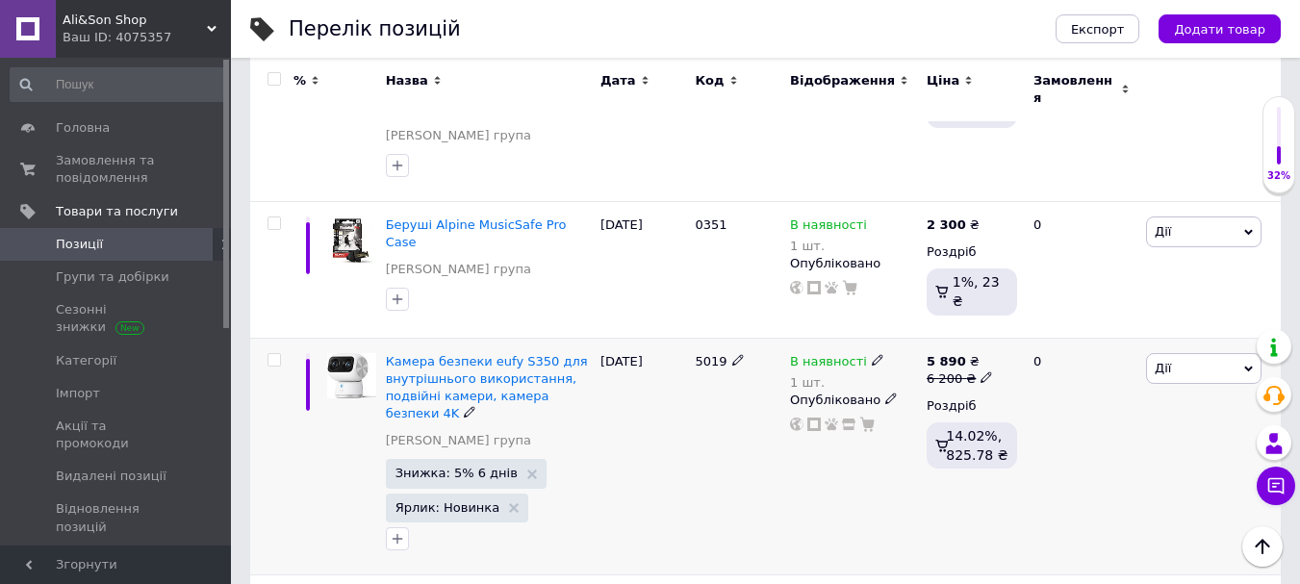
click at [266, 353] on div at bounding box center [274, 359] width 38 height 13
click at [269, 354] on input "checkbox" at bounding box center [273, 360] width 13 height 13
checkbox input "true"
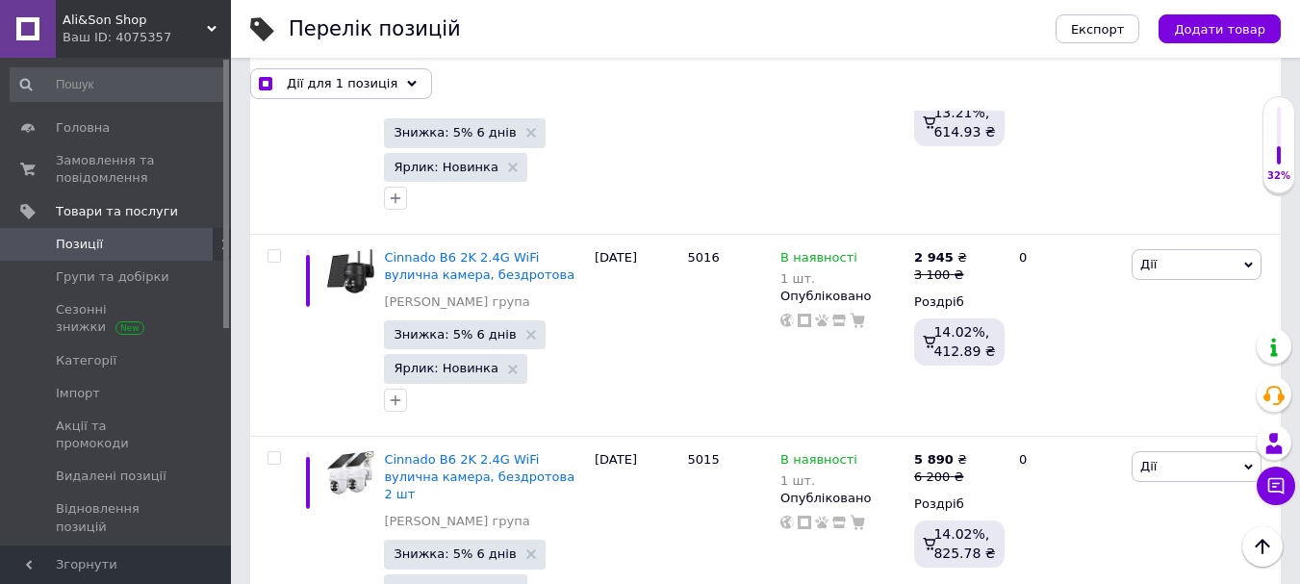
scroll to position [1443, 0]
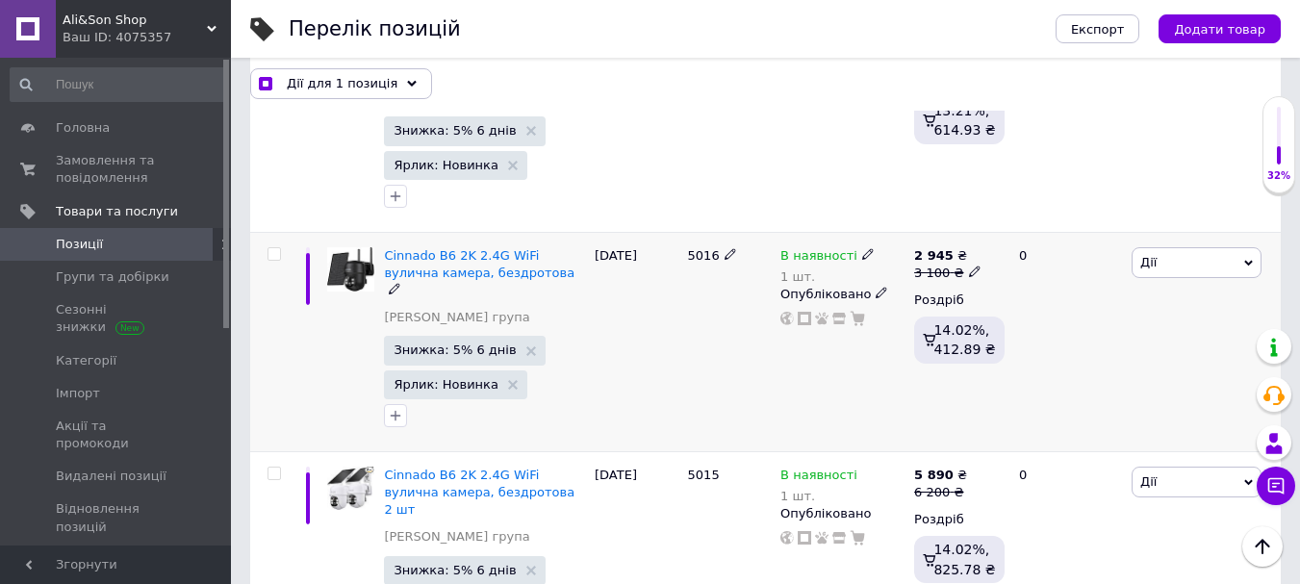
click at [273, 248] on input "checkbox" at bounding box center [273, 254] width 13 height 13
checkbox input "true"
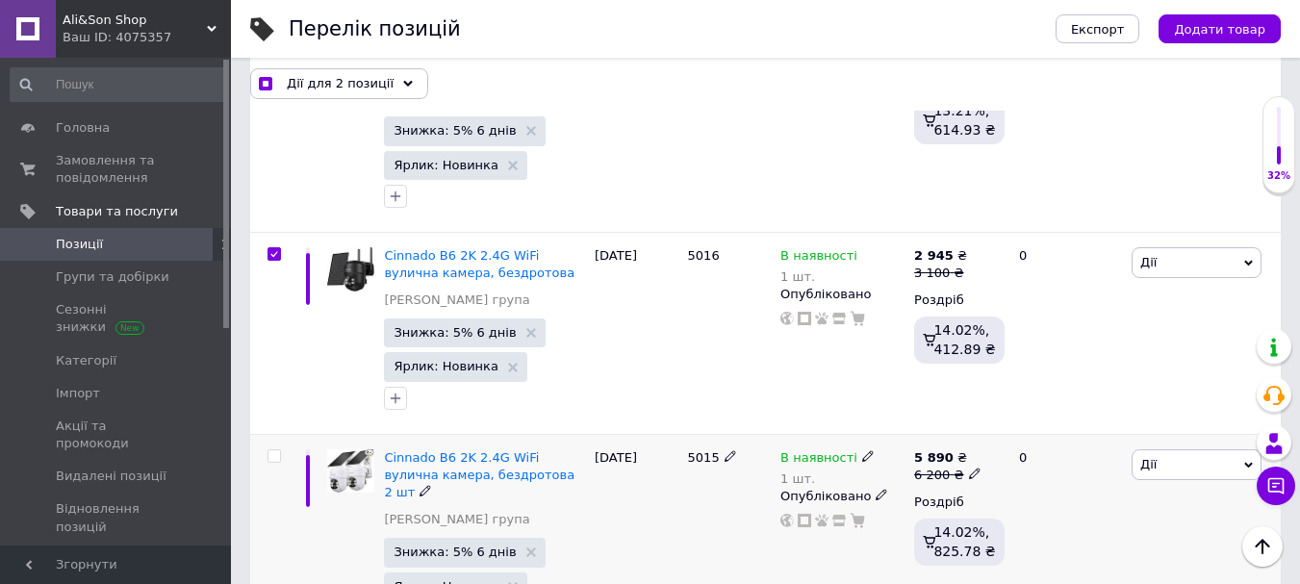
click at [269, 450] on input "checkbox" at bounding box center [273, 456] width 13 height 13
checkbox input "true"
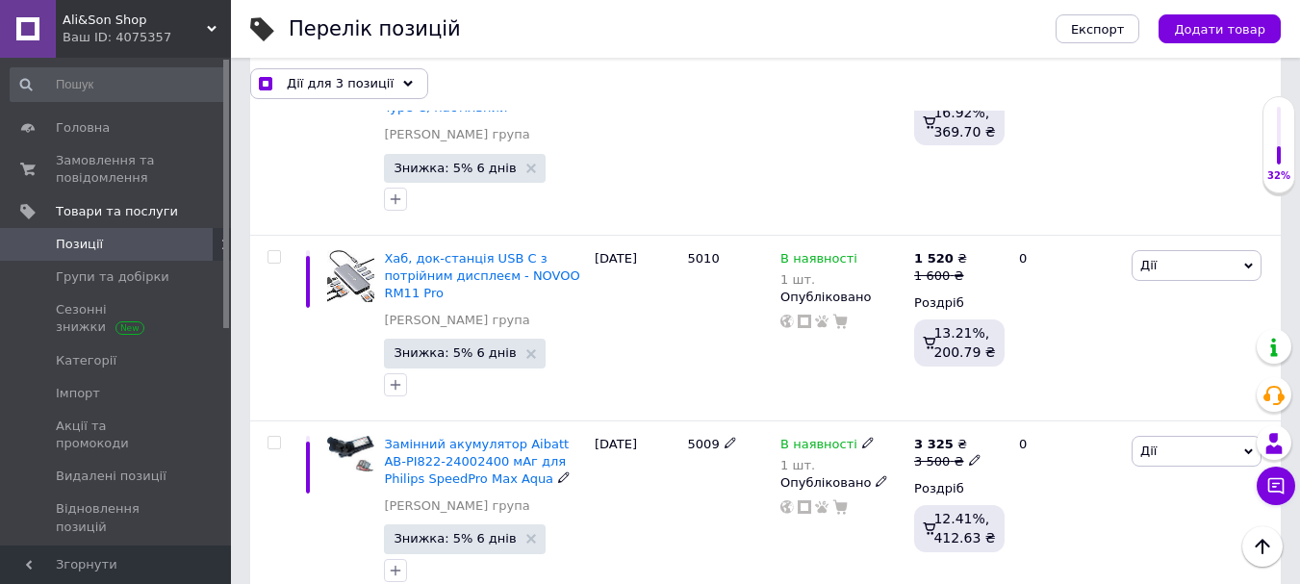
scroll to position [3367, 0]
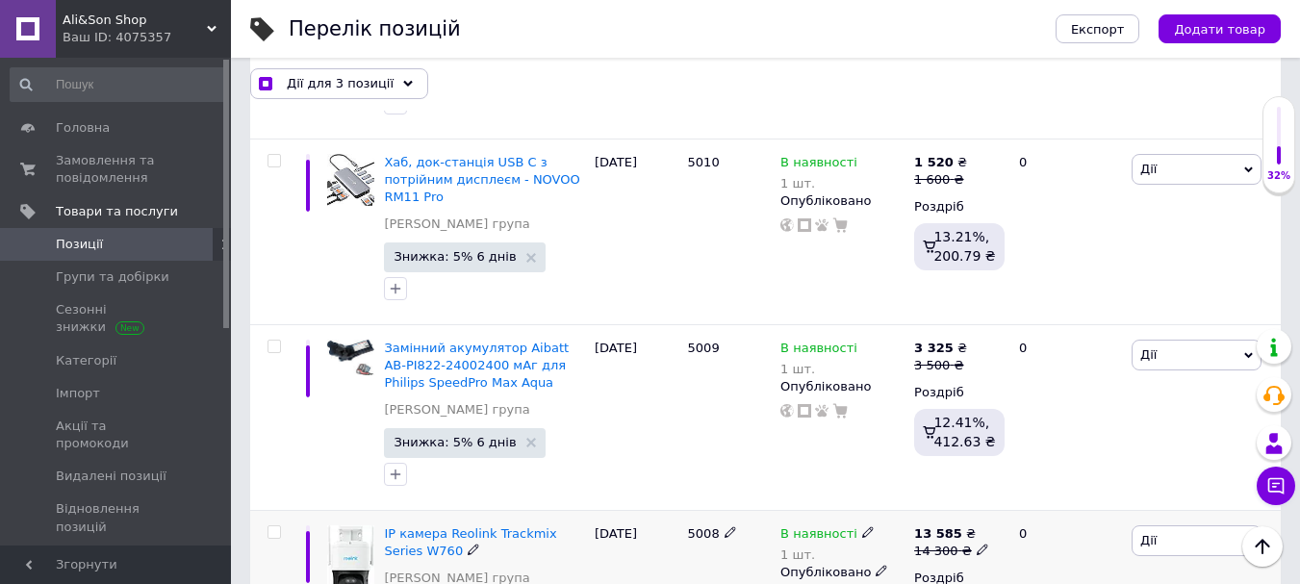
click at [271, 526] on input "checkbox" at bounding box center [273, 532] width 13 height 13
checkbox input "true"
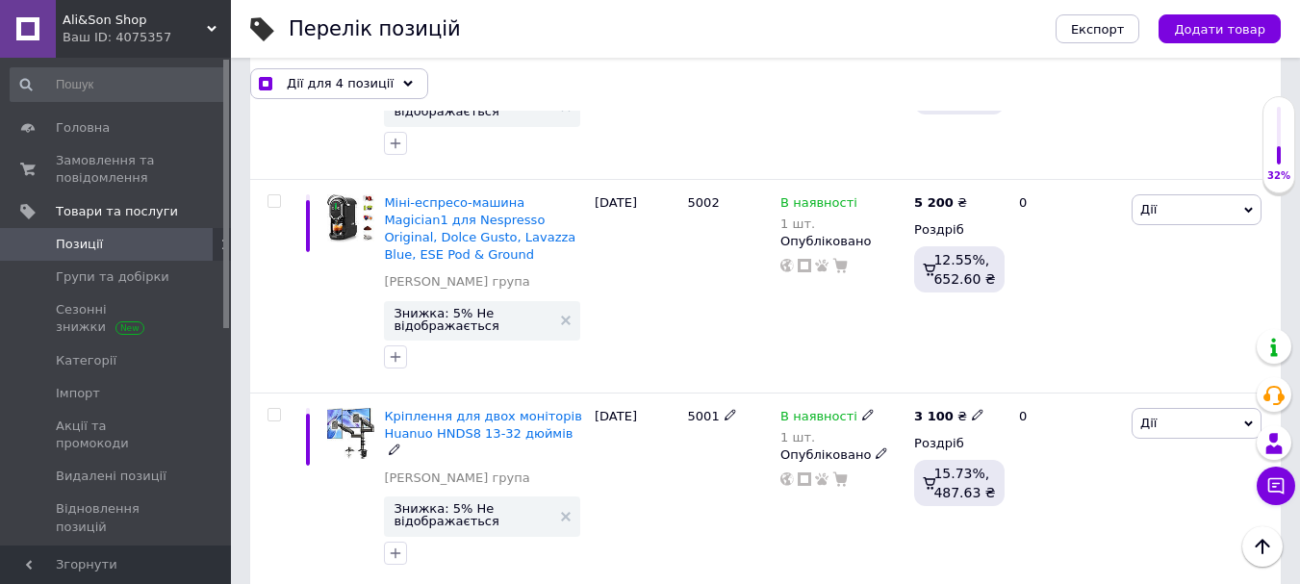
scroll to position [4907, 0]
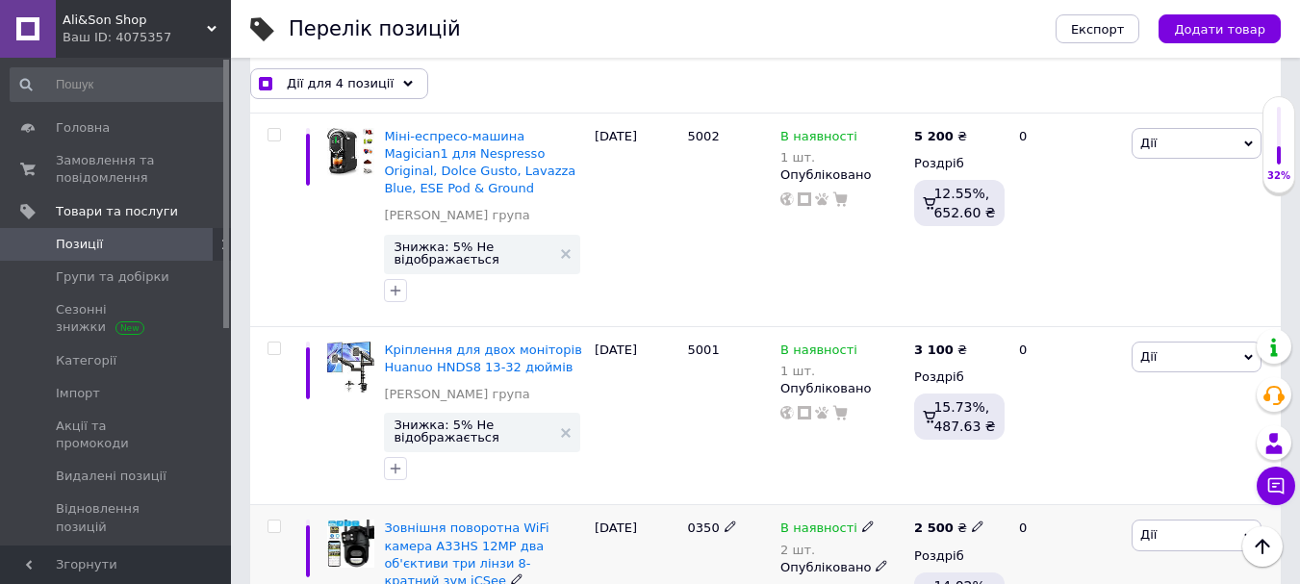
click at [271, 521] on input "checkbox" at bounding box center [273, 527] width 13 height 13
checkbox input "true"
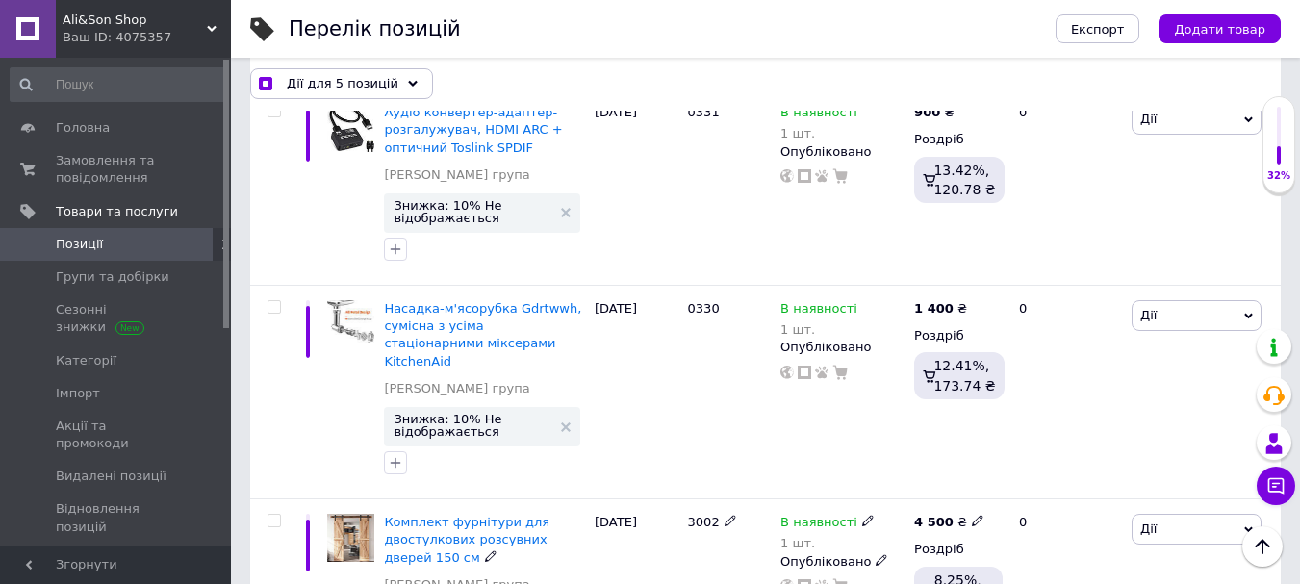
scroll to position [11545, 0]
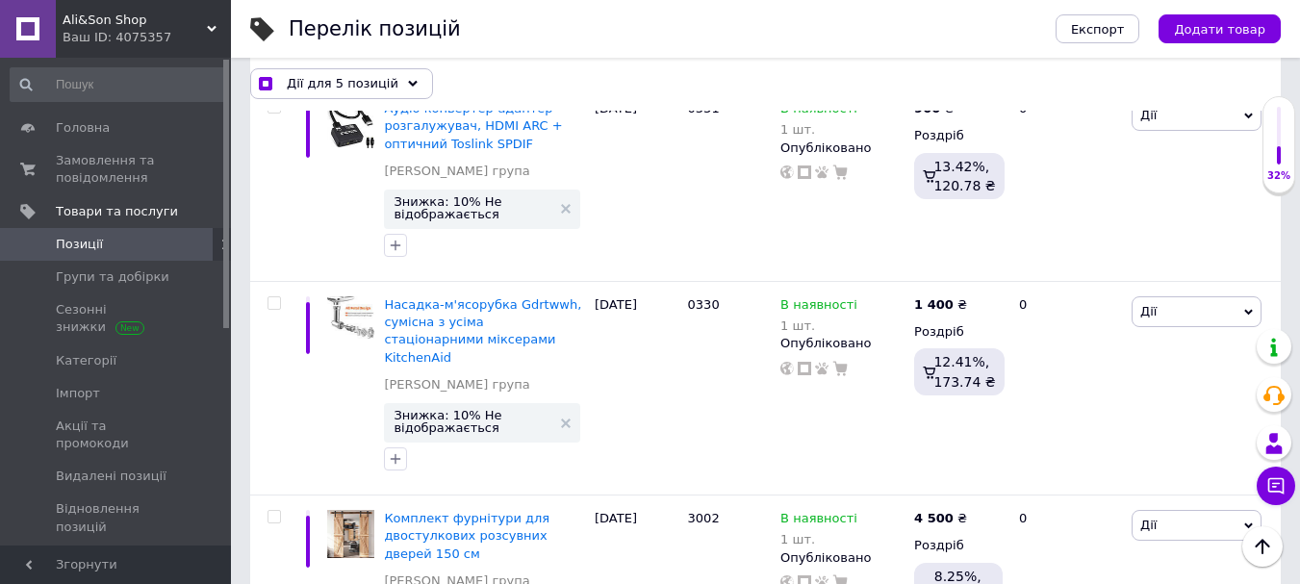
checkbox input "true"
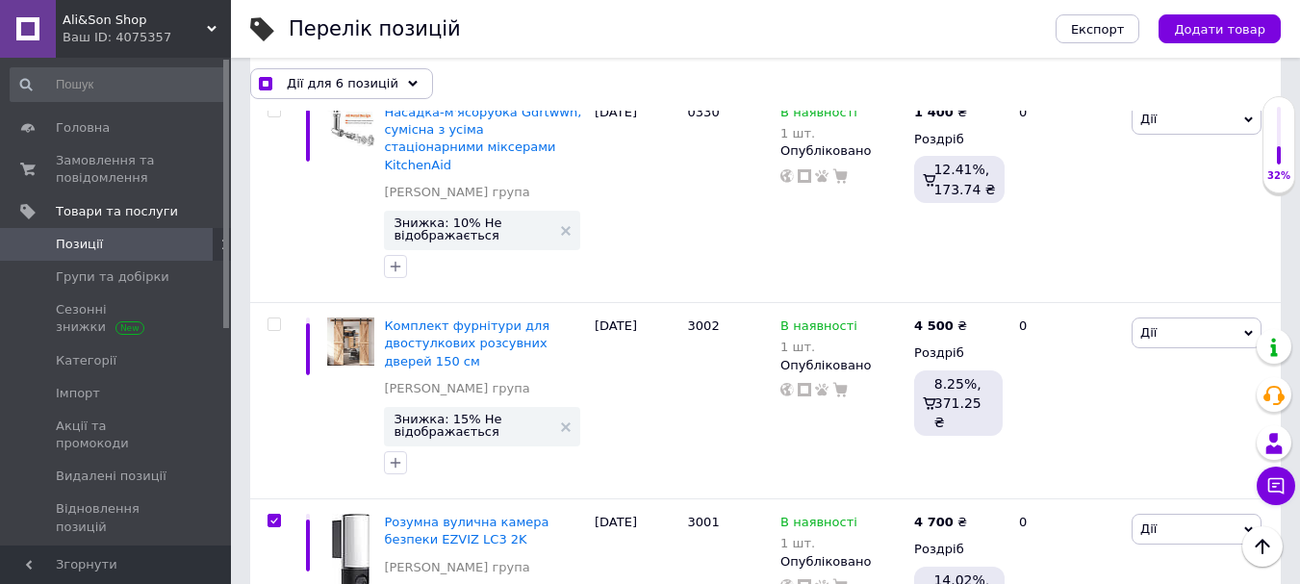
checkbox input "true"
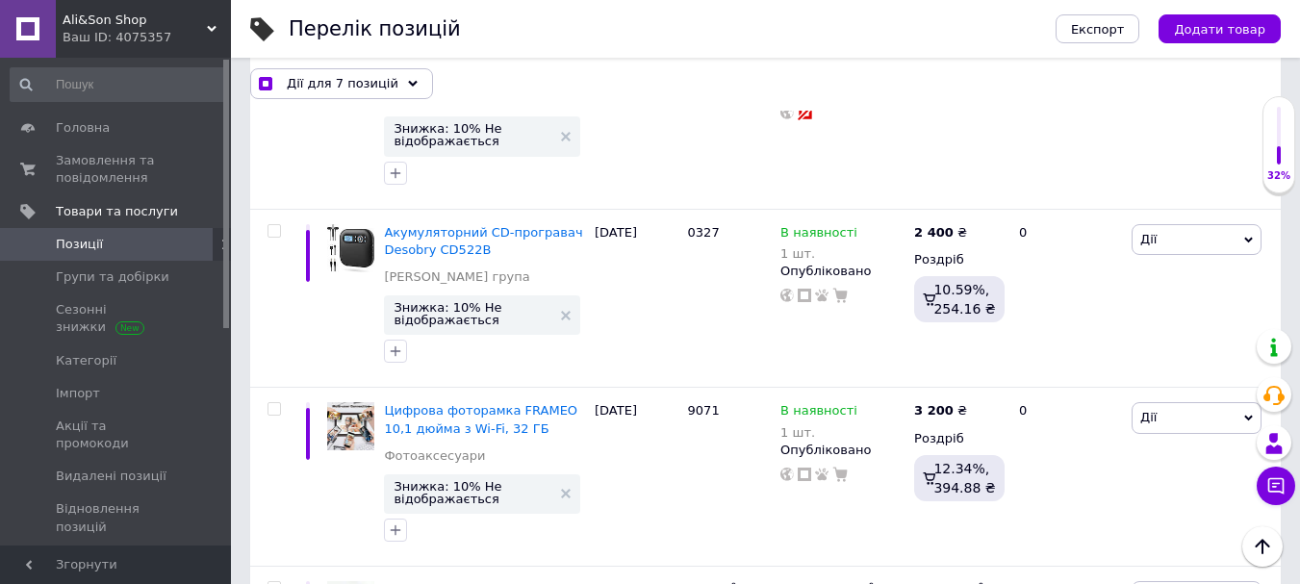
scroll to position [12700, 0]
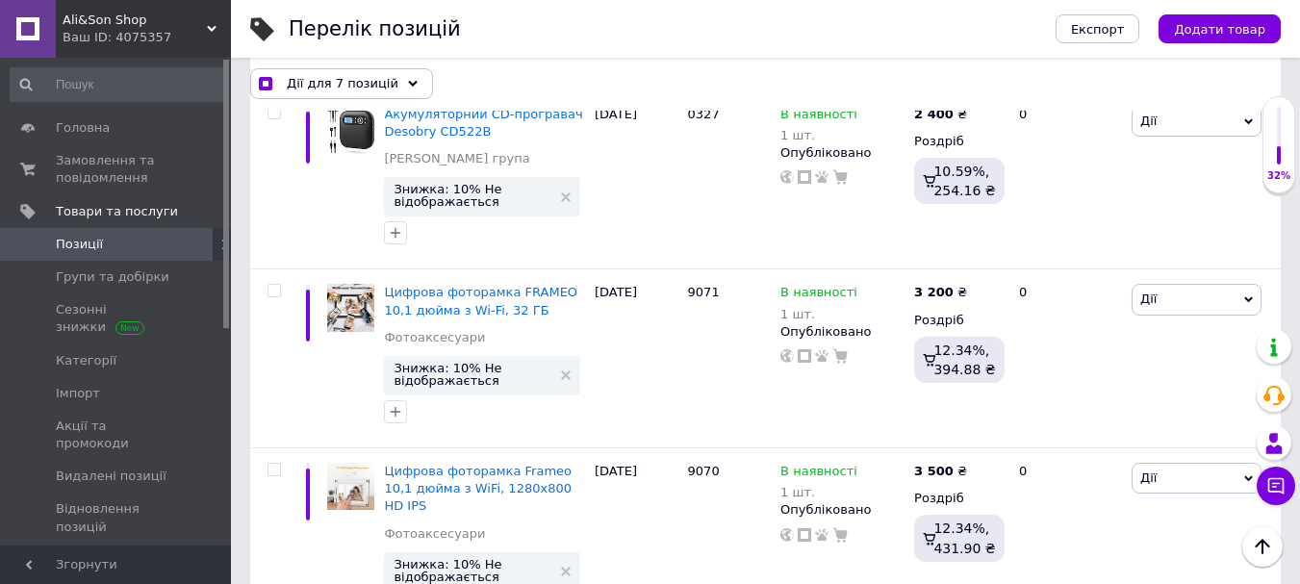
checkbox input "true"
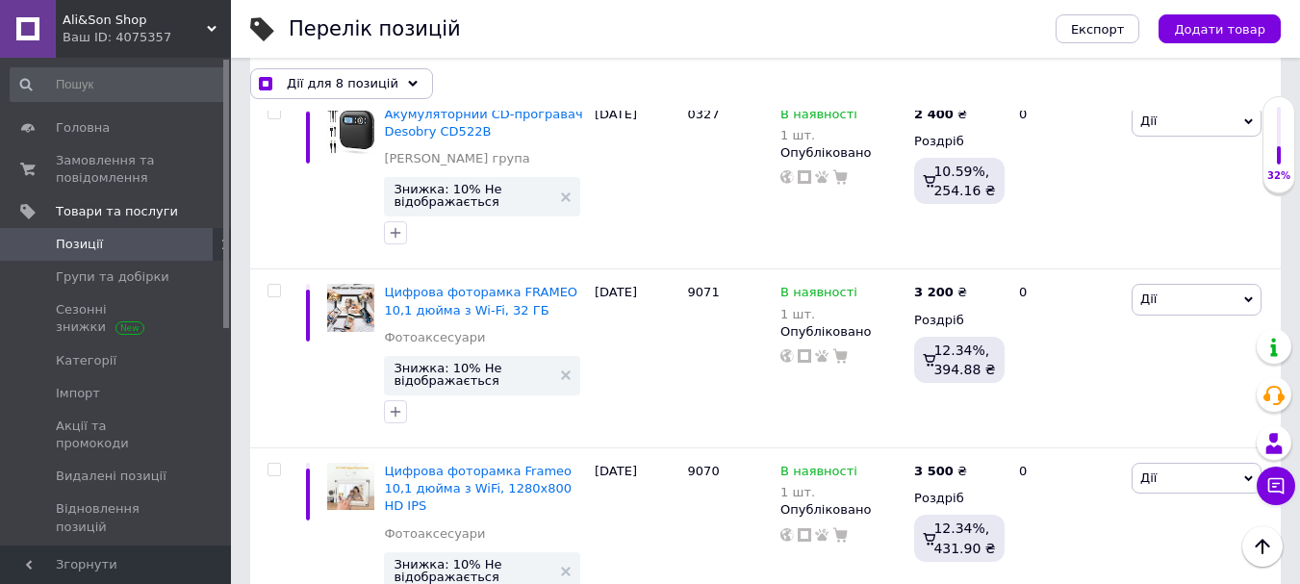
checkbox input "true"
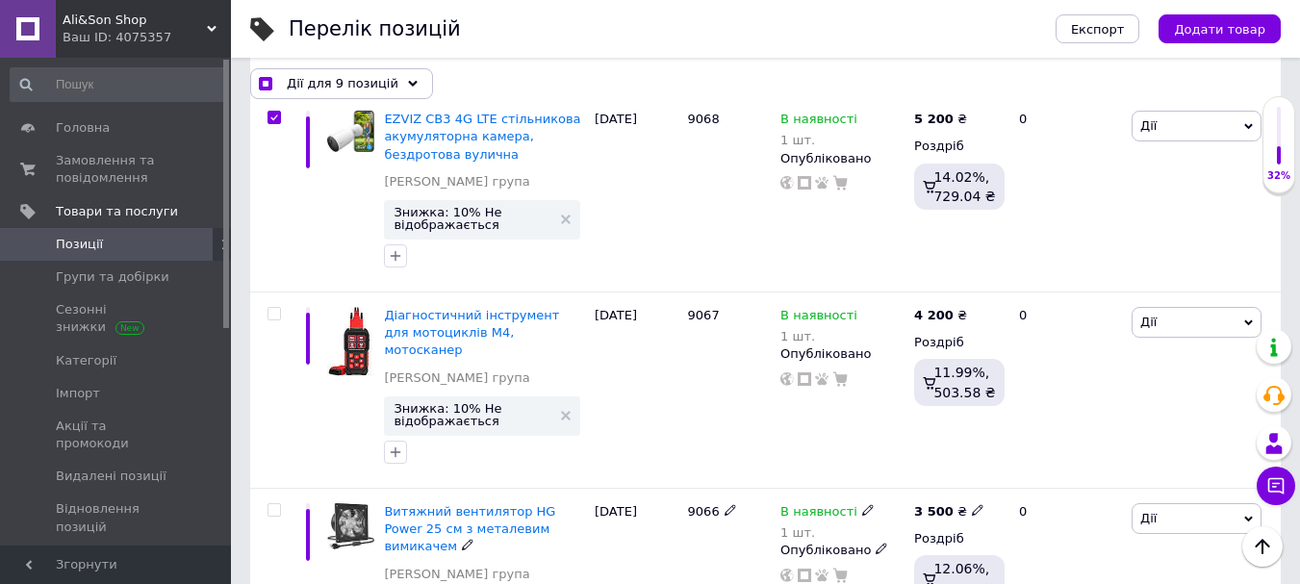
scroll to position [13470, 0]
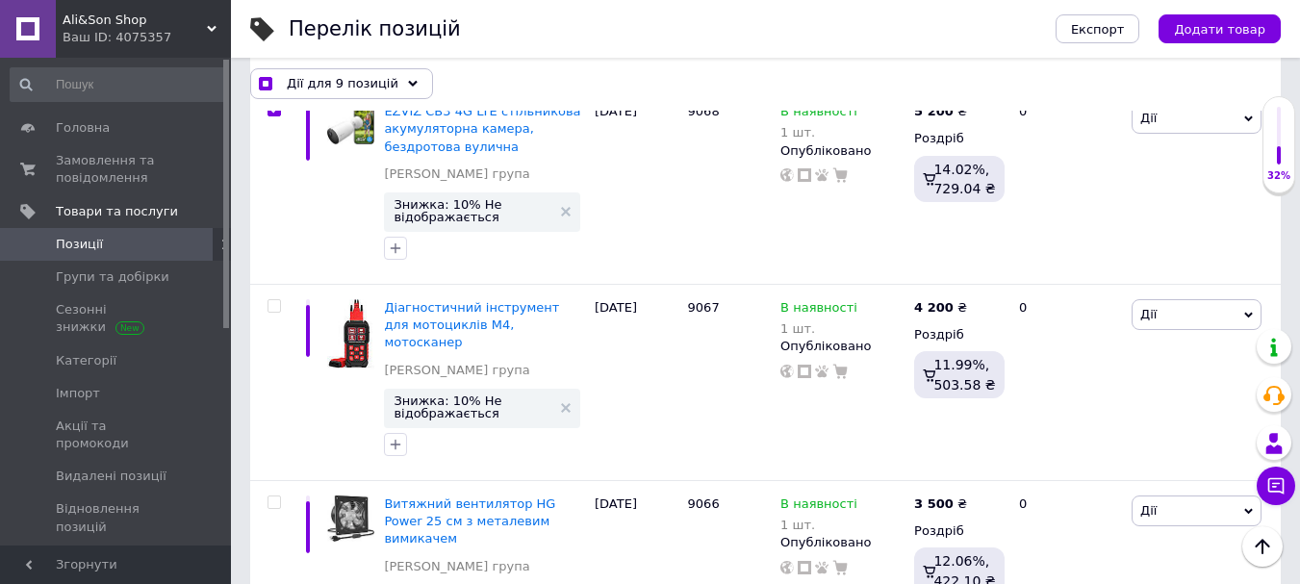
checkbox input "true"
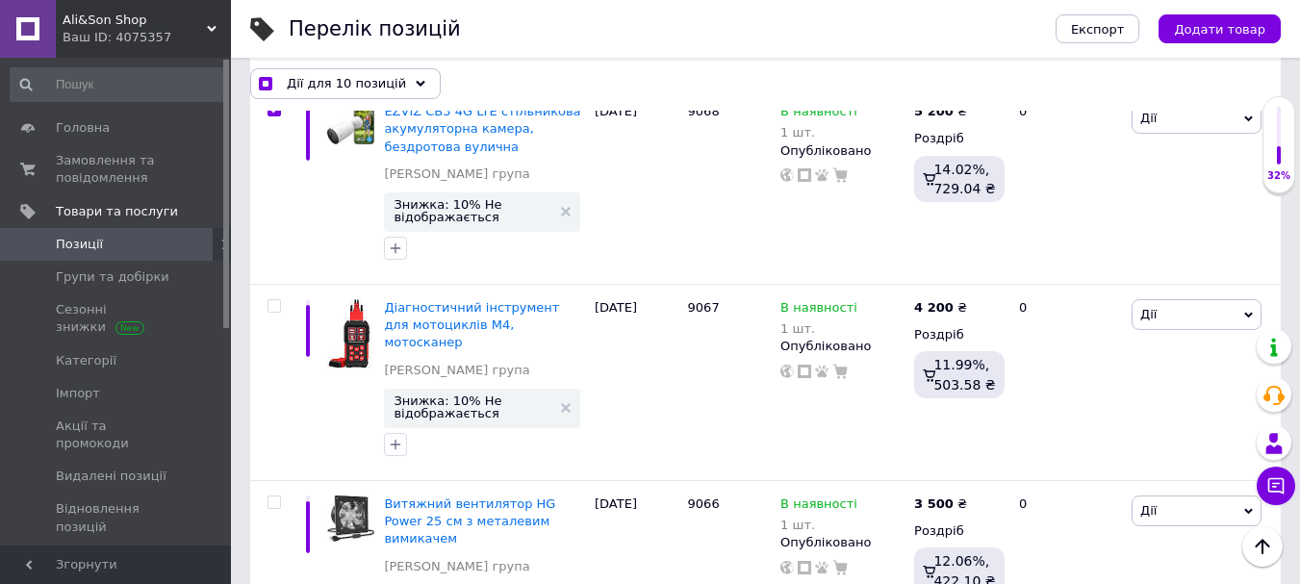
checkbox input "true"
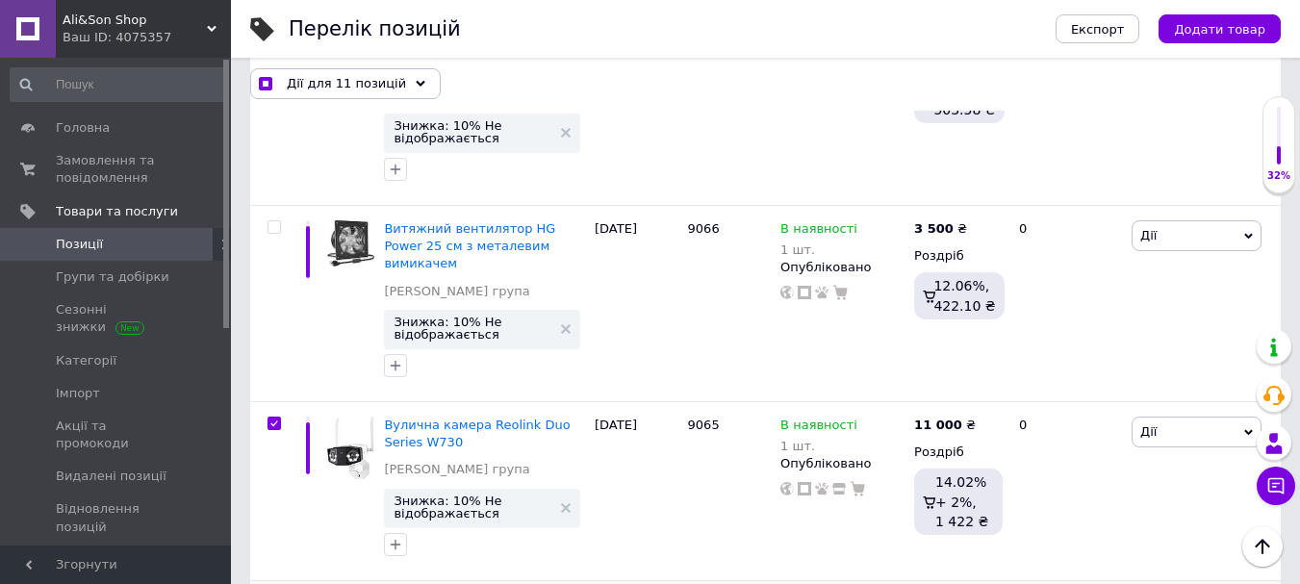
scroll to position [13758, 0]
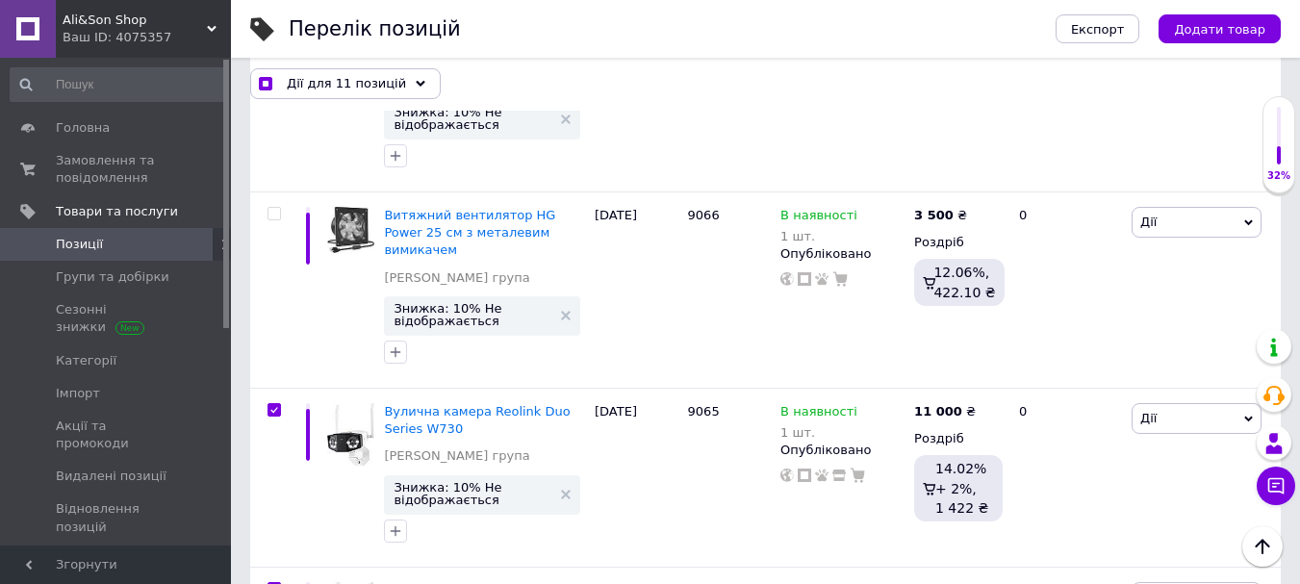
checkbox input "true"
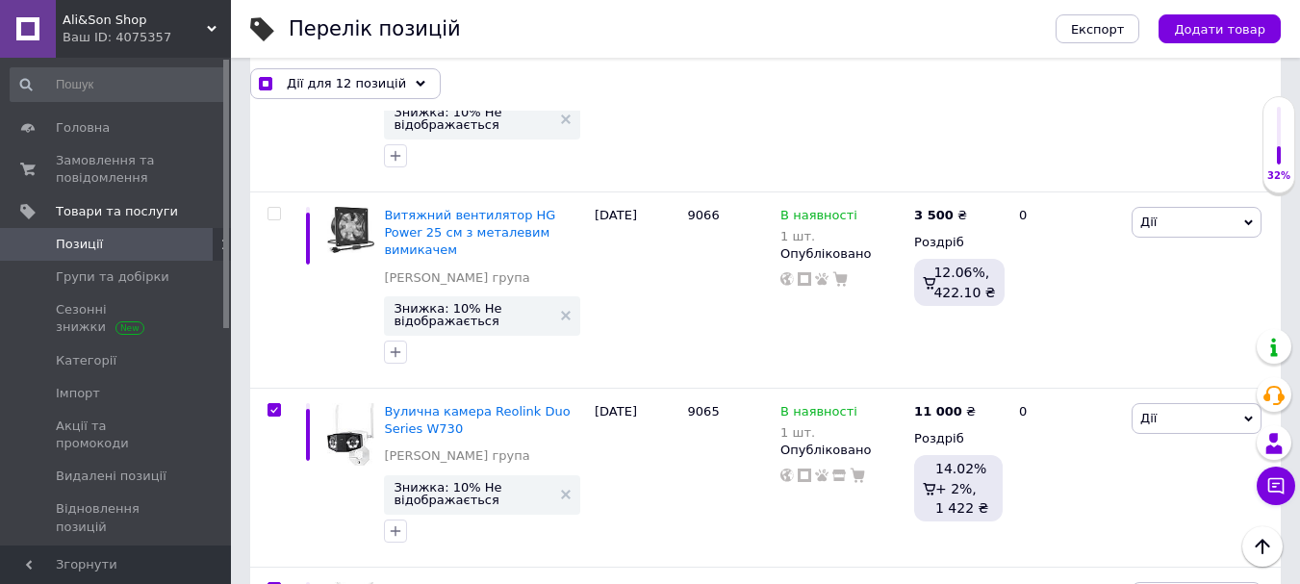
checkbox input "true"
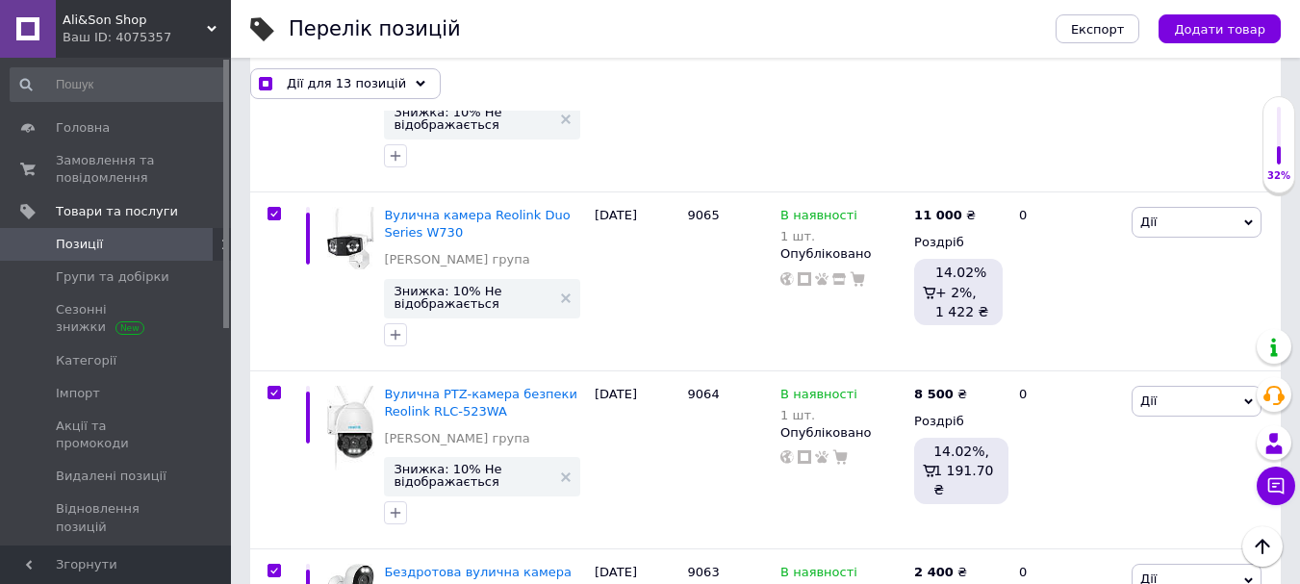
scroll to position [14047, 0]
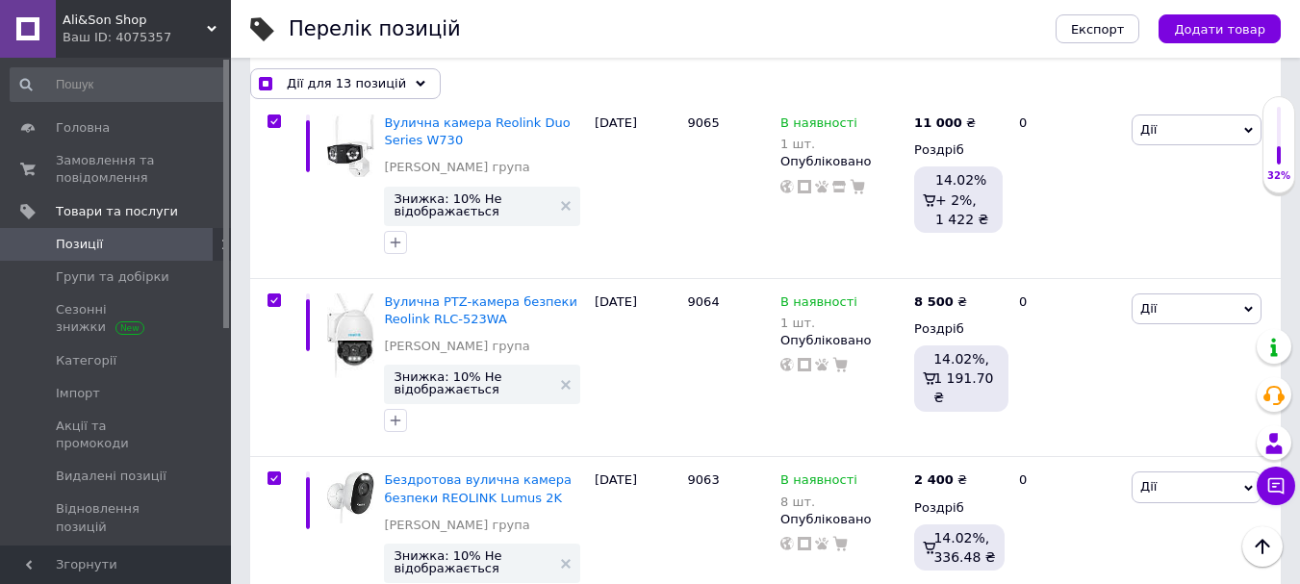
checkbox input "true"
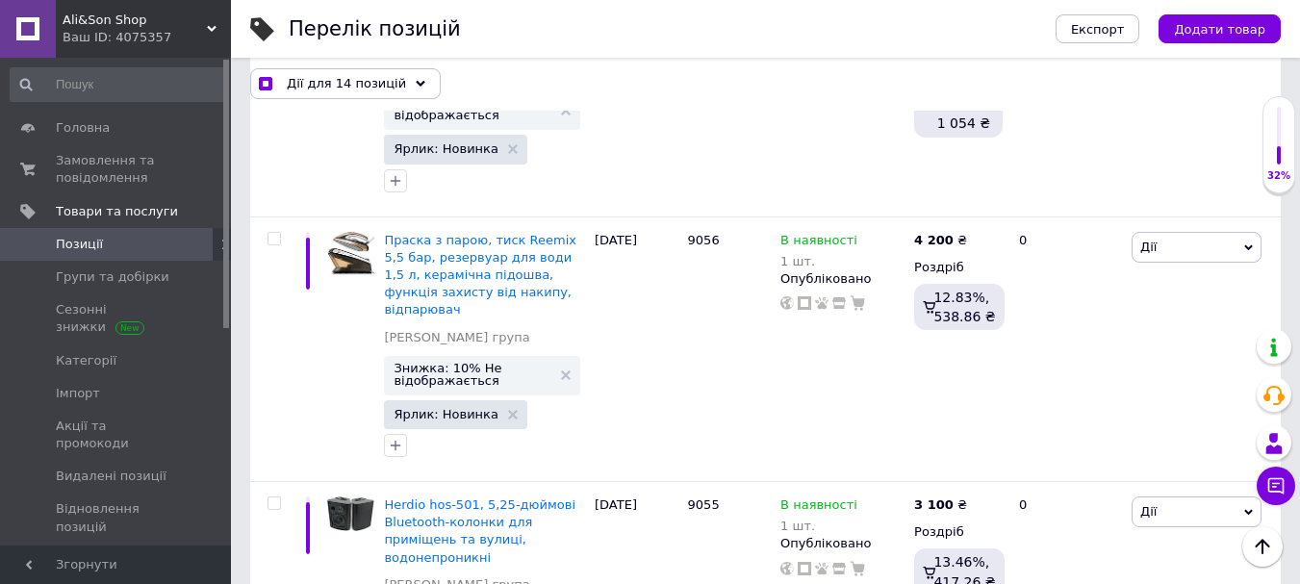
scroll to position [16067, 0]
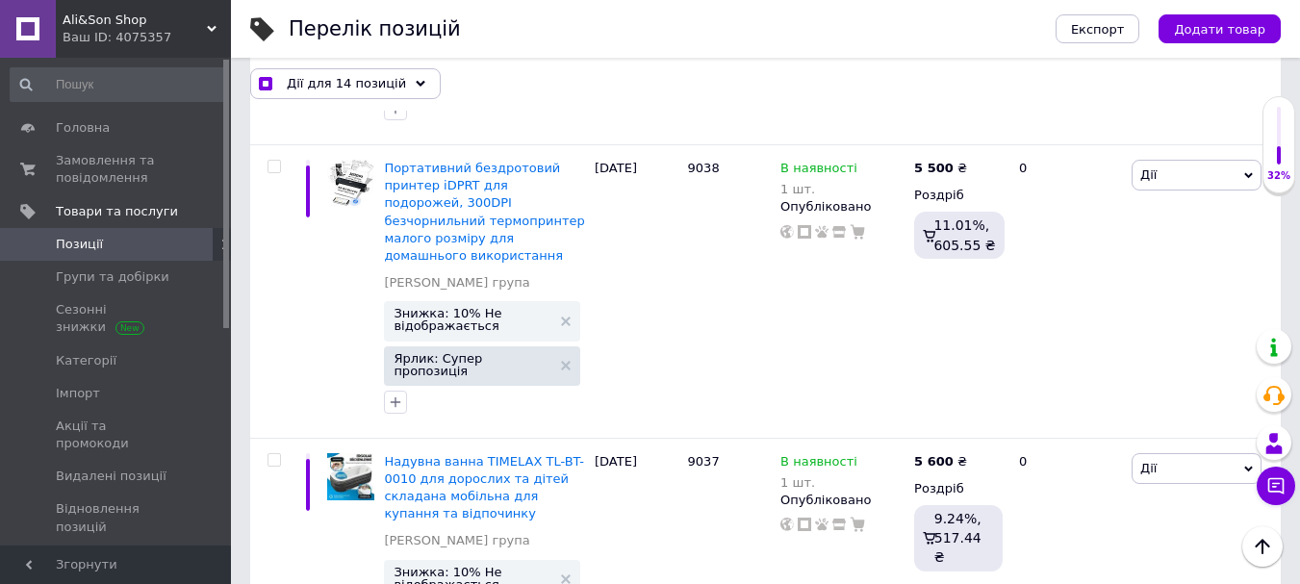
scroll to position [20569, 0]
click at [359, 83] on span "Дії для 14 позицій" at bounding box center [346, 83] width 119 height 17
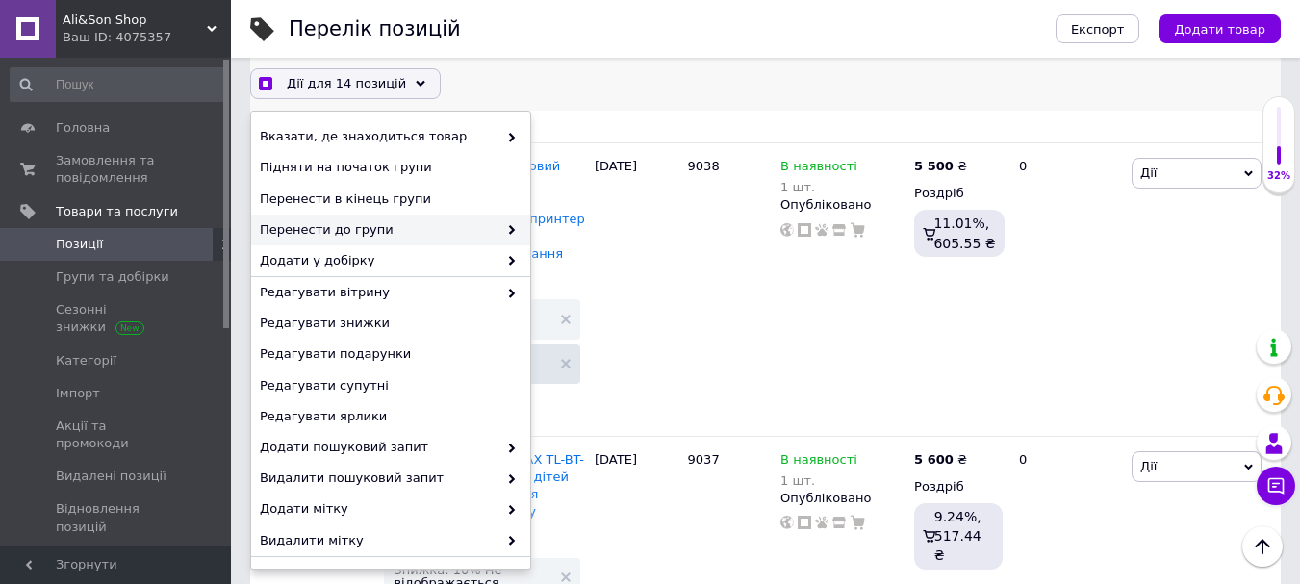
click at [408, 238] on span "Перенести до групи" at bounding box center [379, 229] width 238 height 17
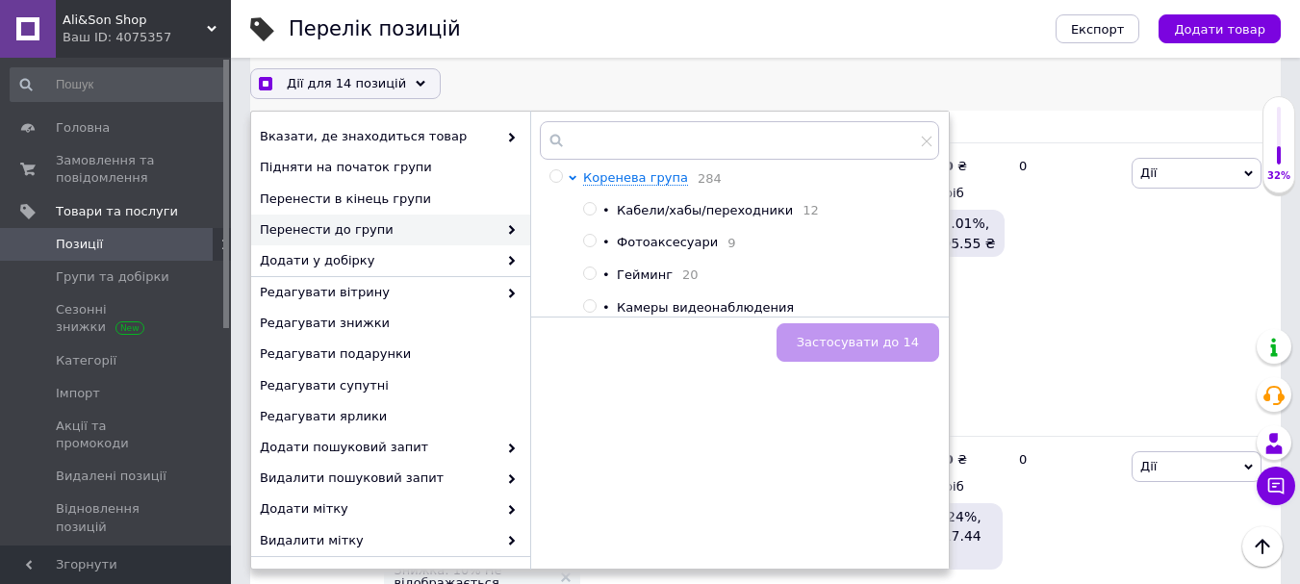
checkbox input "true"
click at [586, 308] on input "radio" at bounding box center [589, 306] width 13 height 13
radio input "true"
click at [837, 362] on button "Застосувати до 14" at bounding box center [857, 342] width 163 height 38
checkbox input "true"
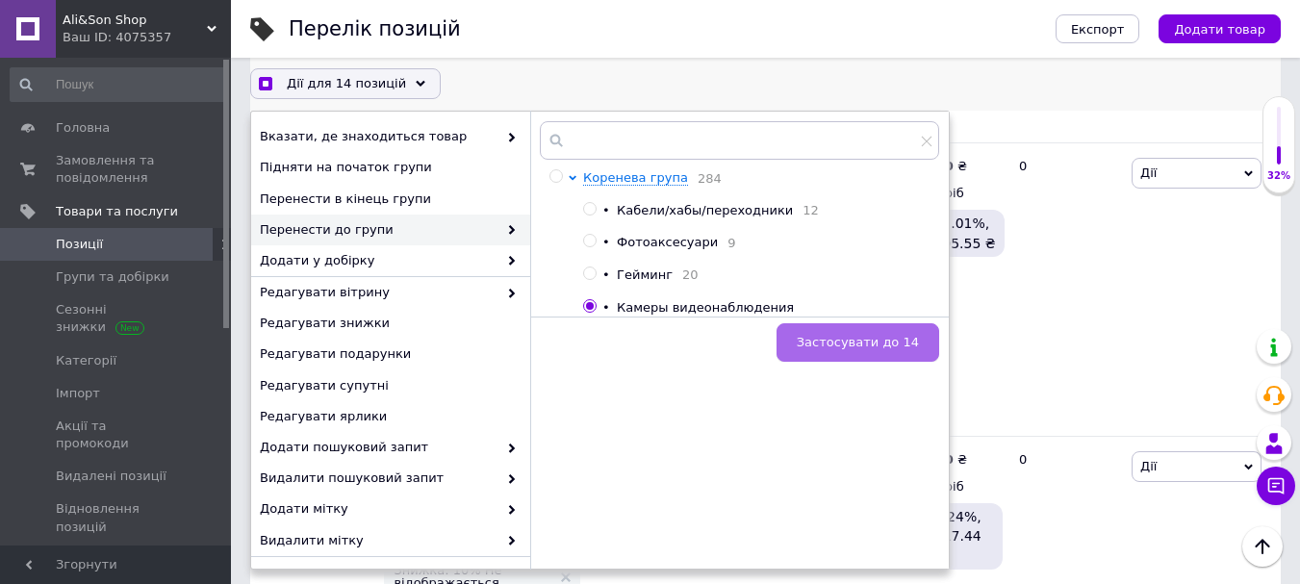
checkbox input "false"
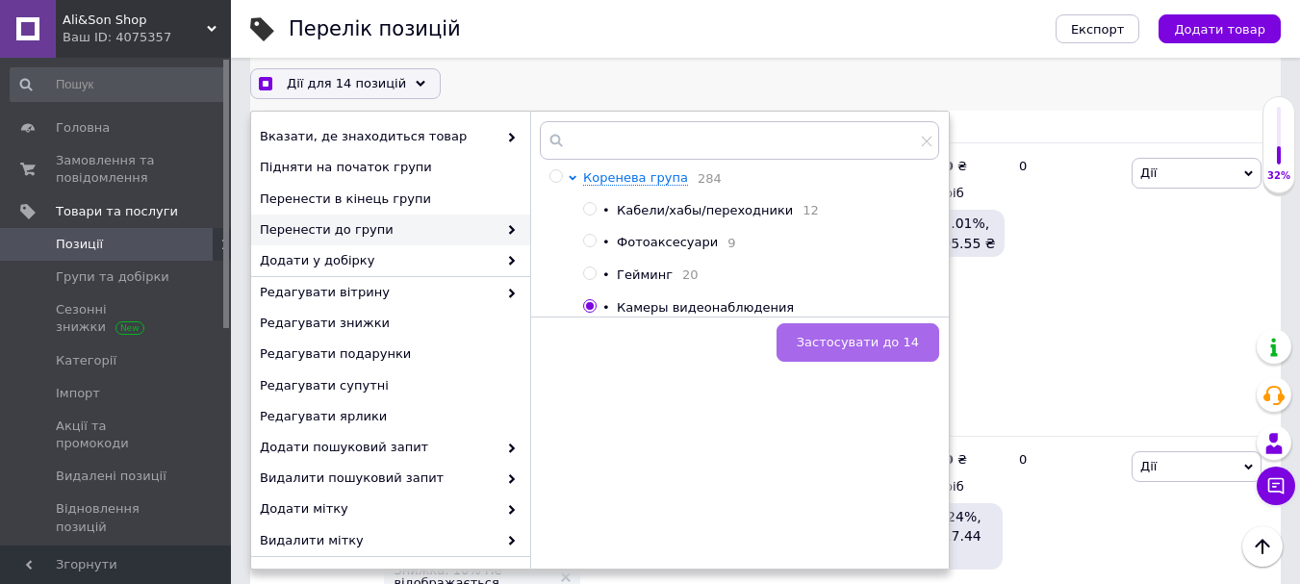
checkbox input "false"
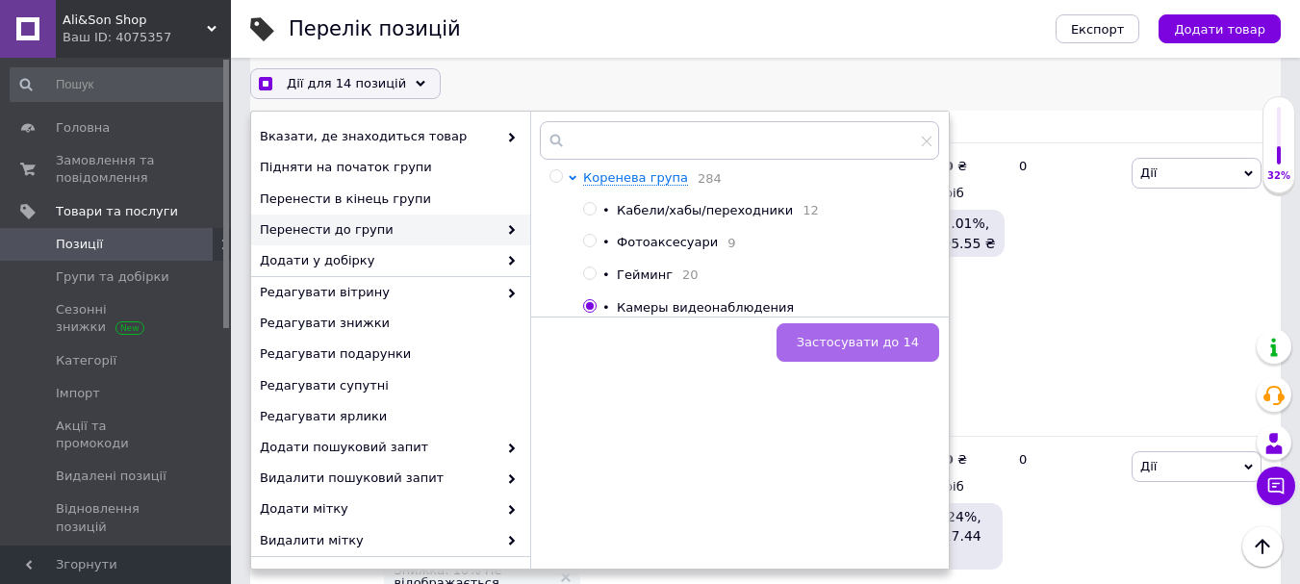
checkbox input "false"
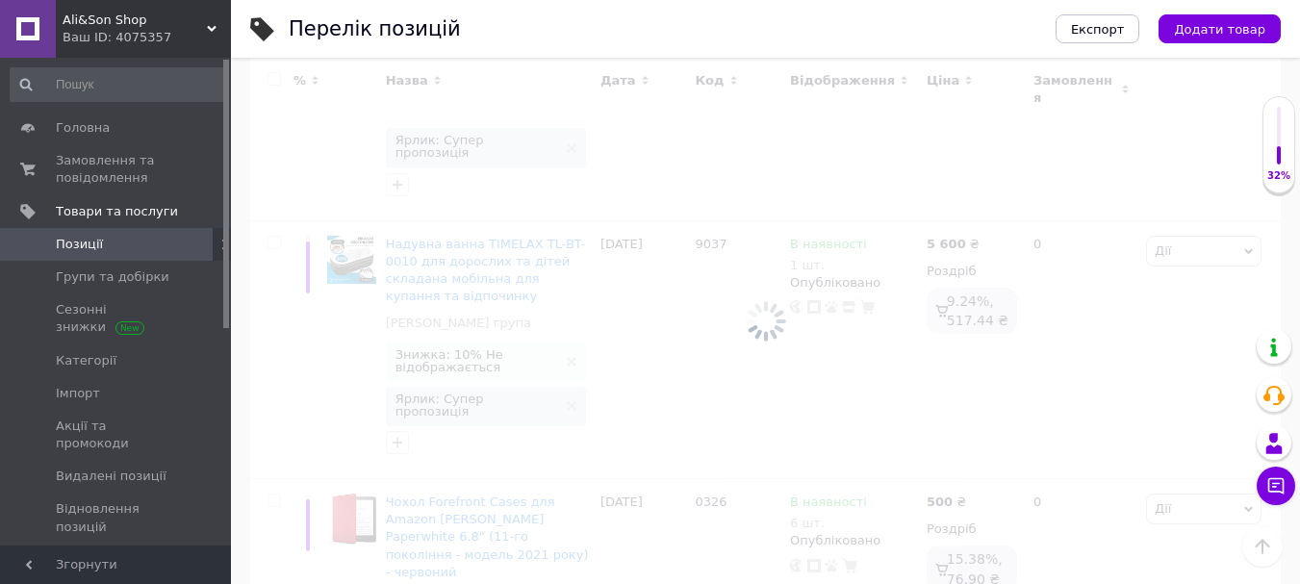
scroll to position [20430, 0]
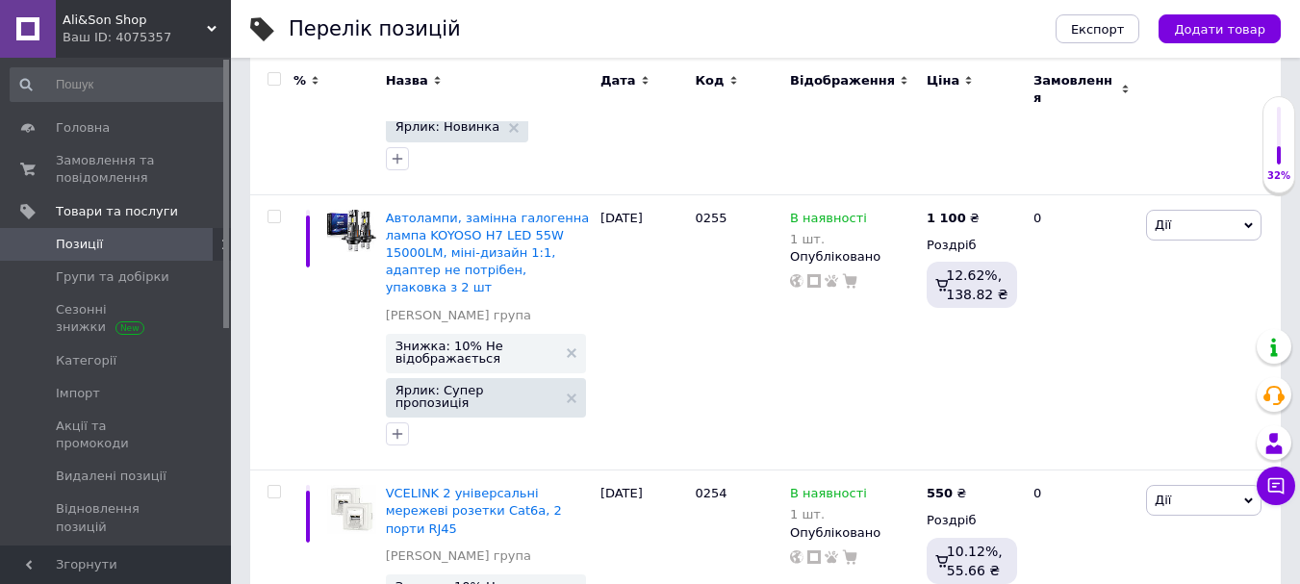
scroll to position [21493, 0]
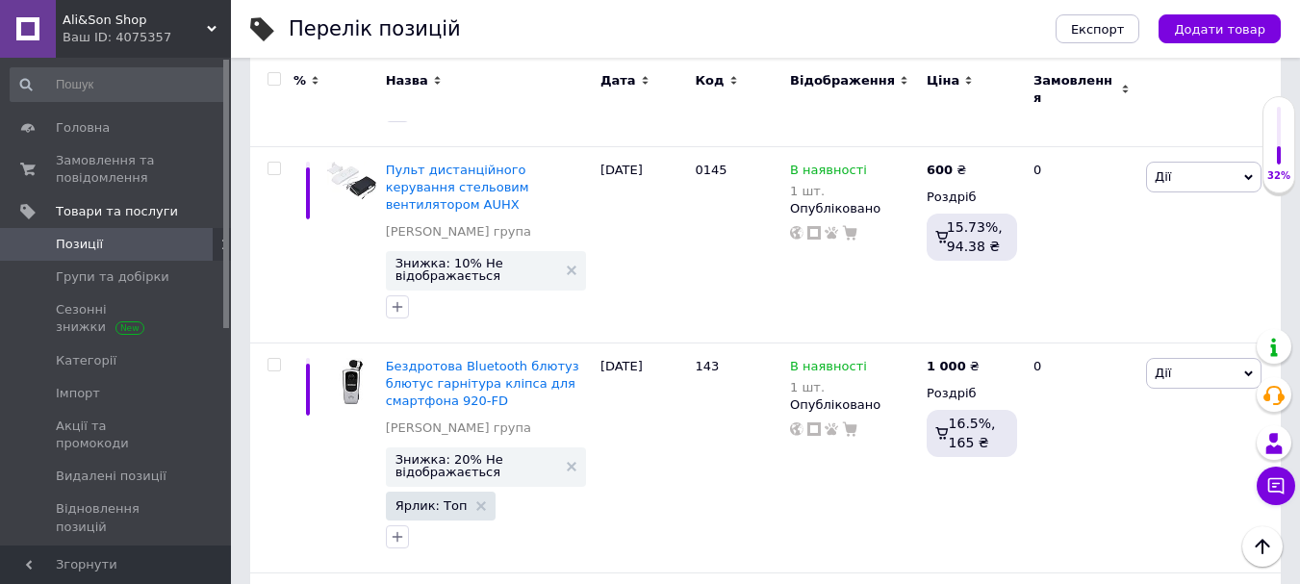
scroll to position [12449, 0]
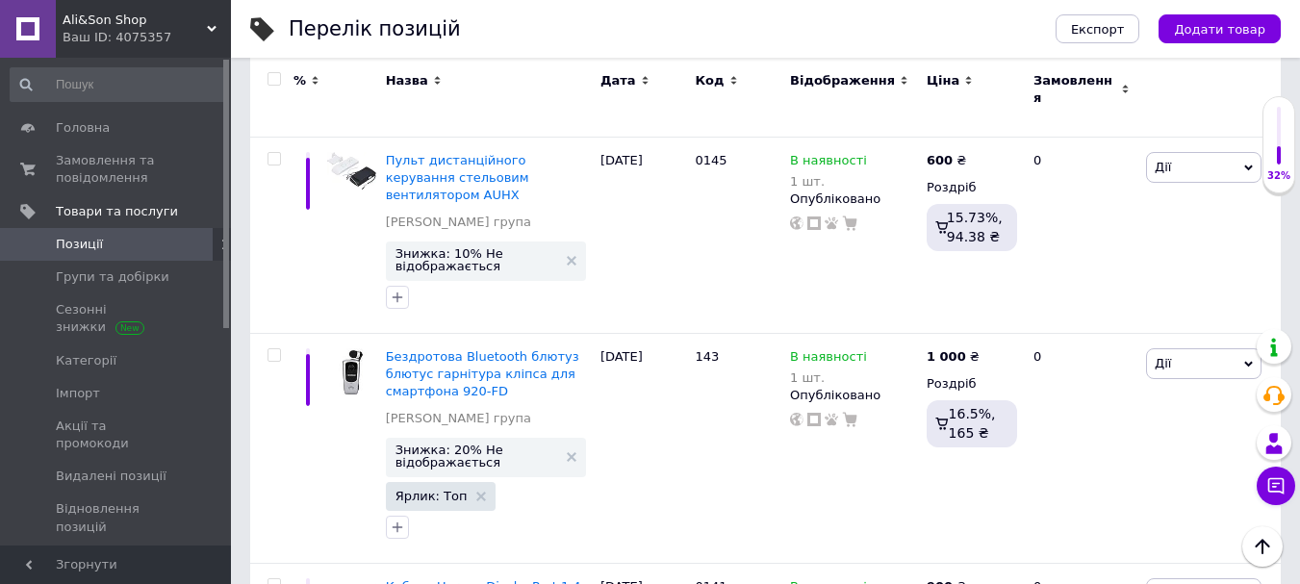
checkbox input "true"
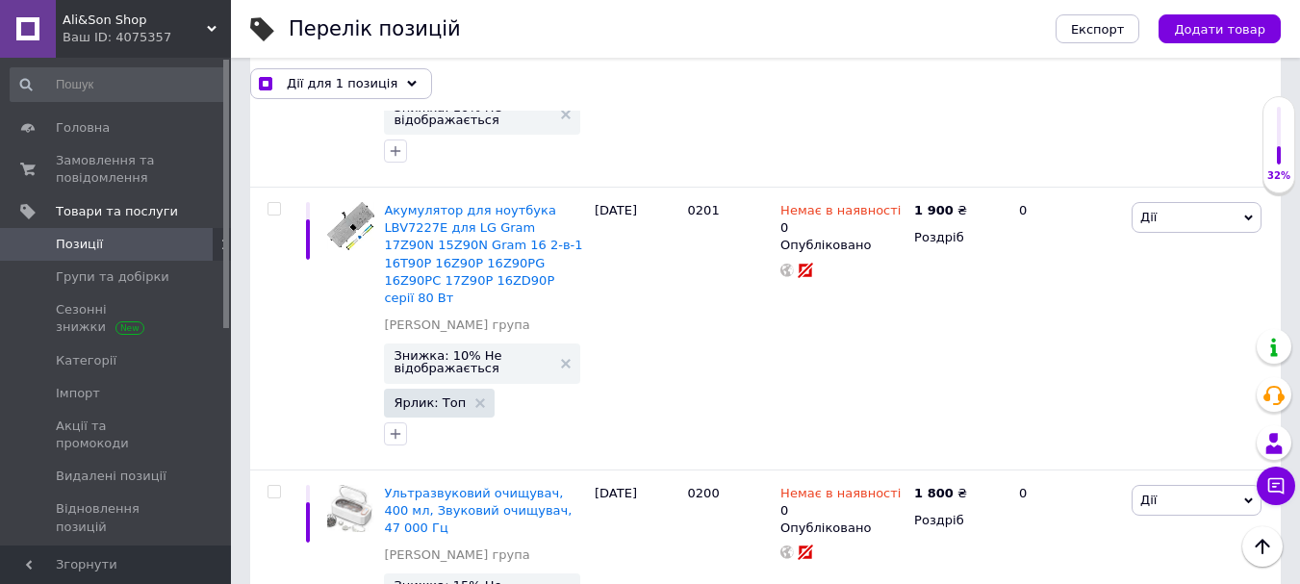
scroll to position [6685, 0]
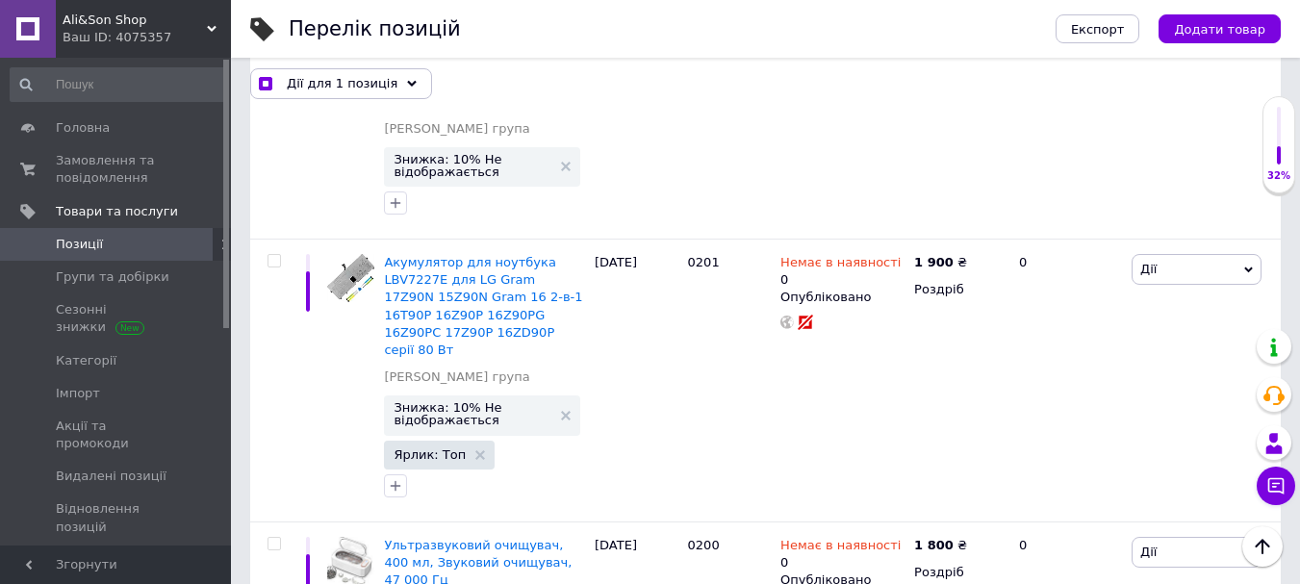
checkbox input "true"
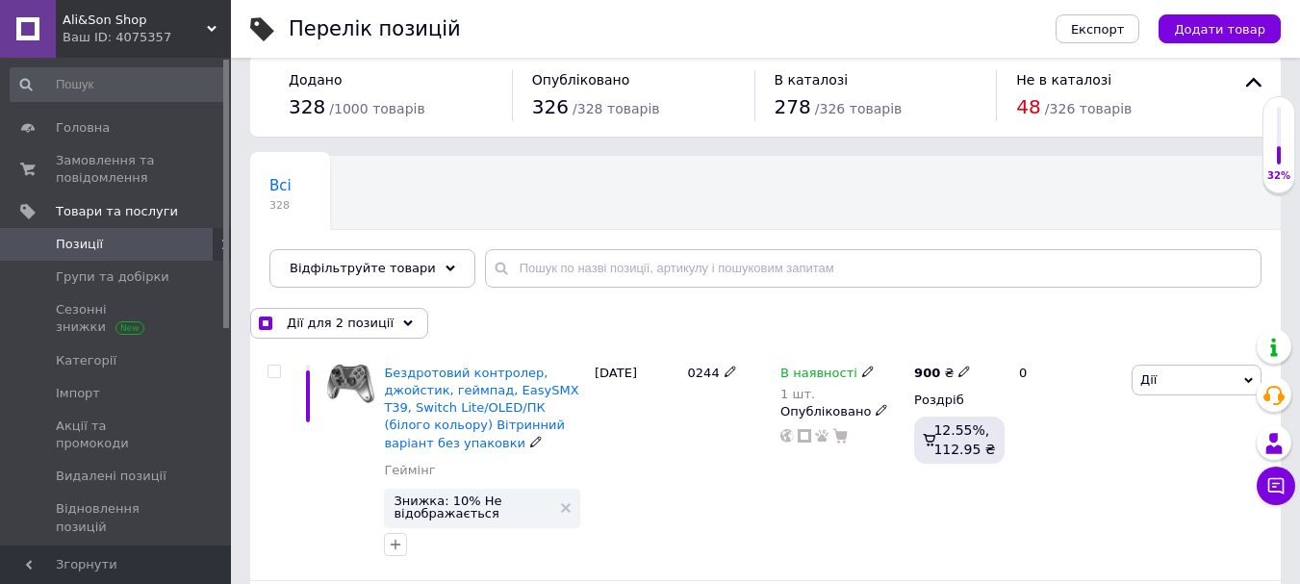
scroll to position [0, 0]
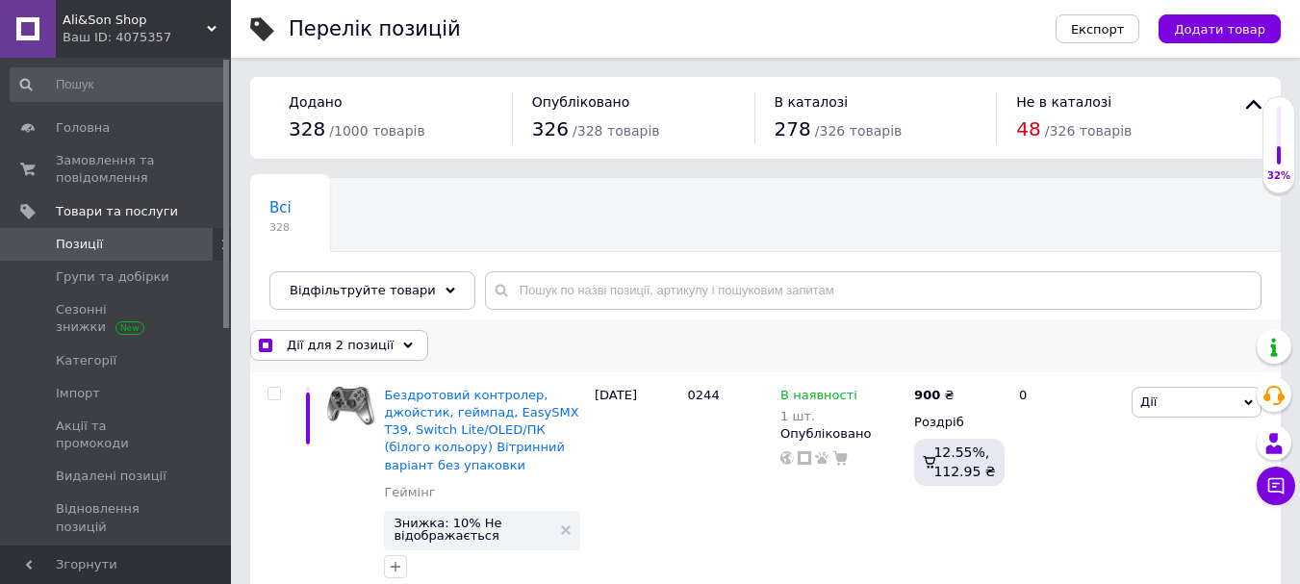
click at [365, 363] on div "Дії для 2 позиції Вибрати усі 328 позицій Вибрані всі 328 позицій Скасувати обр…" at bounding box center [765, 345] width 1030 height 53
click at [367, 350] on span "Дії для 2 позиції" at bounding box center [340, 345] width 107 height 17
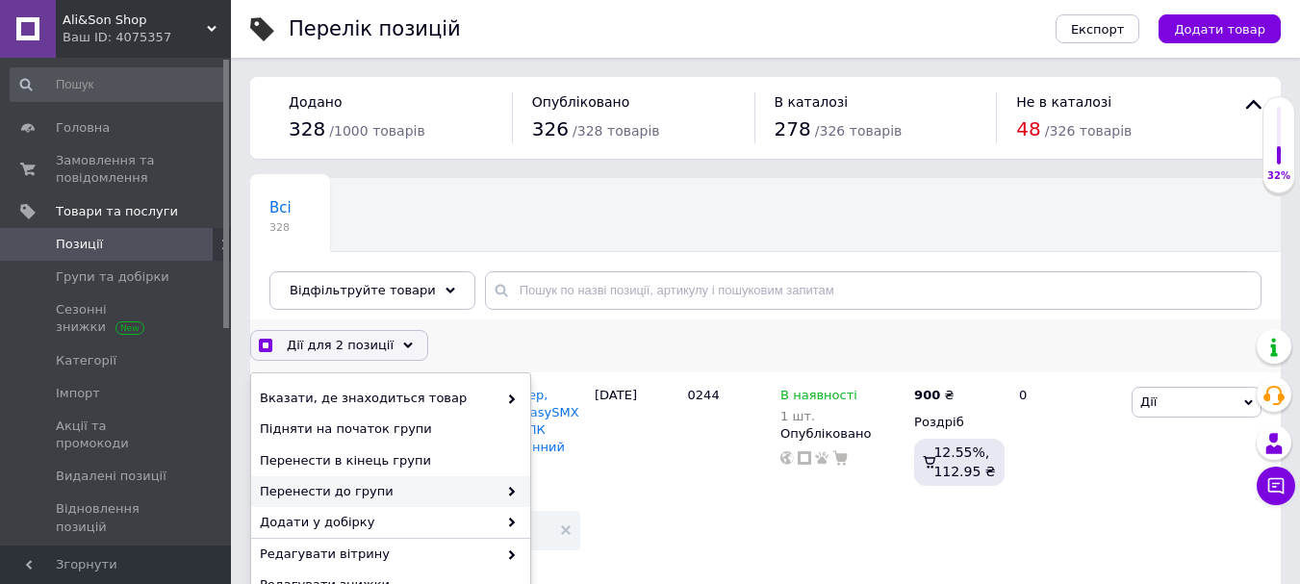
click at [377, 492] on span "Перенести до групи" at bounding box center [379, 491] width 238 height 17
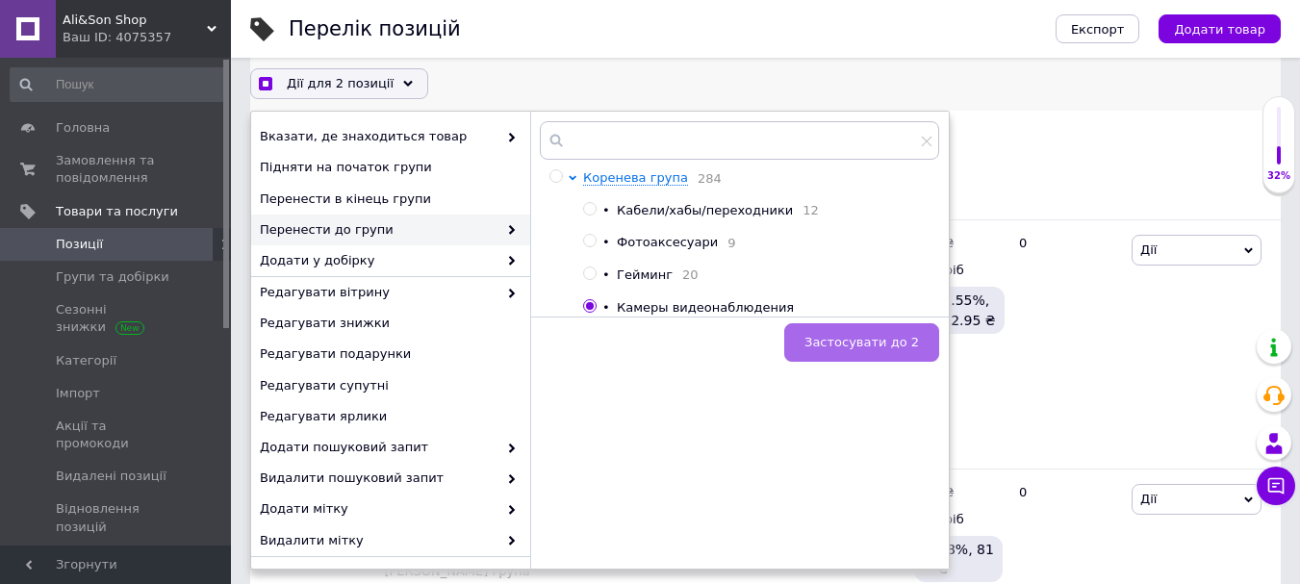
scroll to position [385, 0]
click at [883, 349] on span "Застосувати до 2" at bounding box center [861, 342] width 114 height 14
checkbox input "true"
checkbox input "false"
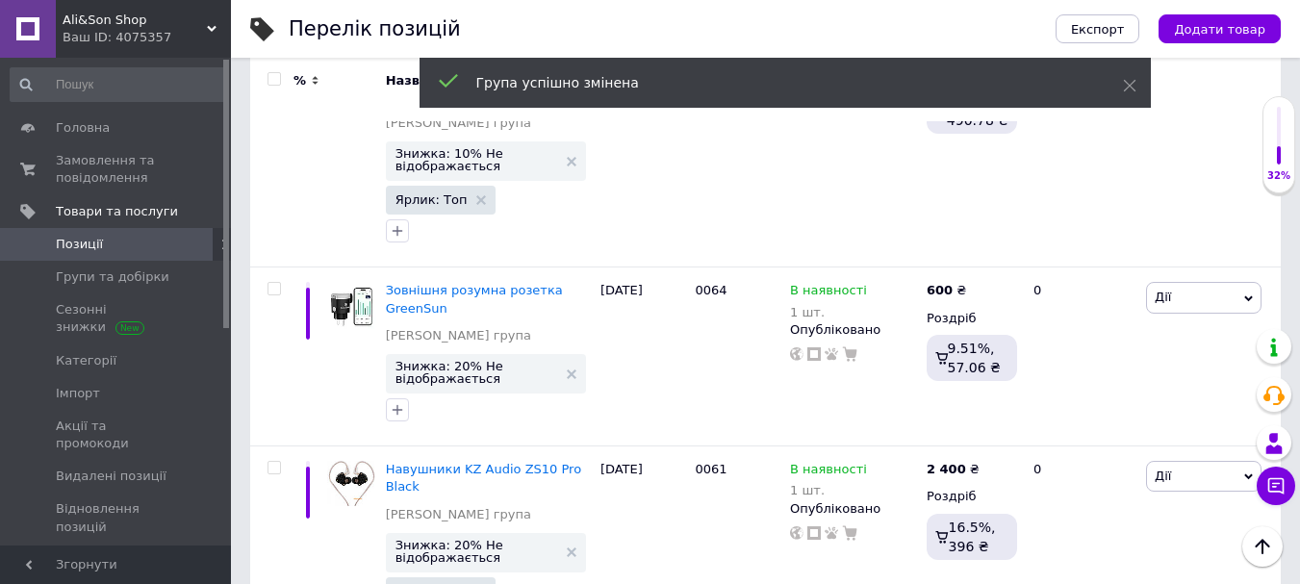
scroll to position [22530, 0]
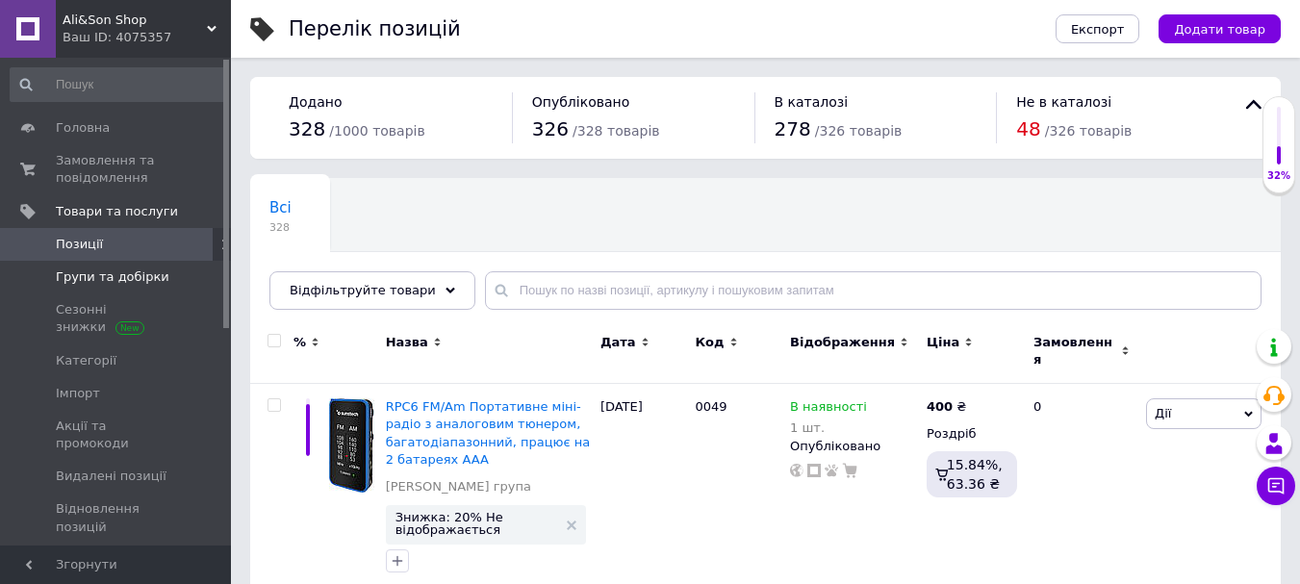
click at [110, 274] on span "Групи та добірки" at bounding box center [113, 276] width 114 height 17
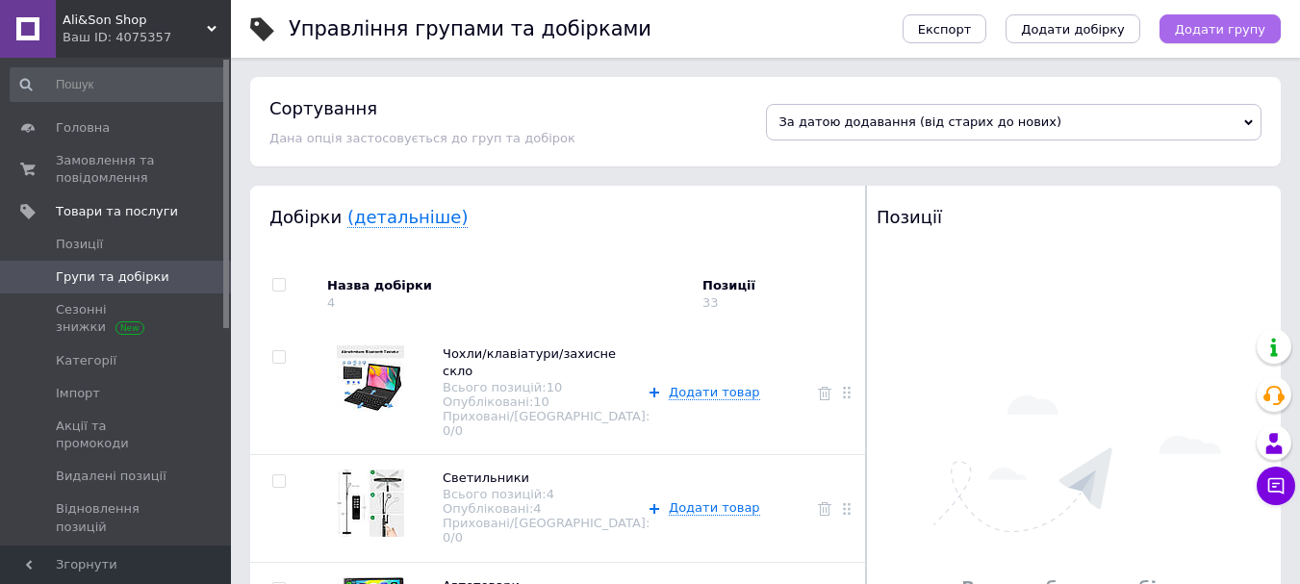
click at [1210, 22] on span "Додати групу" at bounding box center [1220, 29] width 90 height 14
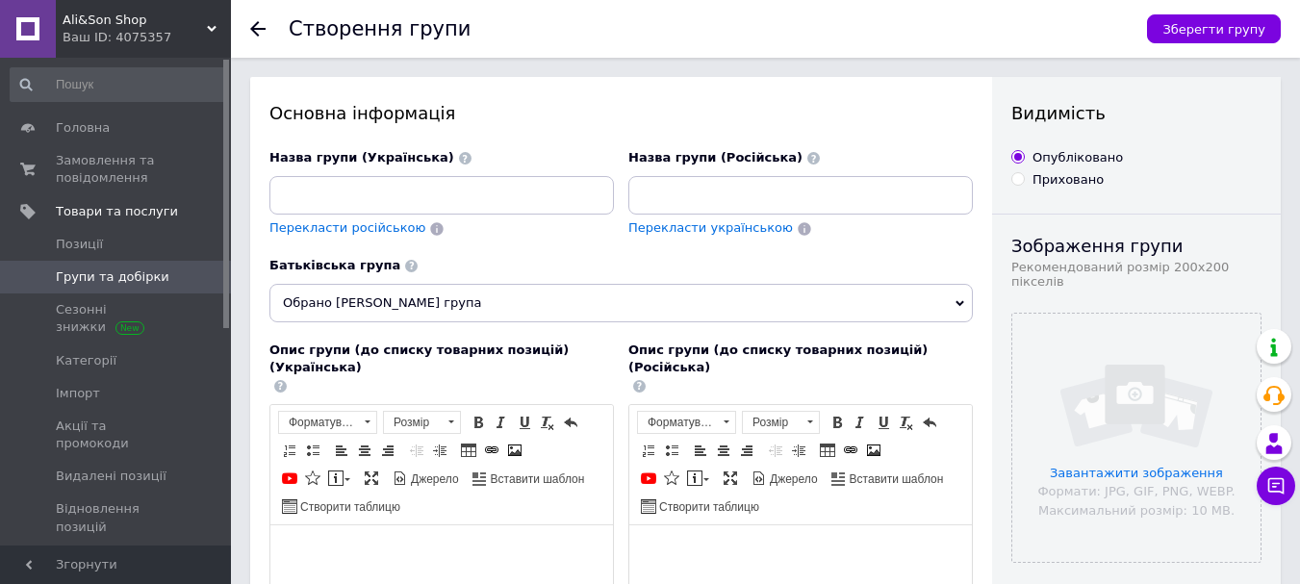
click at [520, 173] on div "Назва групи (Українська)" at bounding box center [441, 181] width 344 height 65
click at [506, 207] on input at bounding box center [441, 195] width 344 height 38
click at [395, 193] on input "Освітлення від Govve" at bounding box center [441, 195] width 344 height 38
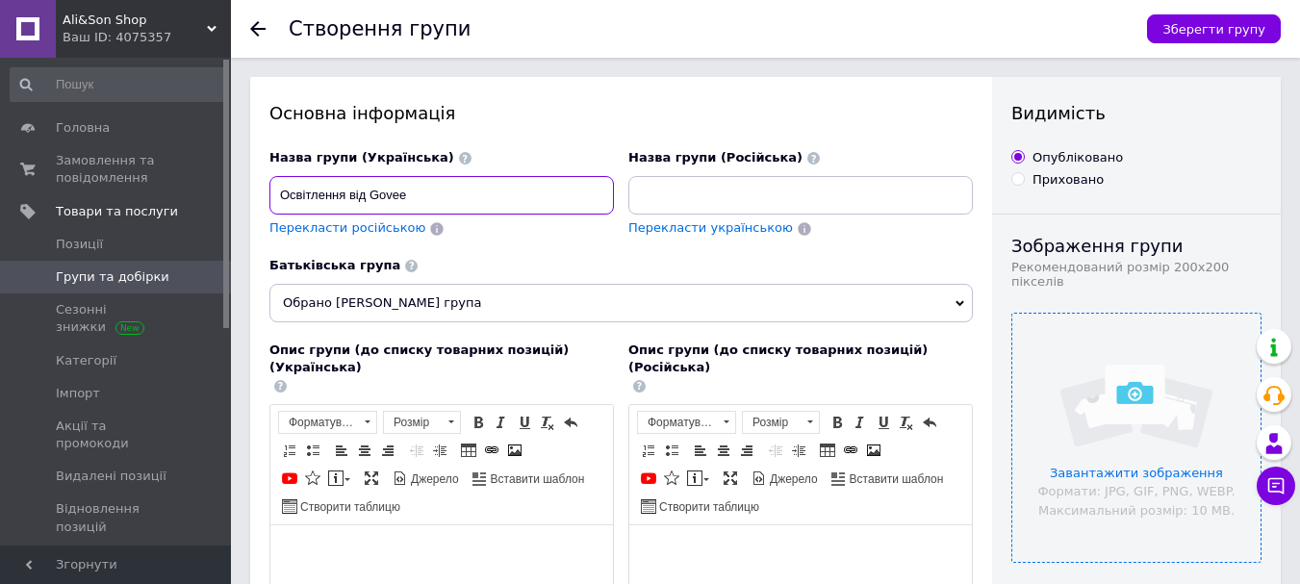
type input "Освітлення від Govee"
click at [1168, 339] on input "file" at bounding box center [1136, 438] width 248 height 248
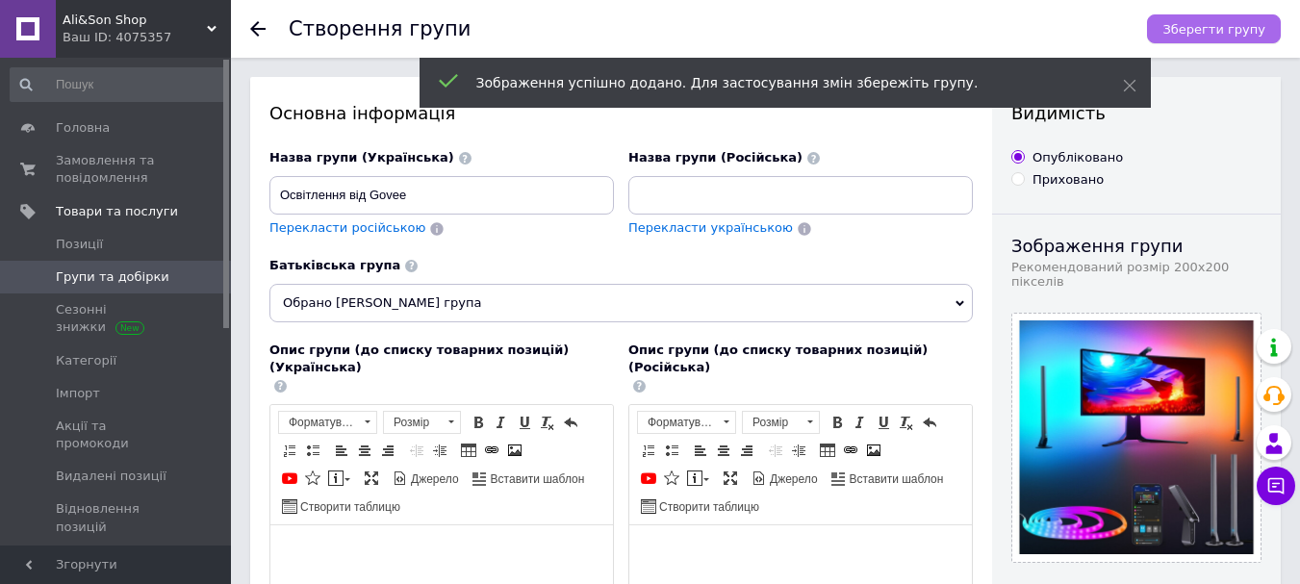
click at [1230, 22] on span "Зберегти групу" at bounding box center [1213, 29] width 103 height 14
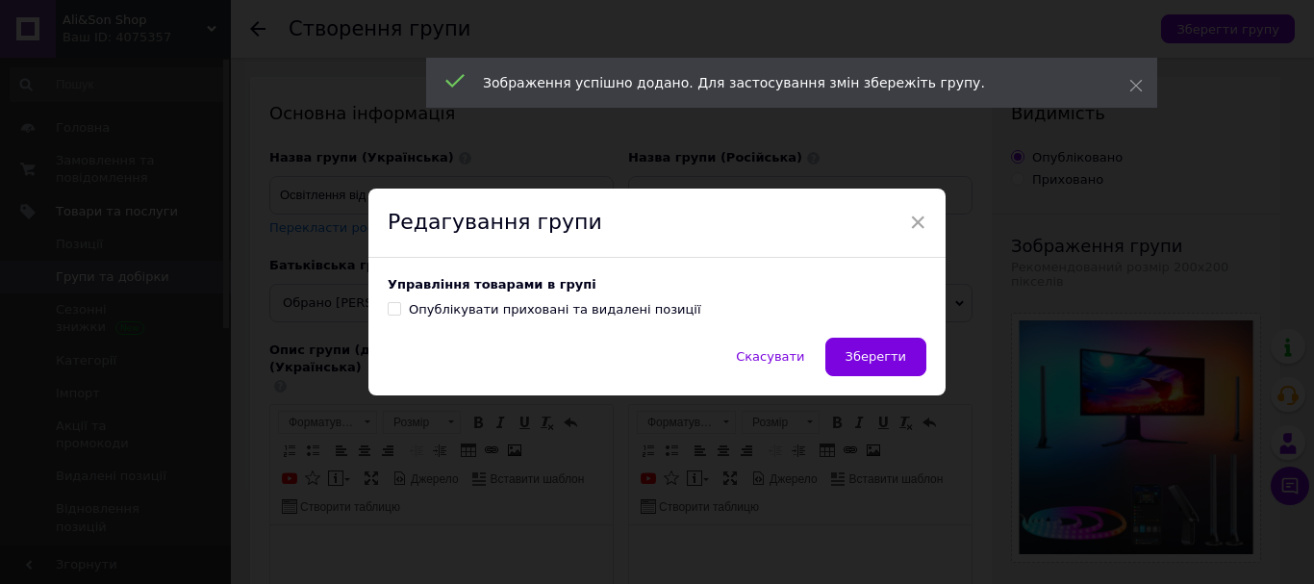
click at [896, 357] on span "Зберегти" at bounding box center [876, 356] width 61 height 14
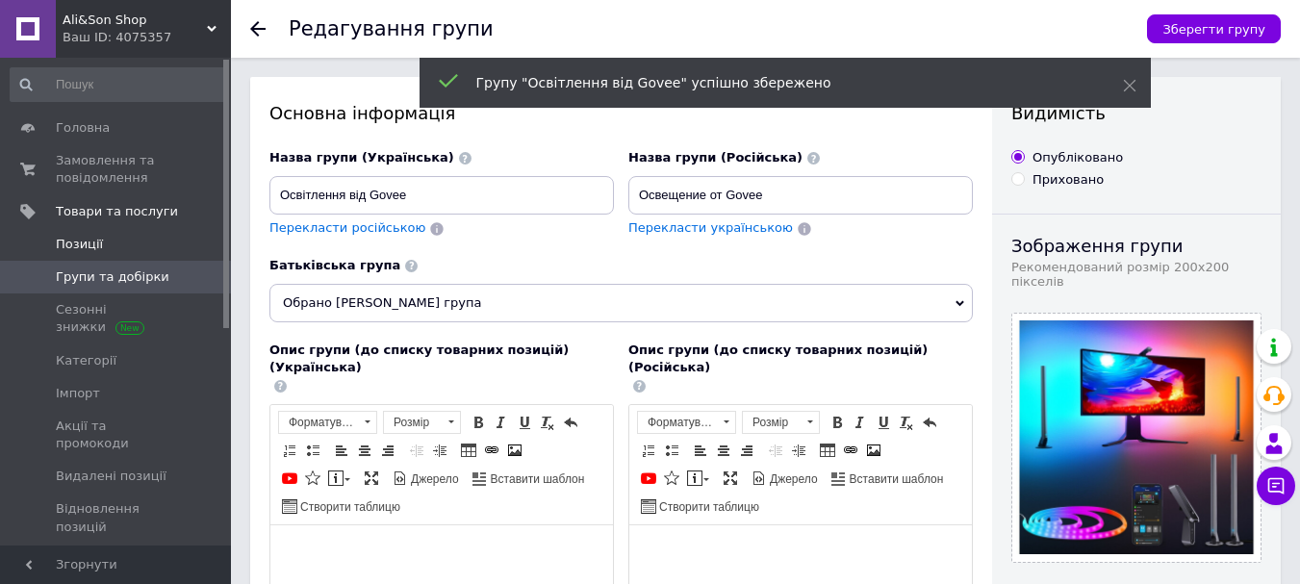
click at [100, 232] on link "Позиції" at bounding box center [118, 244] width 237 height 33
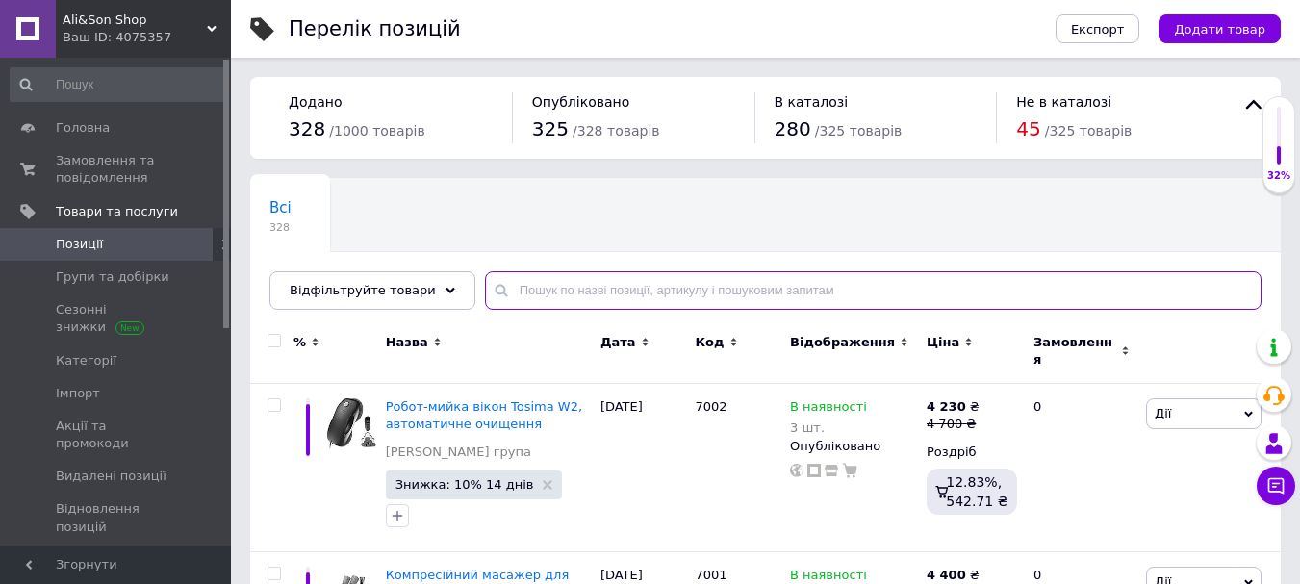
click at [544, 291] on input "text" at bounding box center [873, 290] width 776 height 38
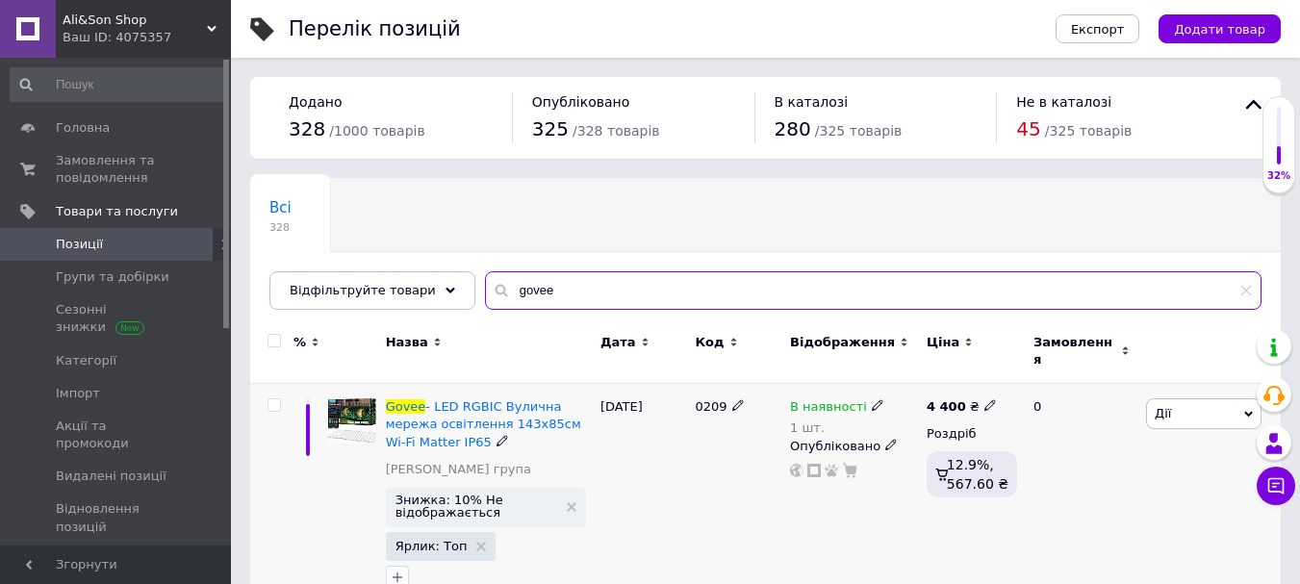
type input "govee"
click at [274, 399] on input "checkbox" at bounding box center [273, 405] width 13 height 13
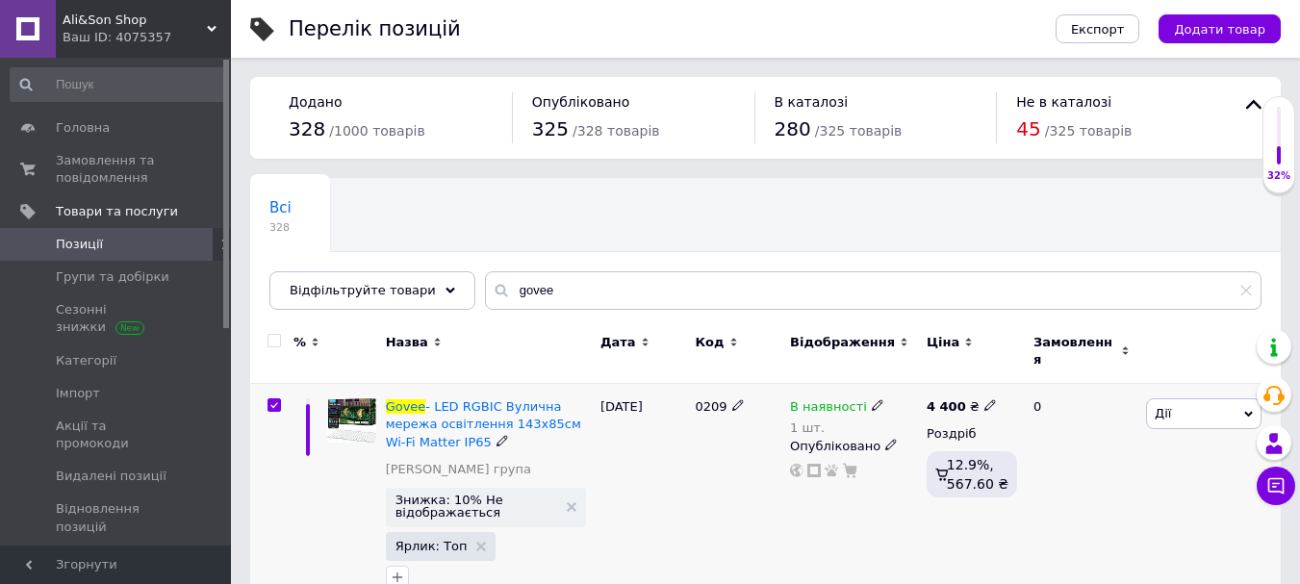
checkbox input "true"
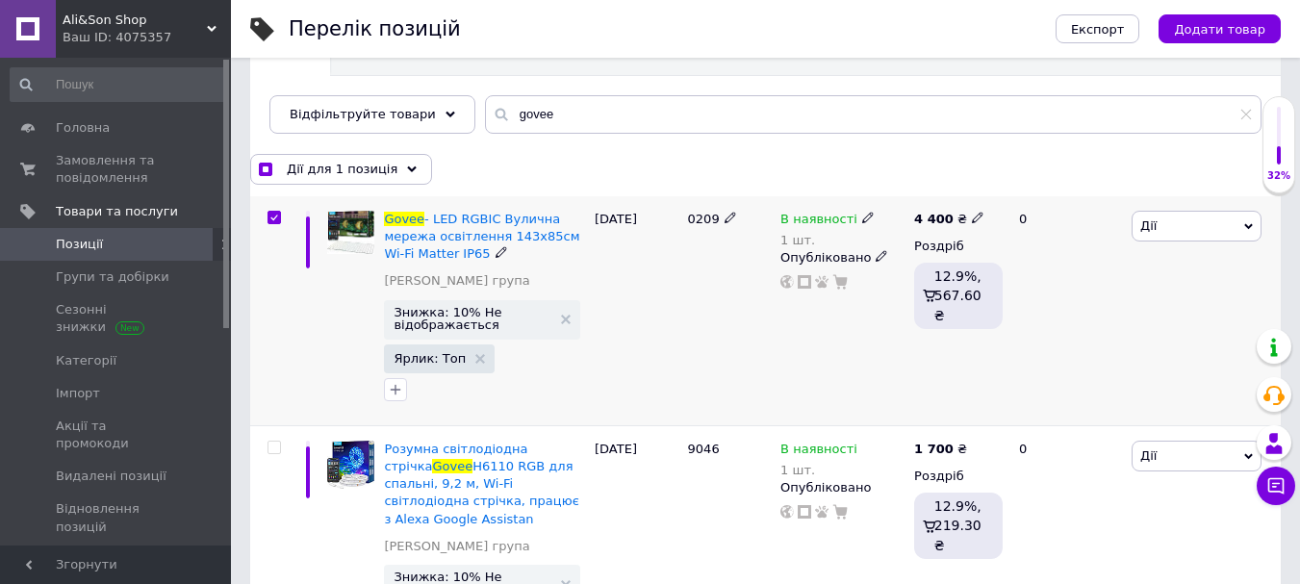
scroll to position [192, 0]
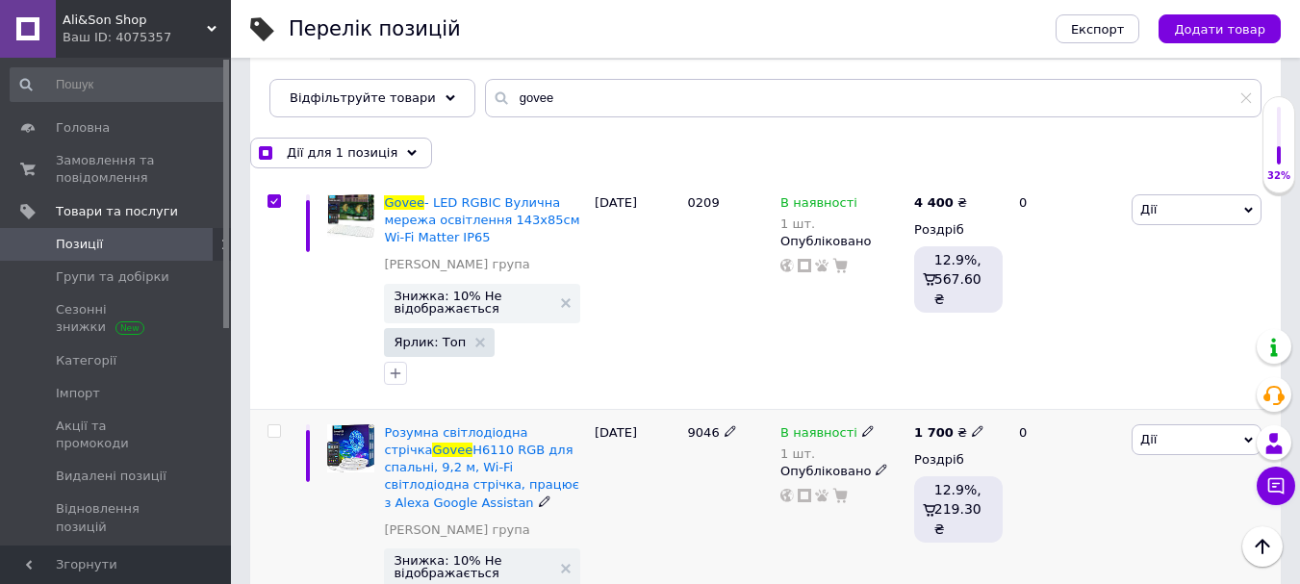
click at [271, 426] on input "checkbox" at bounding box center [273, 431] width 13 height 13
checkbox input "true"
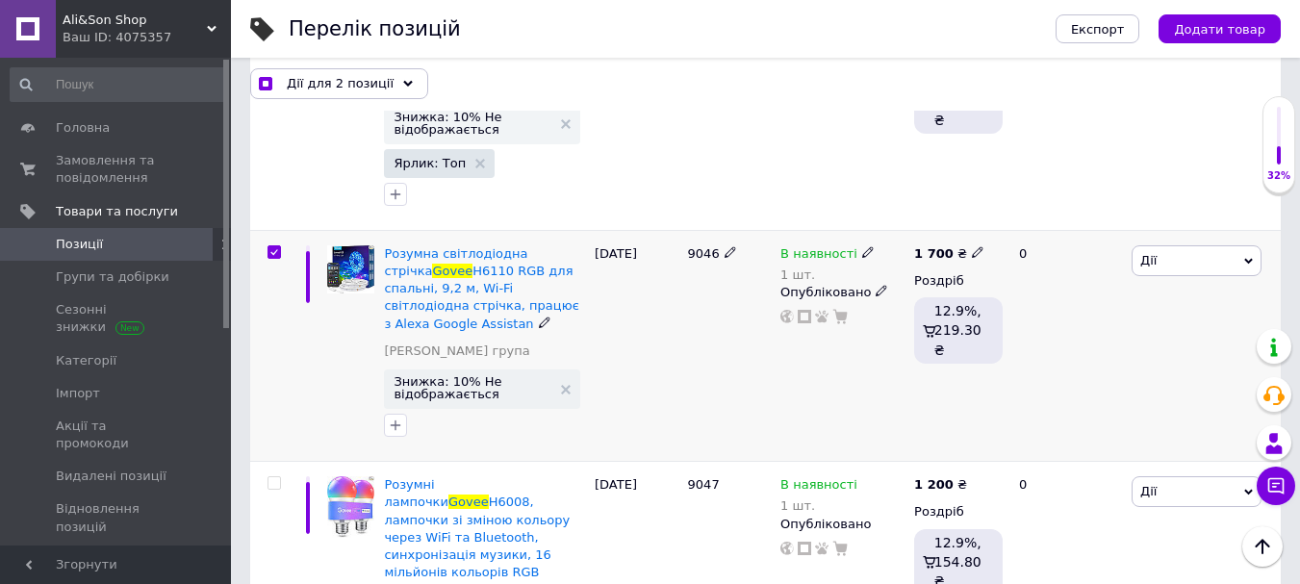
scroll to position [385, 0]
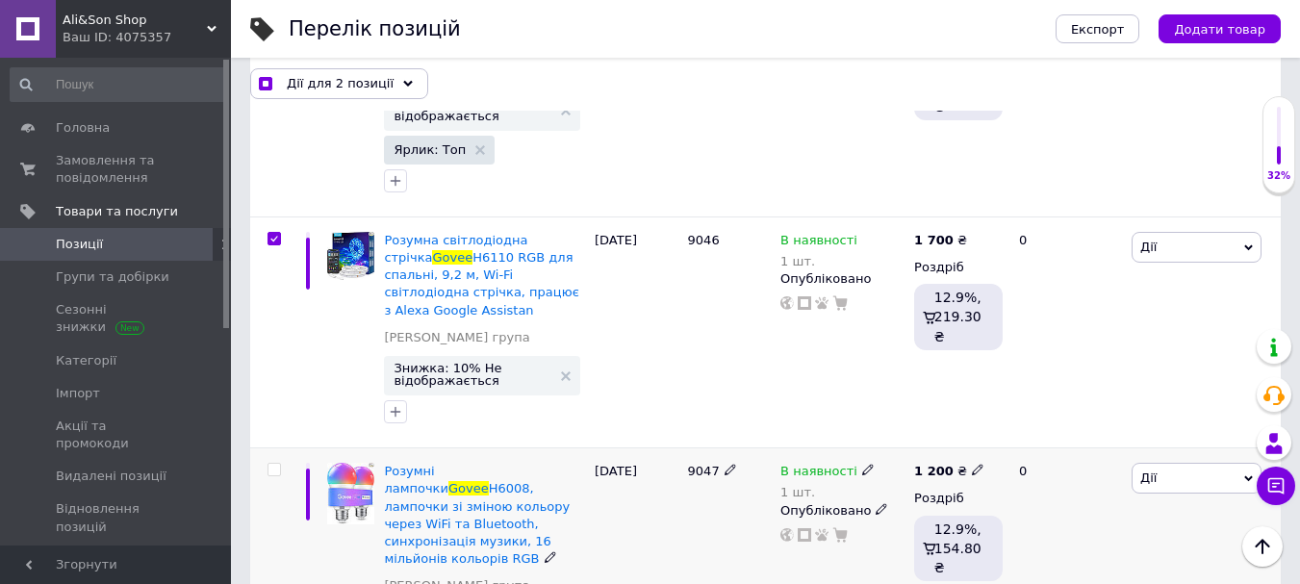
click at [271, 464] on input "checkbox" at bounding box center [273, 470] width 13 height 13
checkbox input "true"
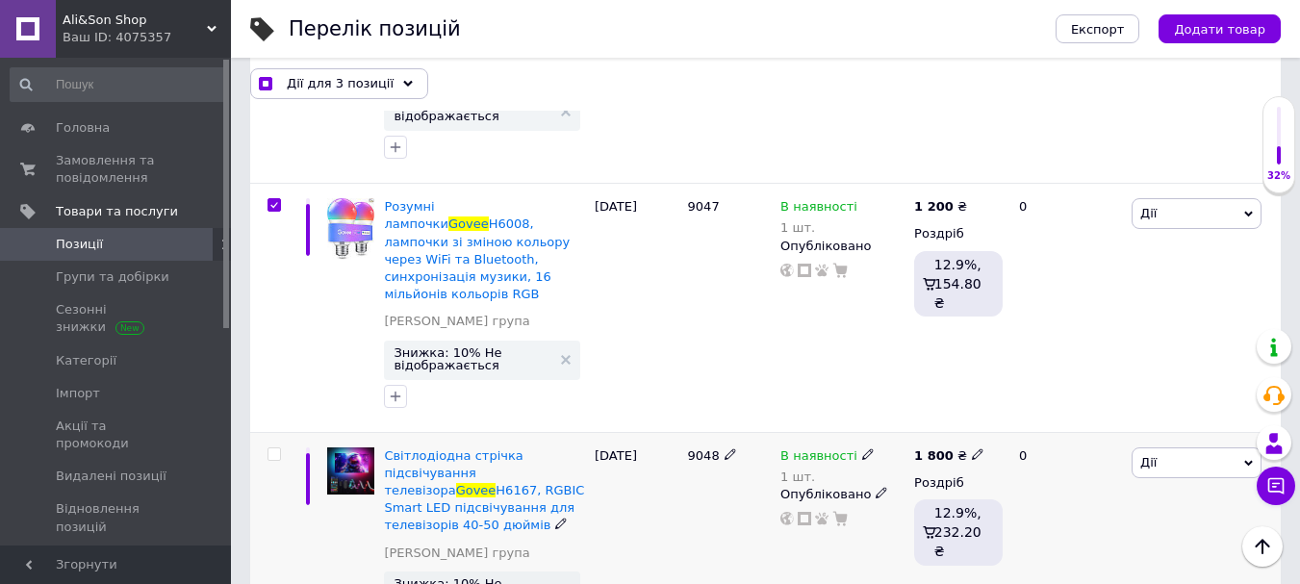
scroll to position [673, 0]
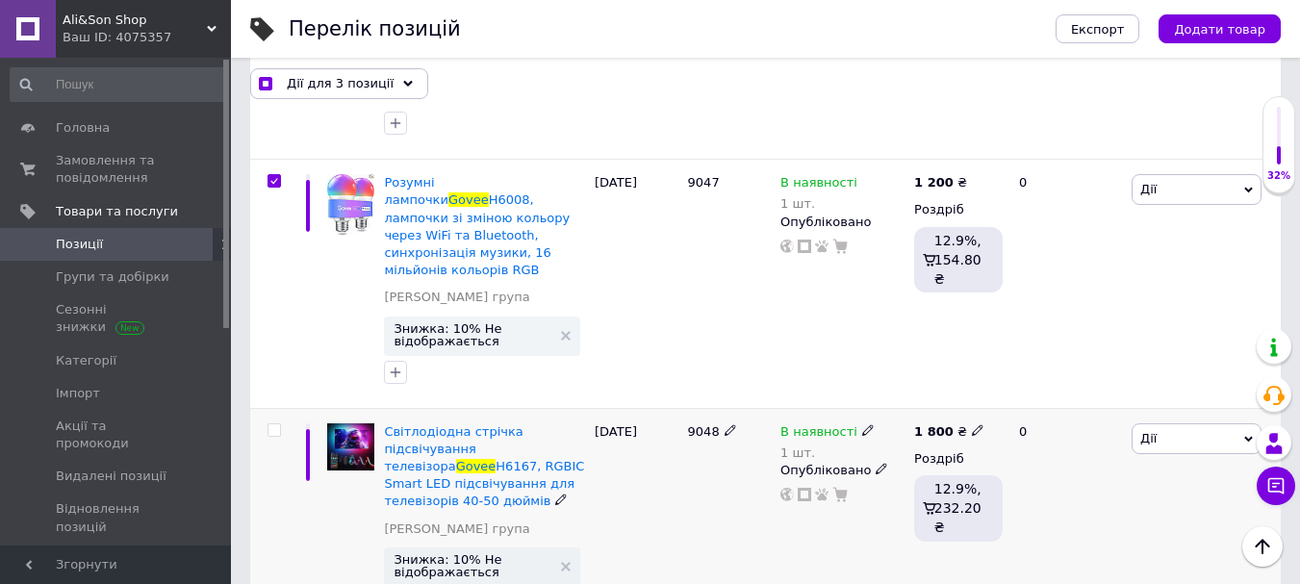
click at [267, 424] on input "checkbox" at bounding box center [273, 430] width 13 height 13
checkbox input "true"
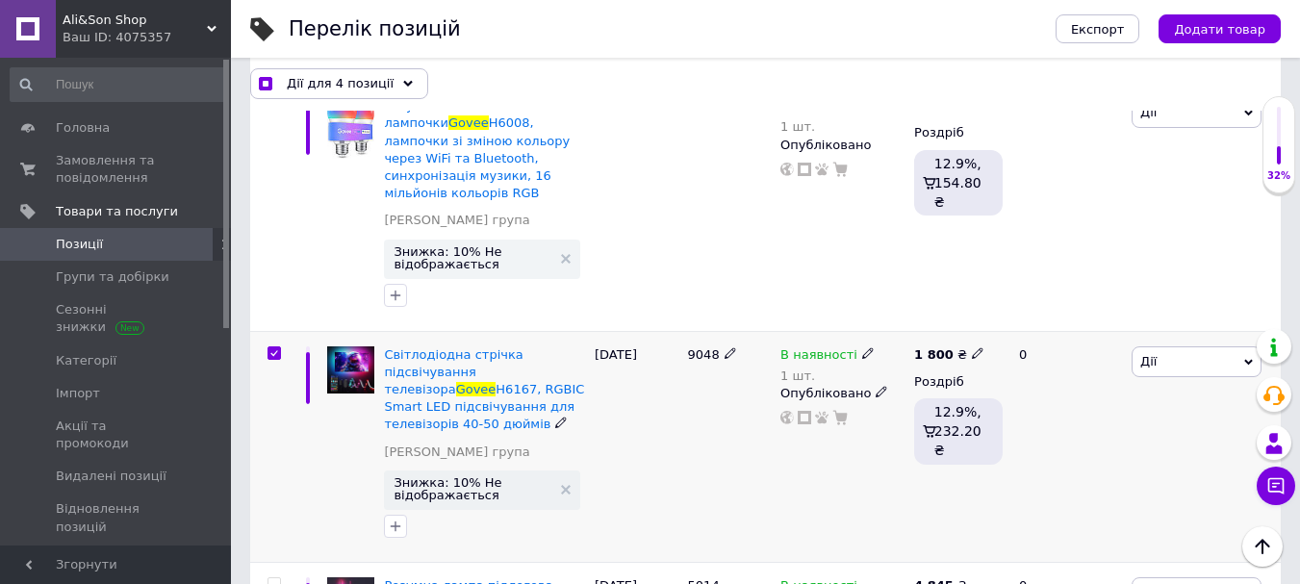
scroll to position [866, 0]
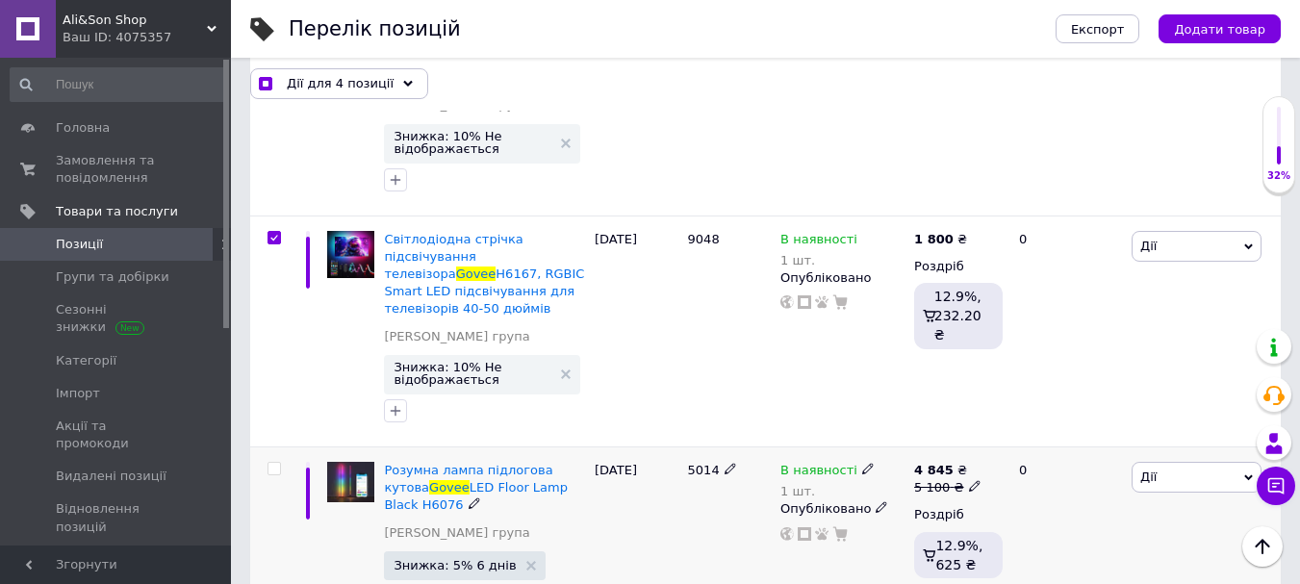
click at [277, 463] on input "checkbox" at bounding box center [273, 469] width 13 height 13
checkbox input "true"
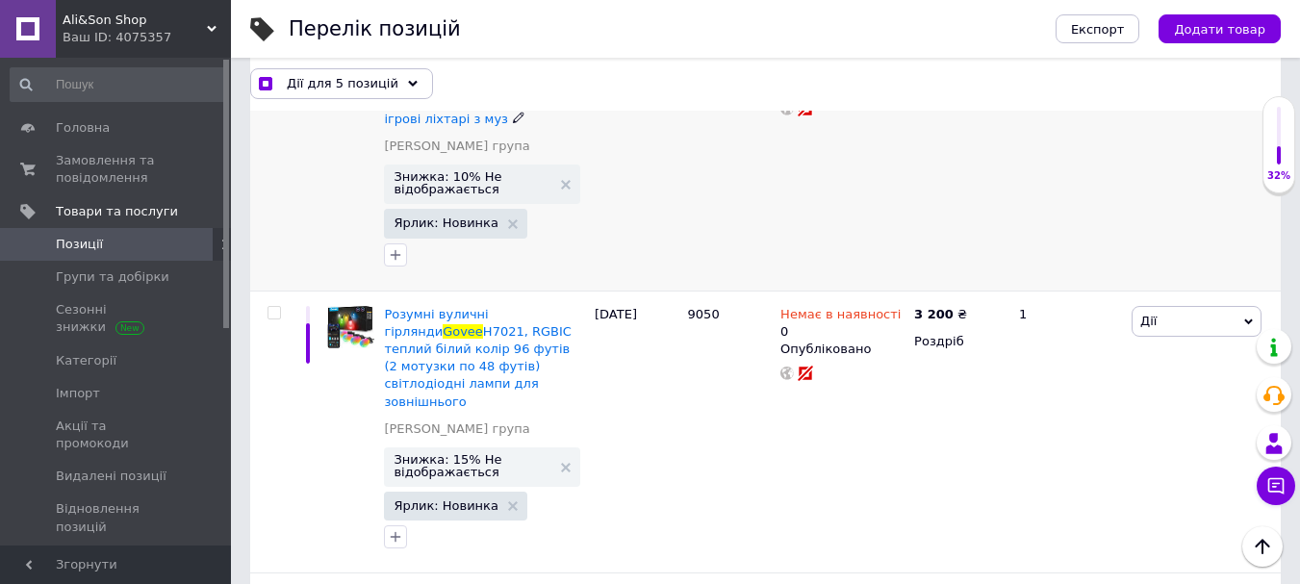
scroll to position [1539, 0]
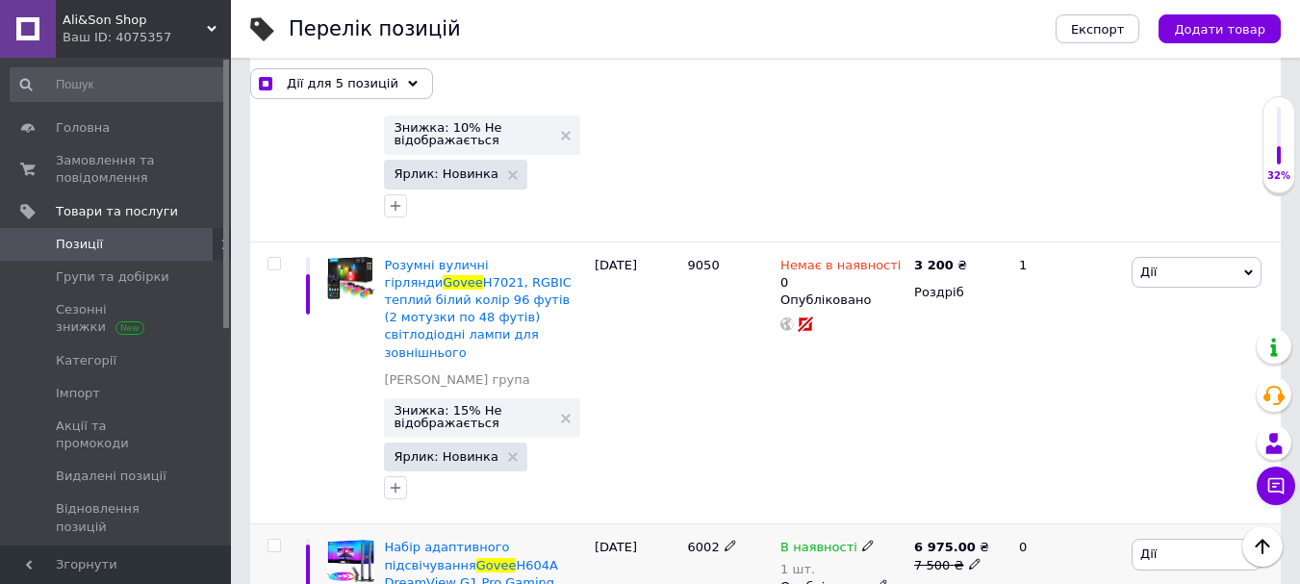
click at [276, 540] on input "checkbox" at bounding box center [273, 546] width 13 height 13
checkbox input "true"
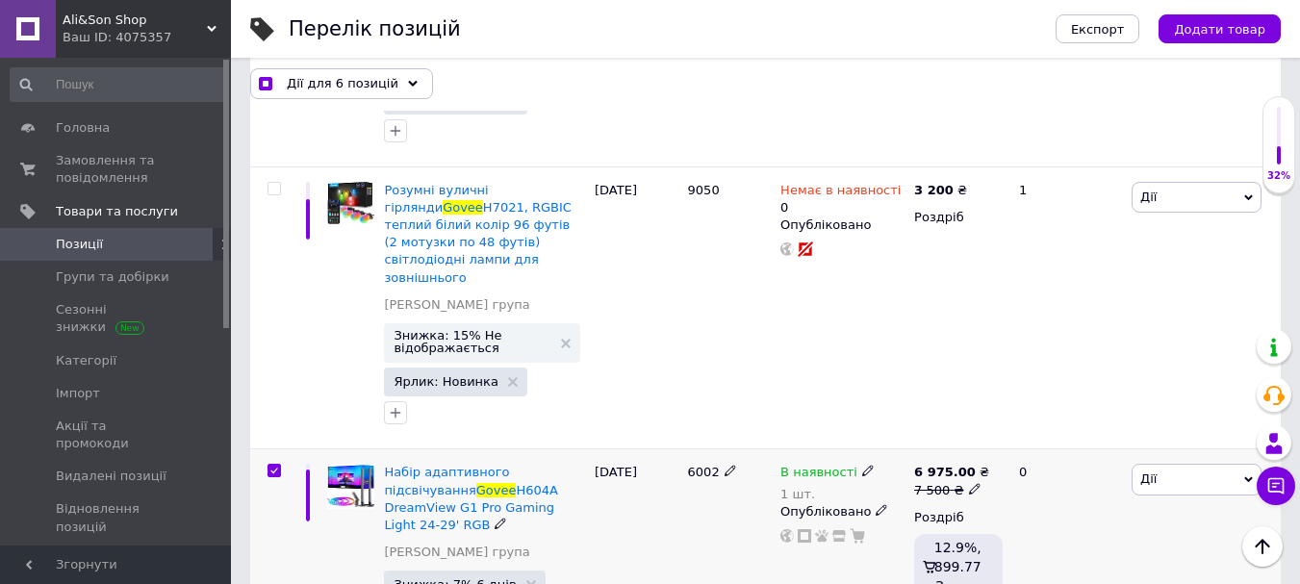
scroll to position [1732, 0]
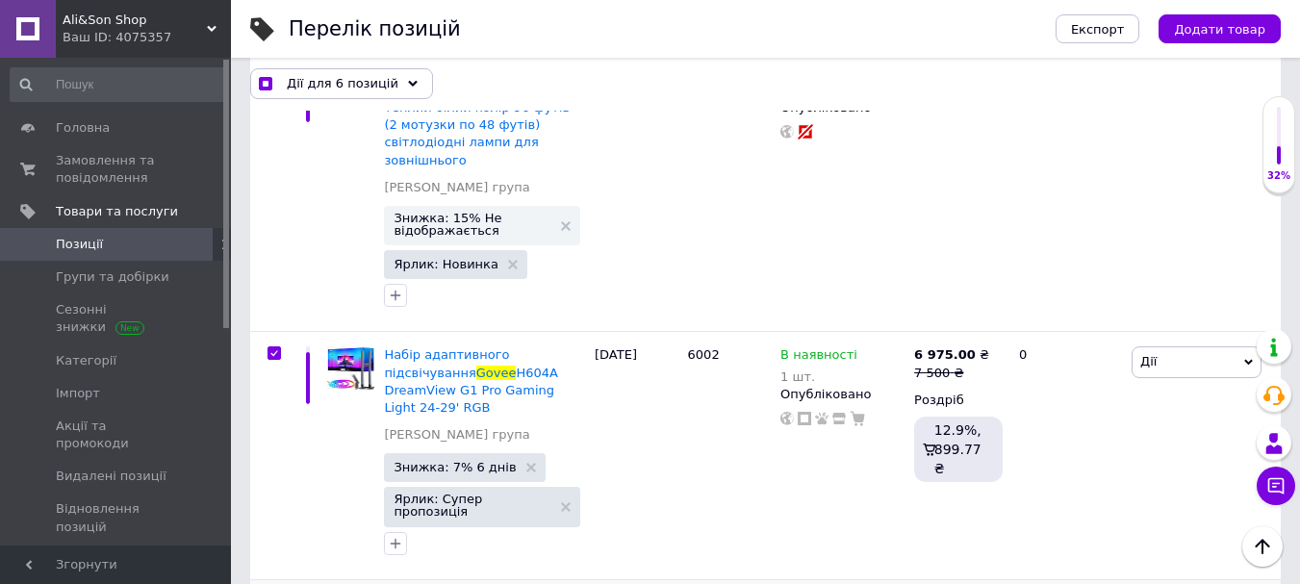
checkbox input "true"
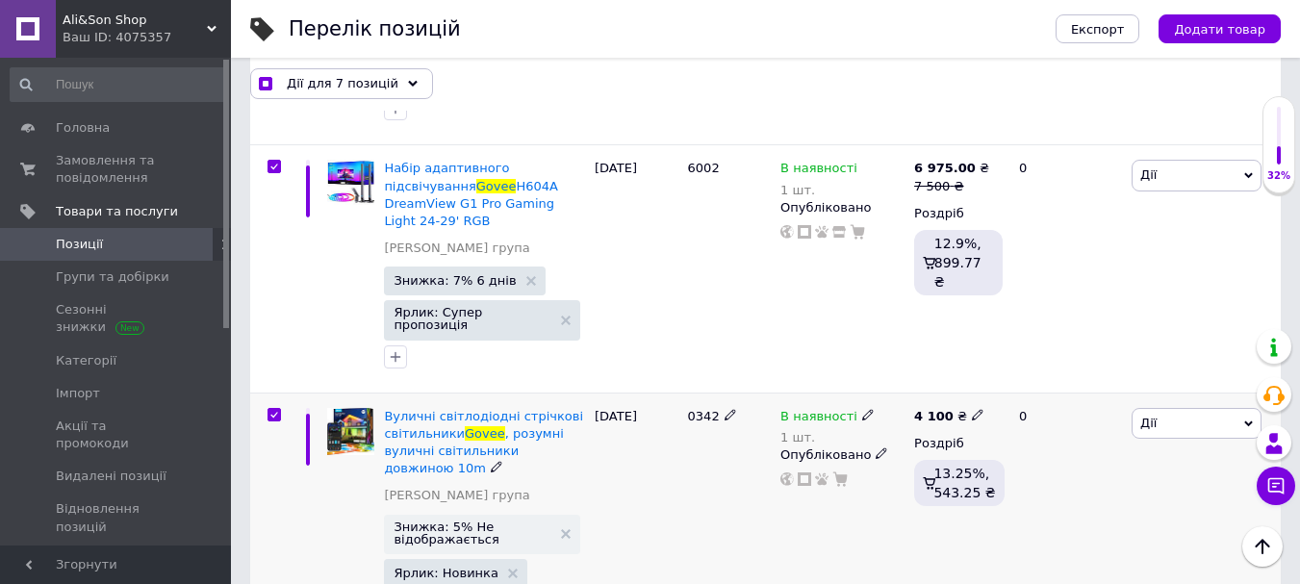
scroll to position [1924, 0]
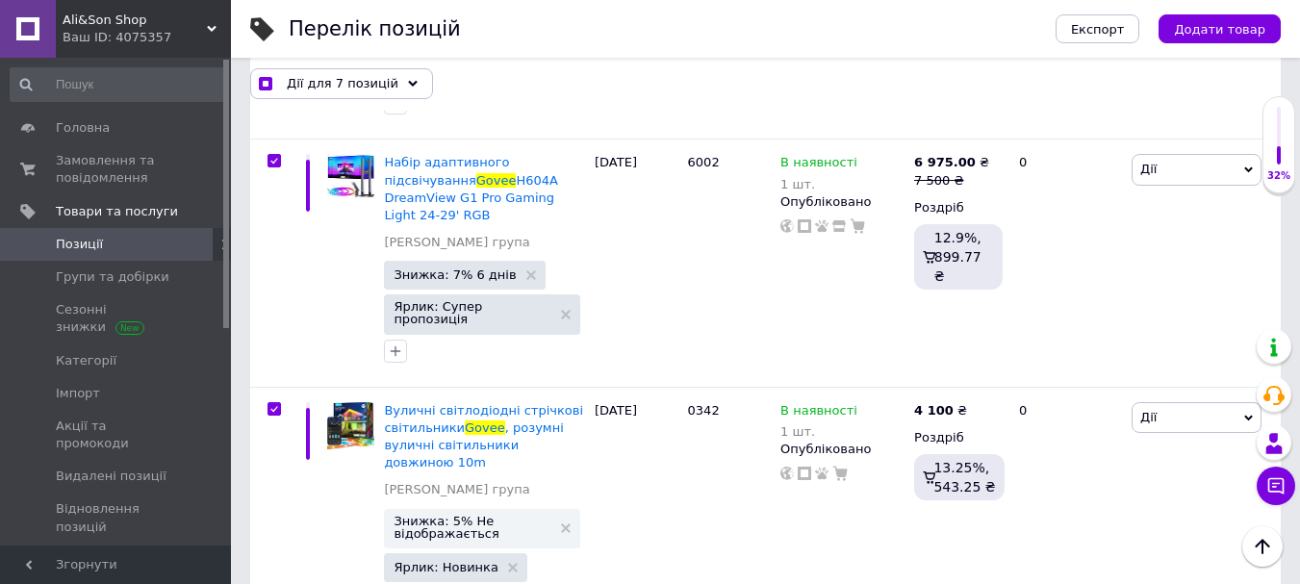
checkbox input "true"
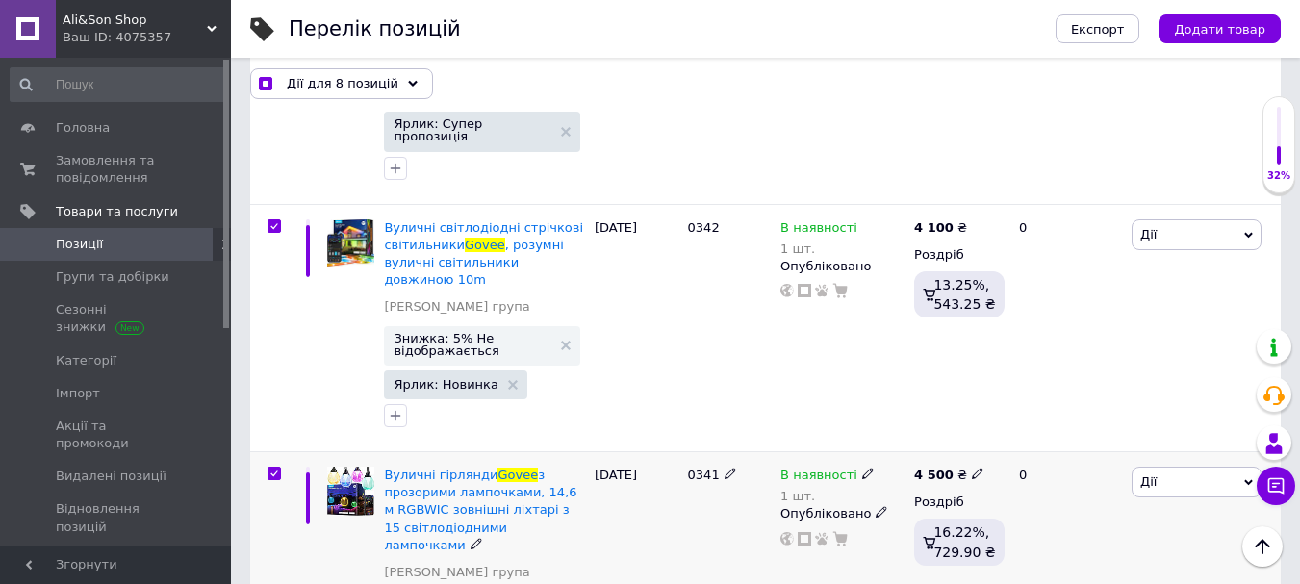
scroll to position [2108, 0]
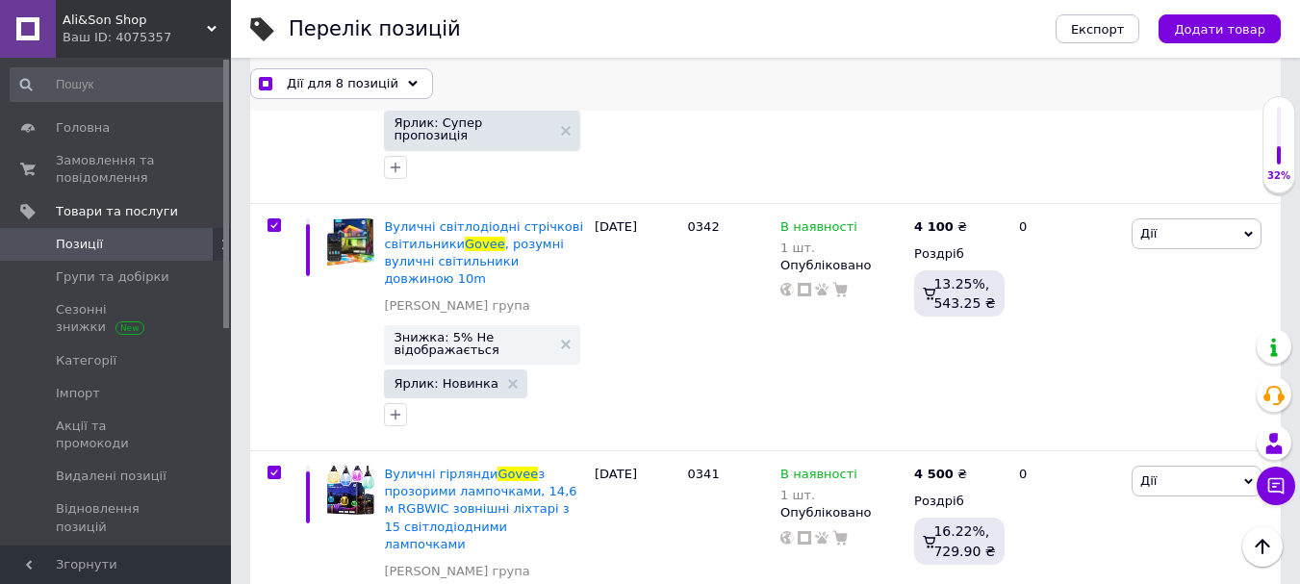
click at [329, 92] on span "Дії для 8 позицій" at bounding box center [343, 83] width 112 height 17
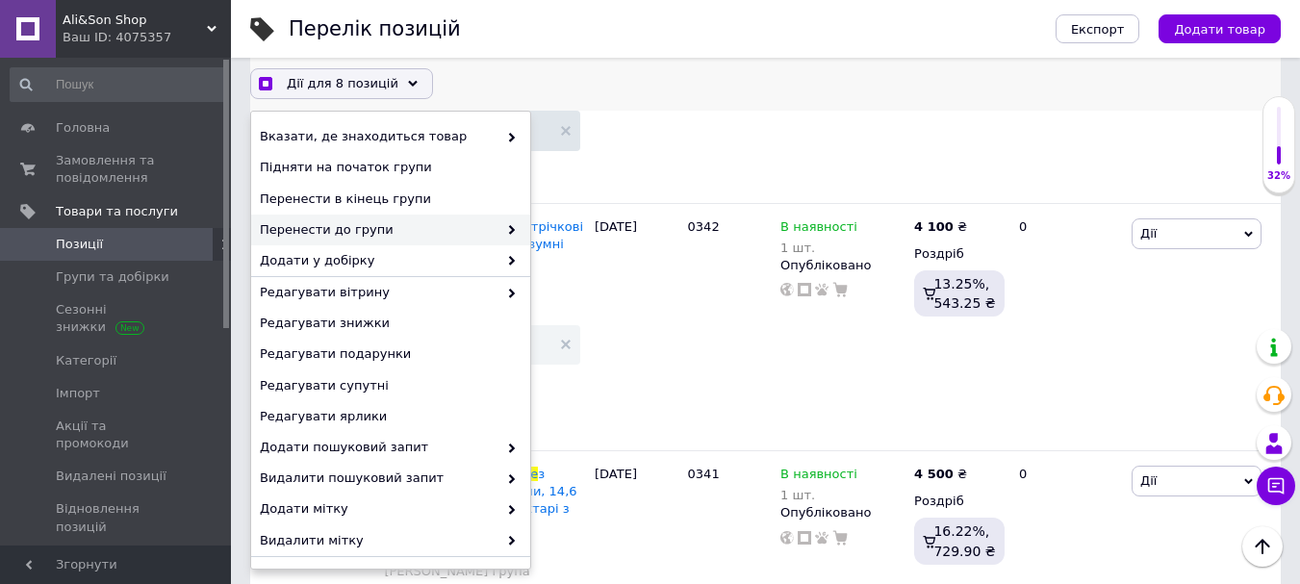
click at [410, 227] on span "Перенести до групи" at bounding box center [379, 229] width 238 height 17
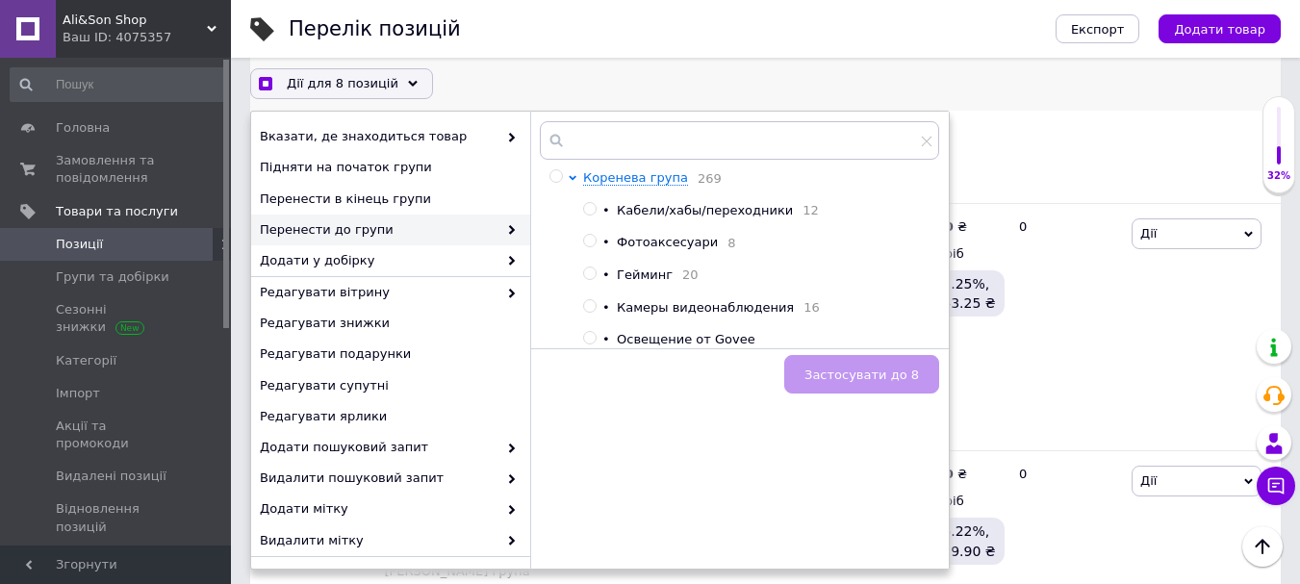
checkbox input "true"
click at [594, 343] on input "radio" at bounding box center [589, 338] width 13 height 13
radio input "true"
click at [863, 363] on button "Застосувати до 8" at bounding box center [861, 375] width 155 height 38
checkbox input "true"
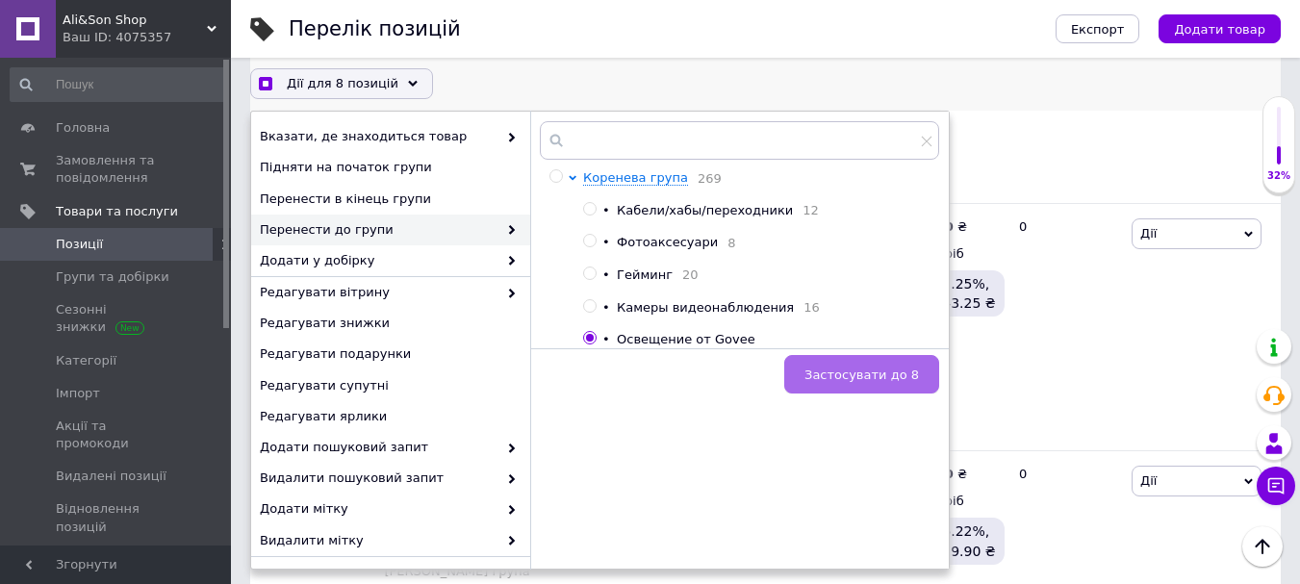
checkbox input "false"
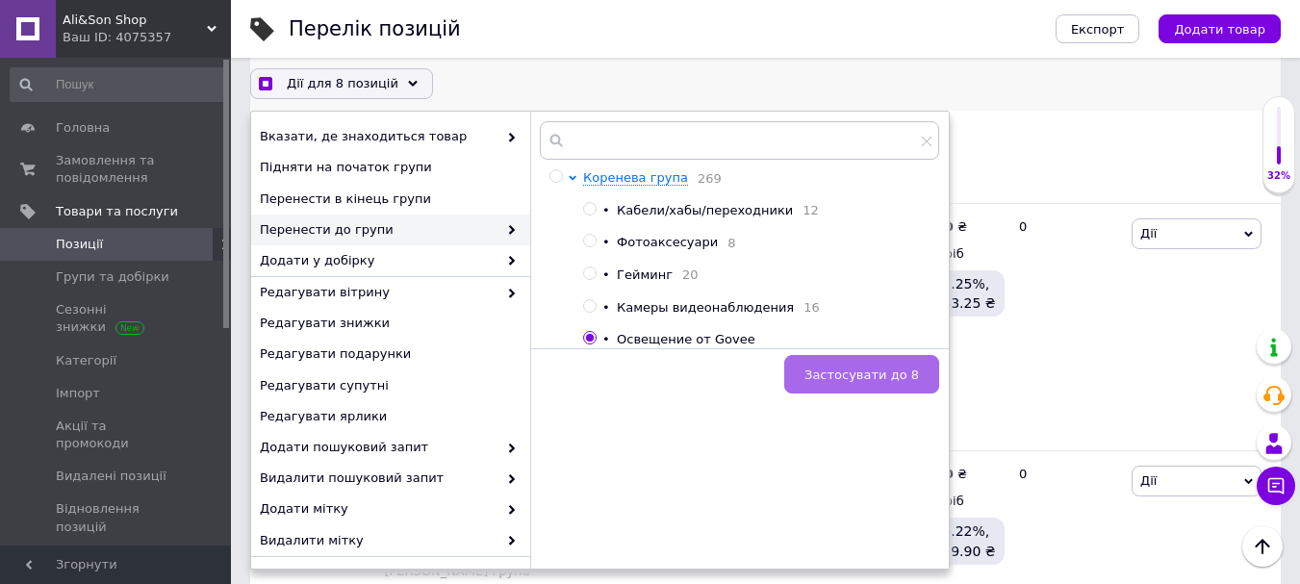
checkbox input "false"
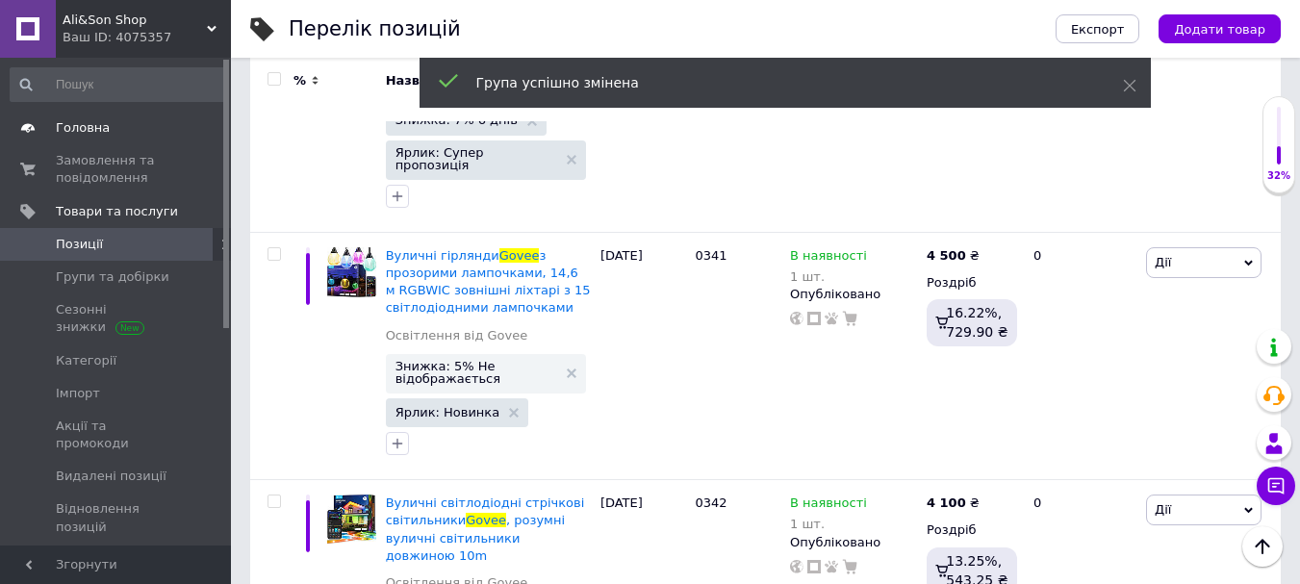
click at [86, 124] on span "Головна" at bounding box center [83, 127] width 54 height 17
